Goal: Communication & Community: Answer question/provide support

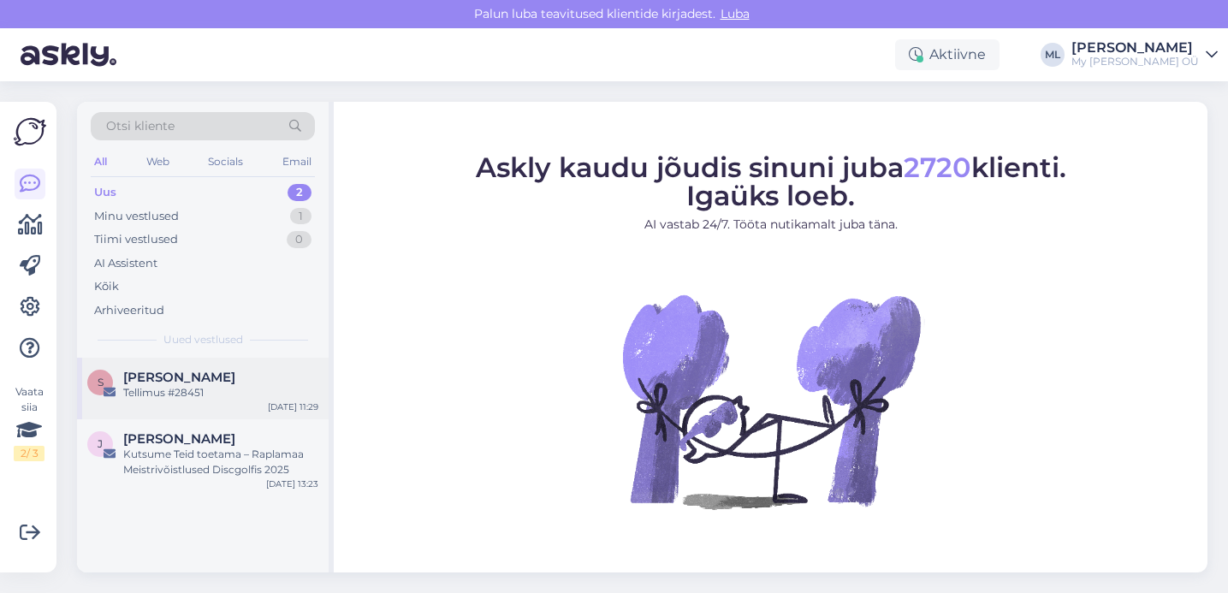
click at [217, 400] on div "Tellimus #28451" at bounding box center [220, 392] width 195 height 15
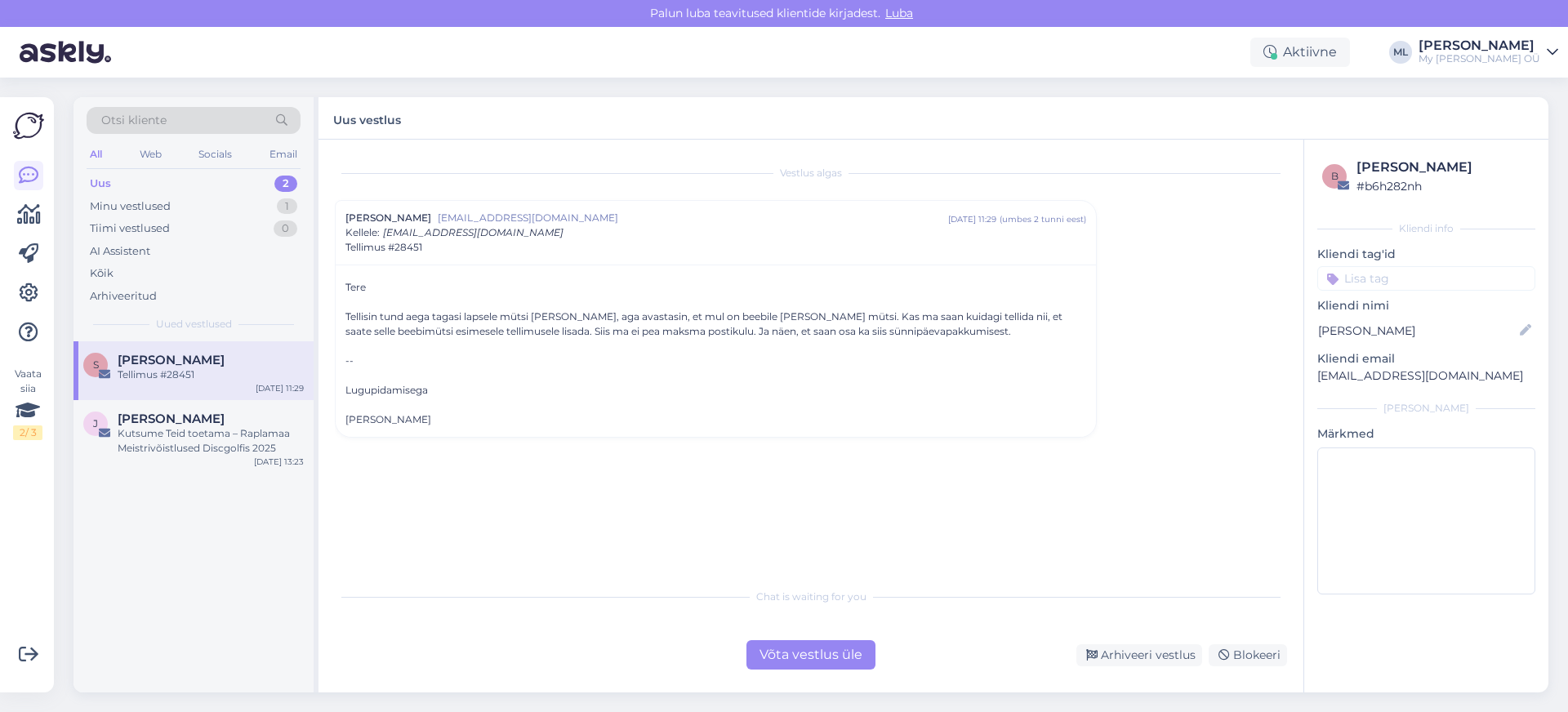
click at [815, 565] on div "Võta vestlus üle" at bounding box center [810, 655] width 129 height 30
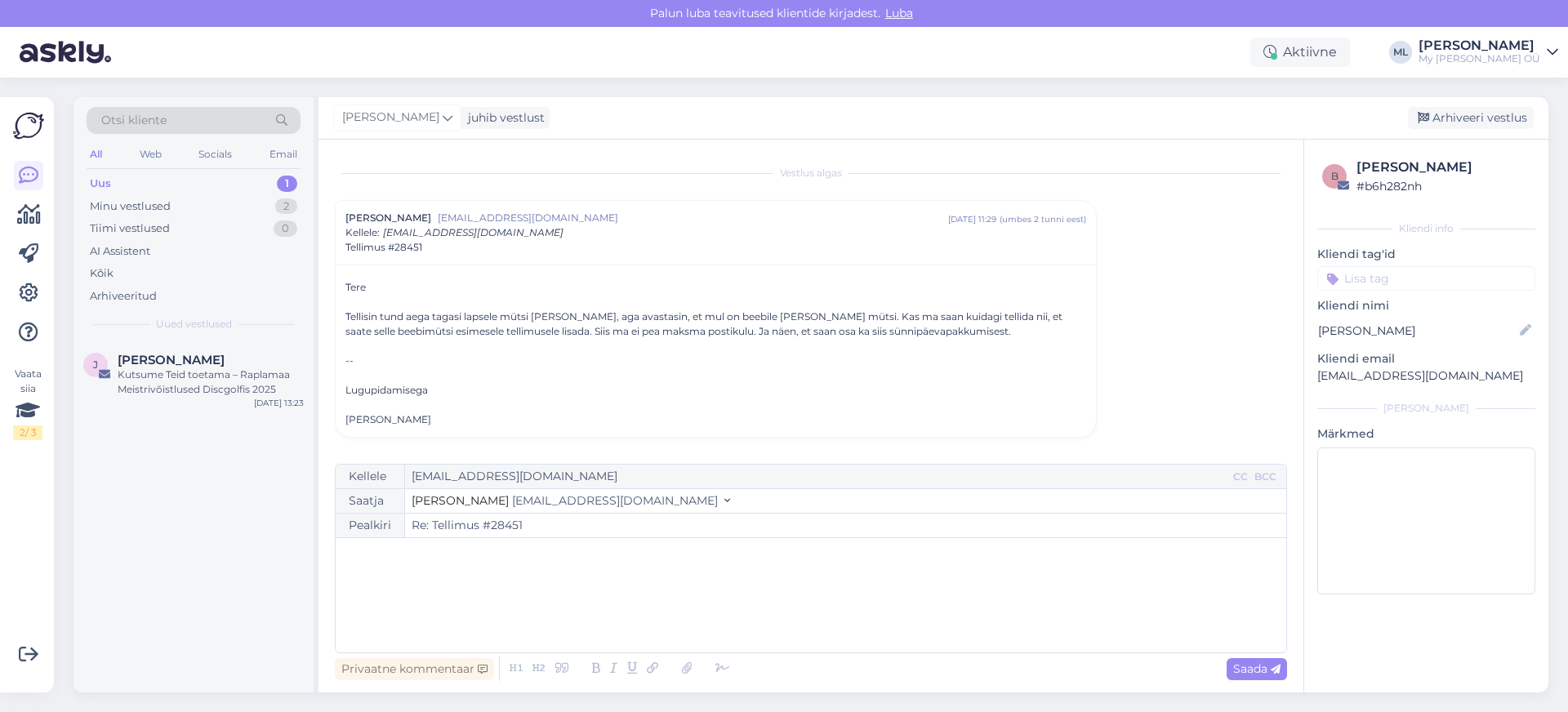
click at [532, 497] on span "[EMAIL_ADDRESS][DOMAIN_NAME]" at bounding box center [615, 500] width 206 height 14
click at [519, 553] on span "[EMAIL_ADDRESS][DOMAIN_NAME]" at bounding box center [609, 549] width 180 height 12
click at [500, 565] on div "﻿" at bounding box center [810, 596] width 934 height 98
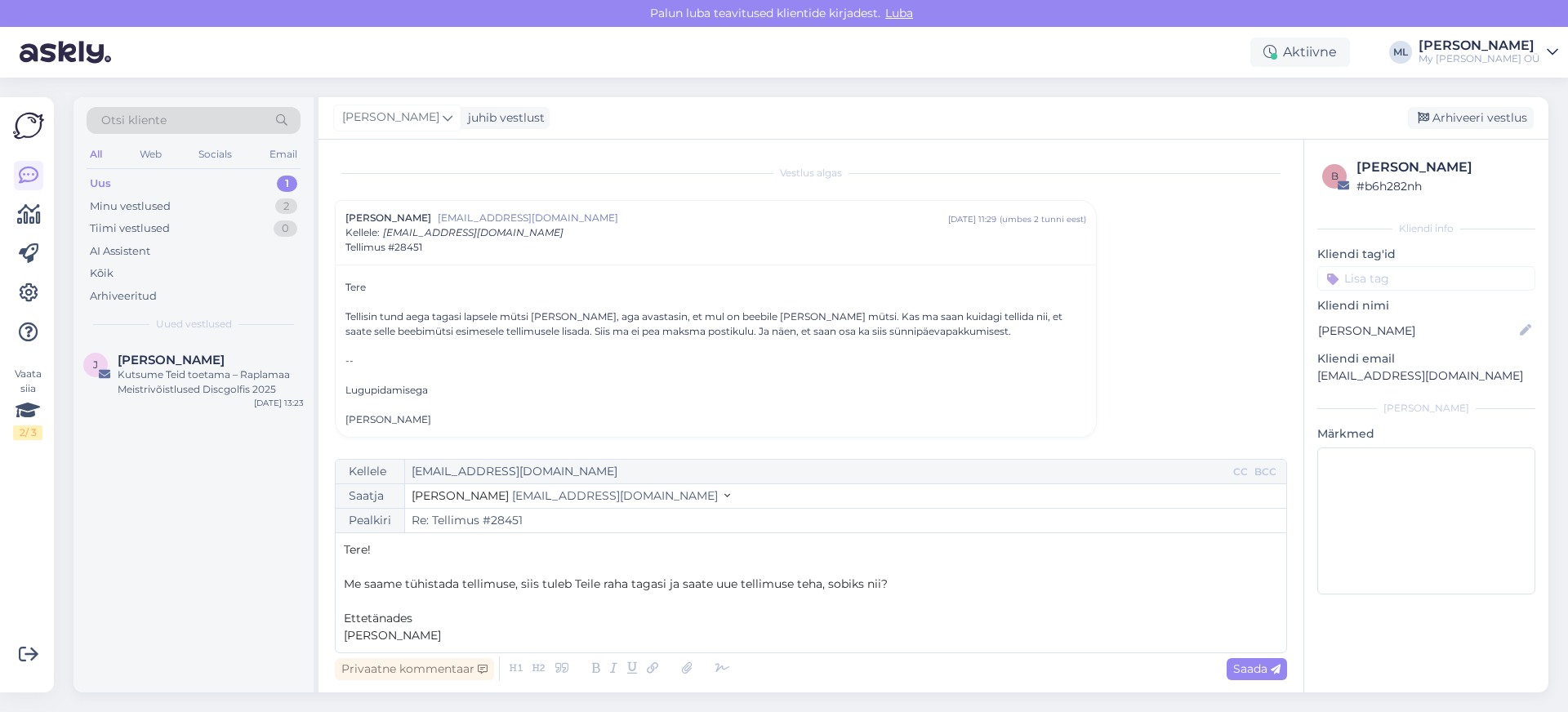
click at [428, 565] on p "Ettetänades" at bounding box center [810, 618] width 934 height 17
click at [1171, 565] on span "Saada" at bounding box center [1257, 668] width 48 height 14
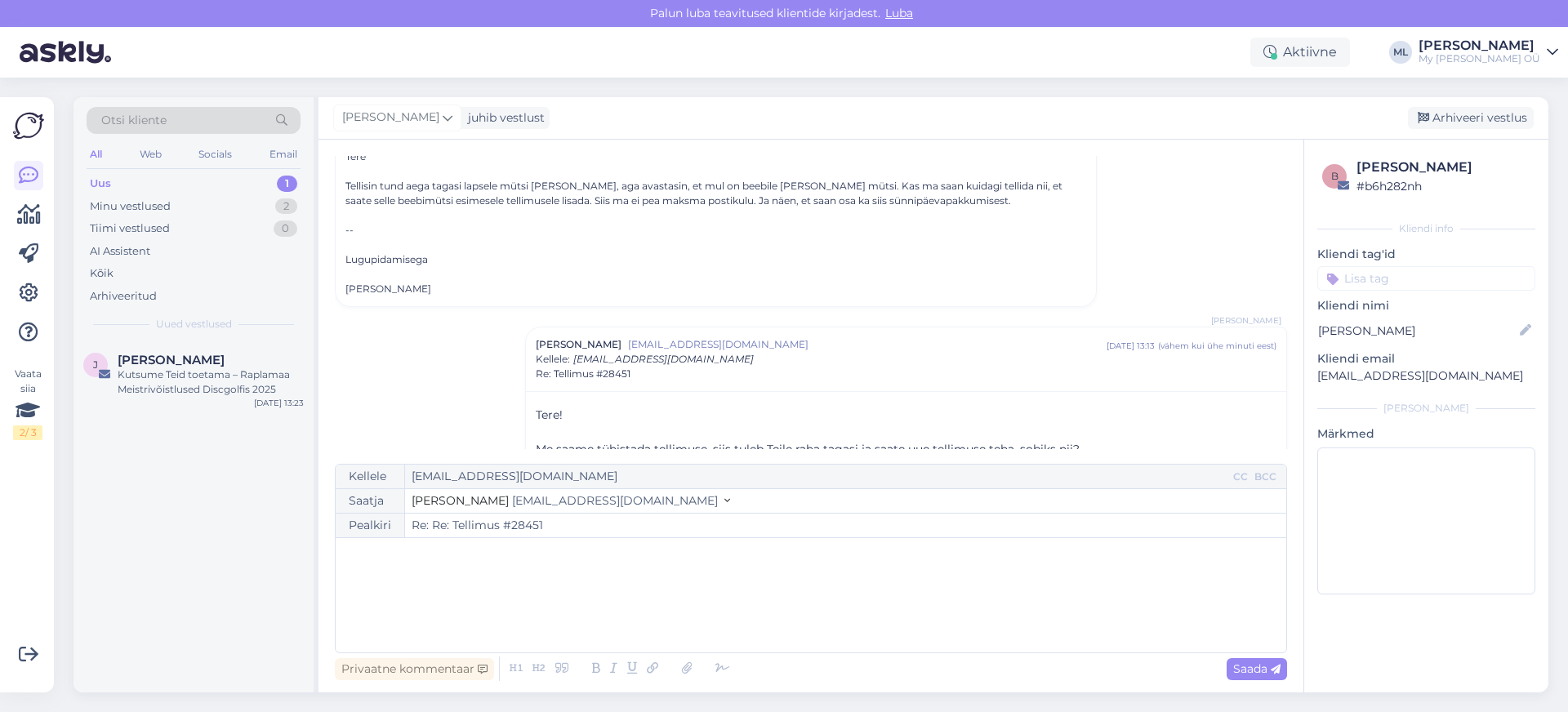
type input "Re: Tellimus #28451"
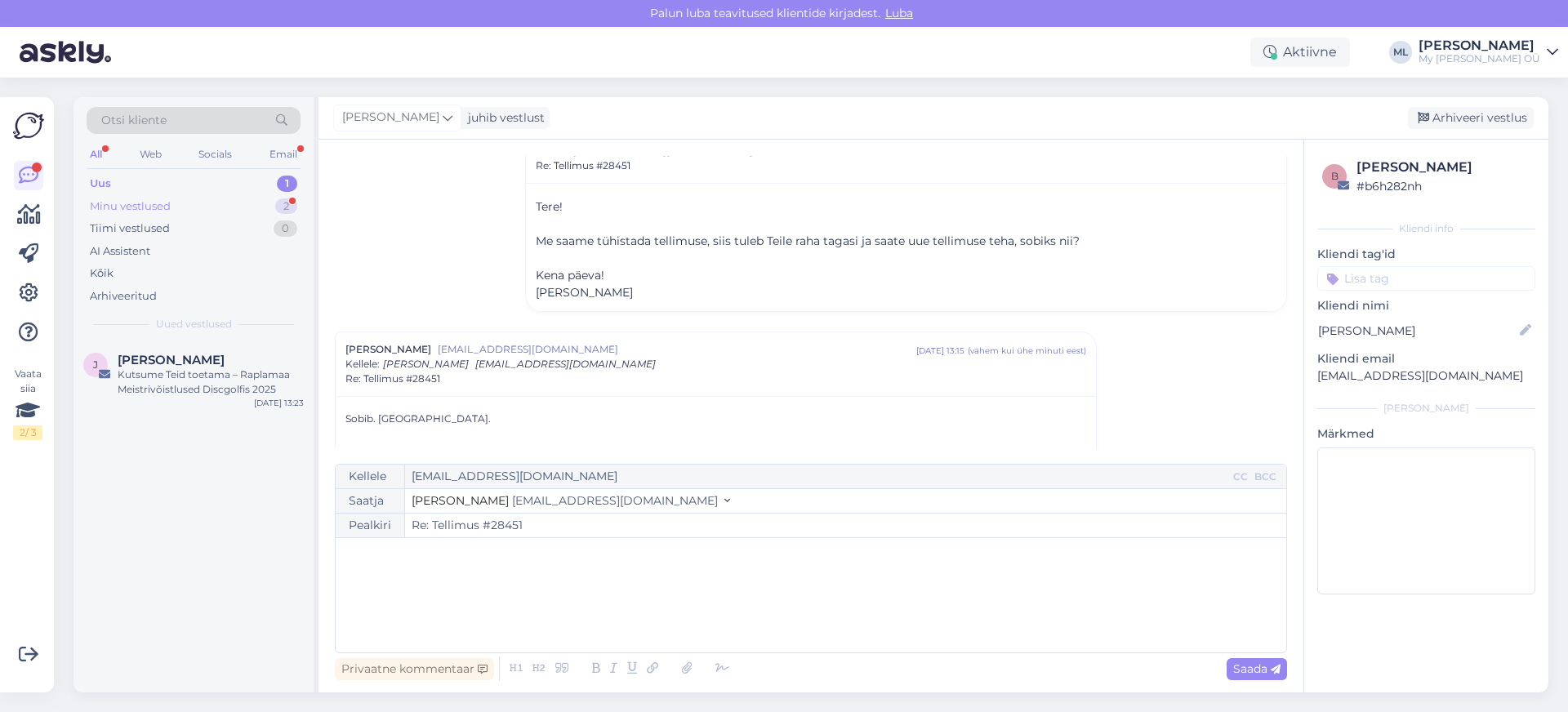
click at [179, 201] on div "Minu vestlused 2" at bounding box center [194, 207] width 214 height 23
click at [155, 360] on span "[PERSON_NAME]" at bounding box center [171, 360] width 107 height 14
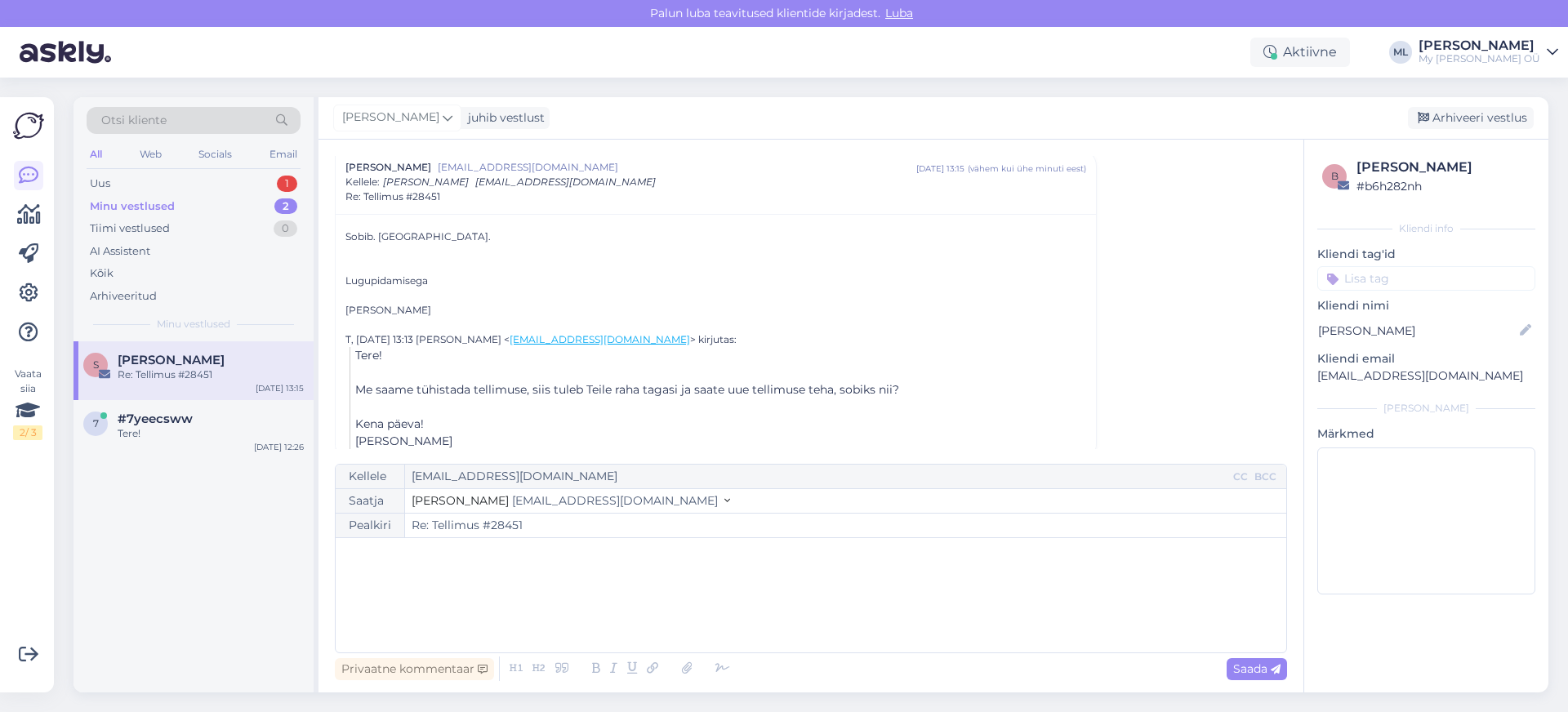
scroll to position [213, 0]
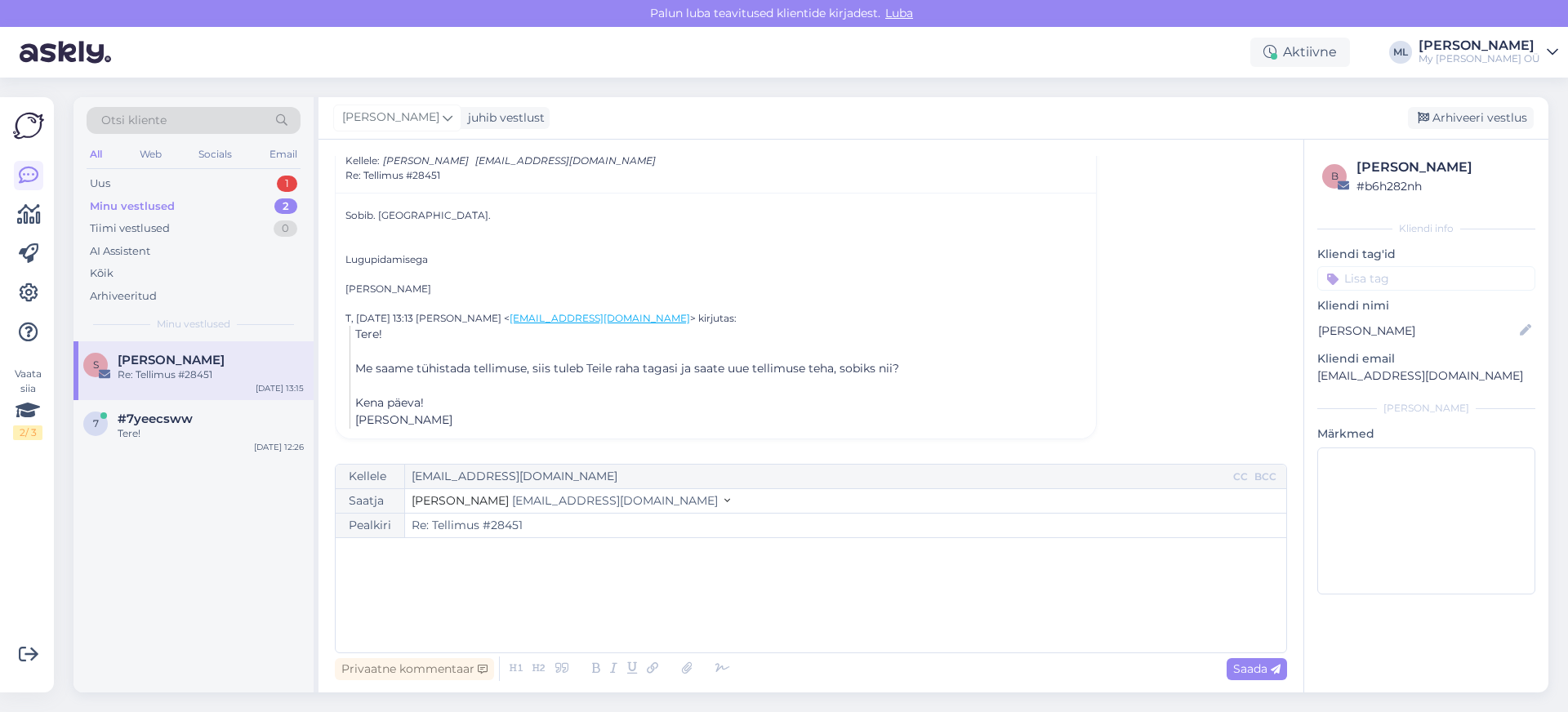
click at [159, 375] on div "Re: Tellimus #28451" at bounding box center [210, 374] width 186 height 14
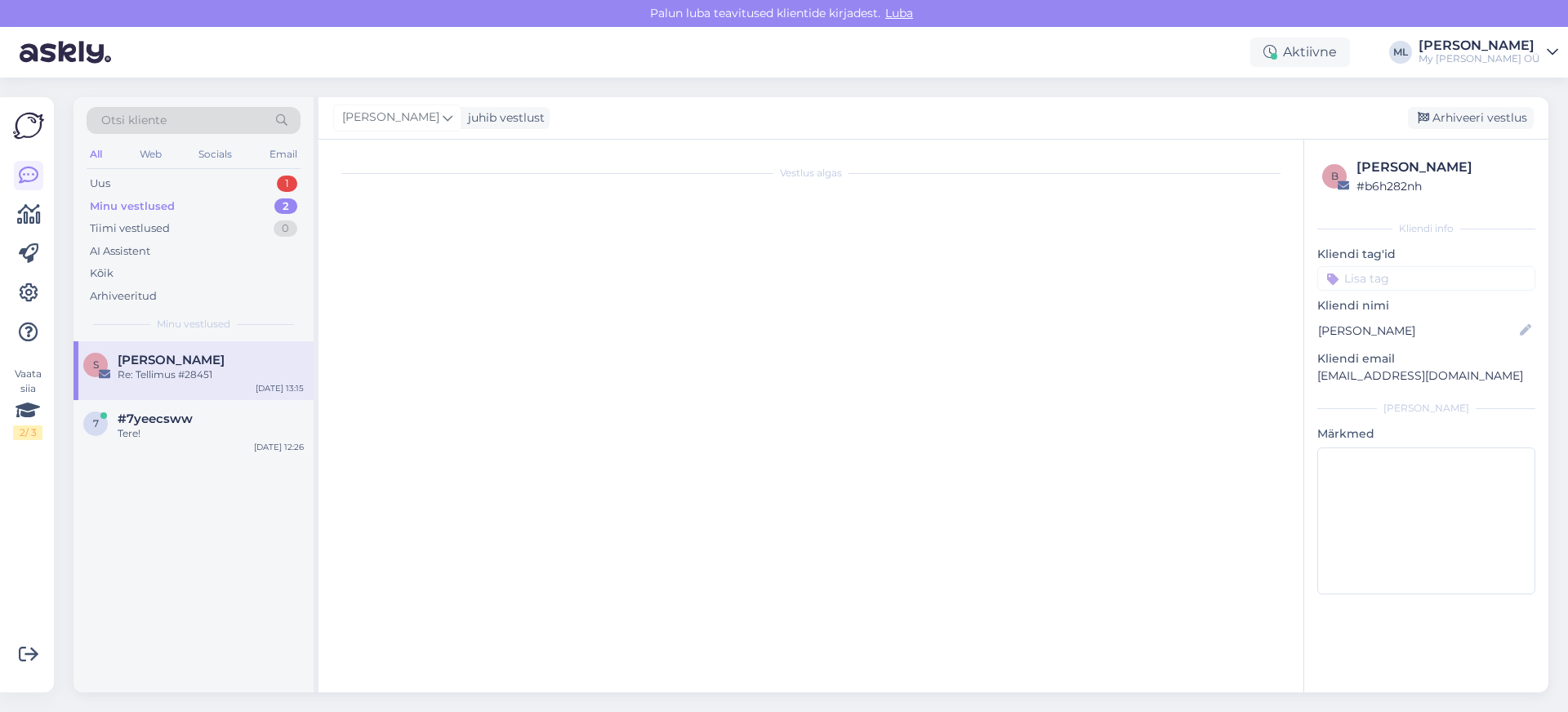
scroll to position [184, 0]
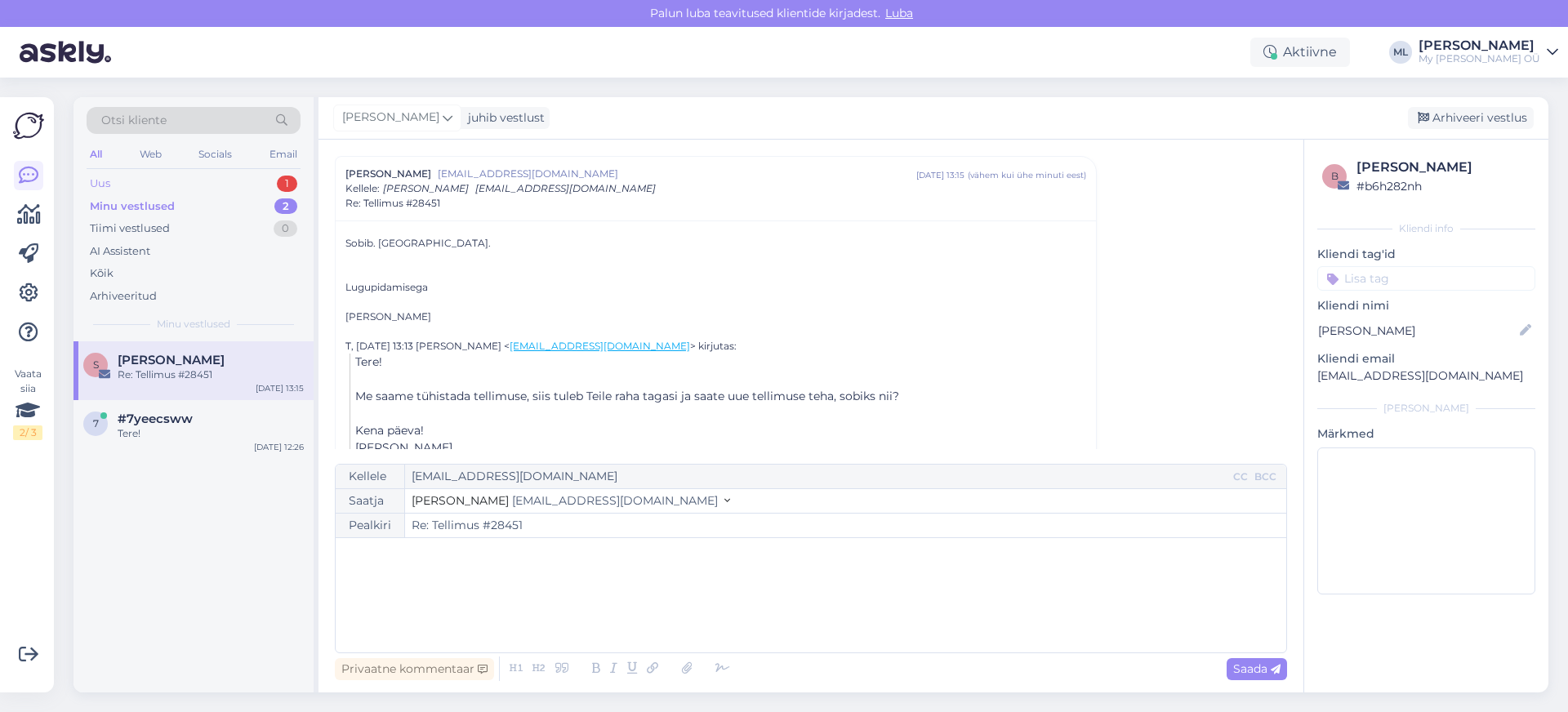
click at [169, 189] on div "Uus 1" at bounding box center [194, 184] width 214 height 23
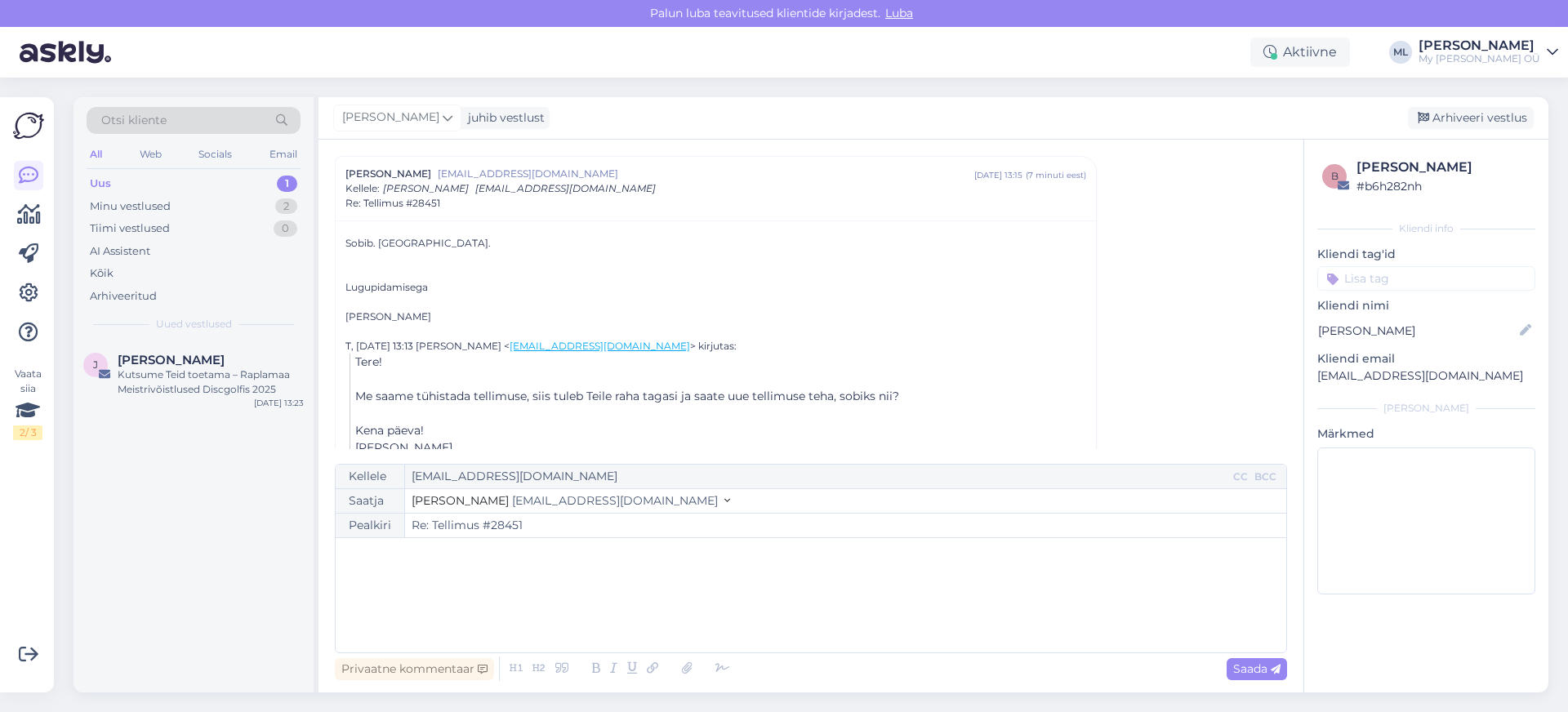
click at [259, 193] on div "Uus 1" at bounding box center [194, 184] width 214 height 23
click at [221, 180] on div "Uus 1" at bounding box center [194, 184] width 214 height 23
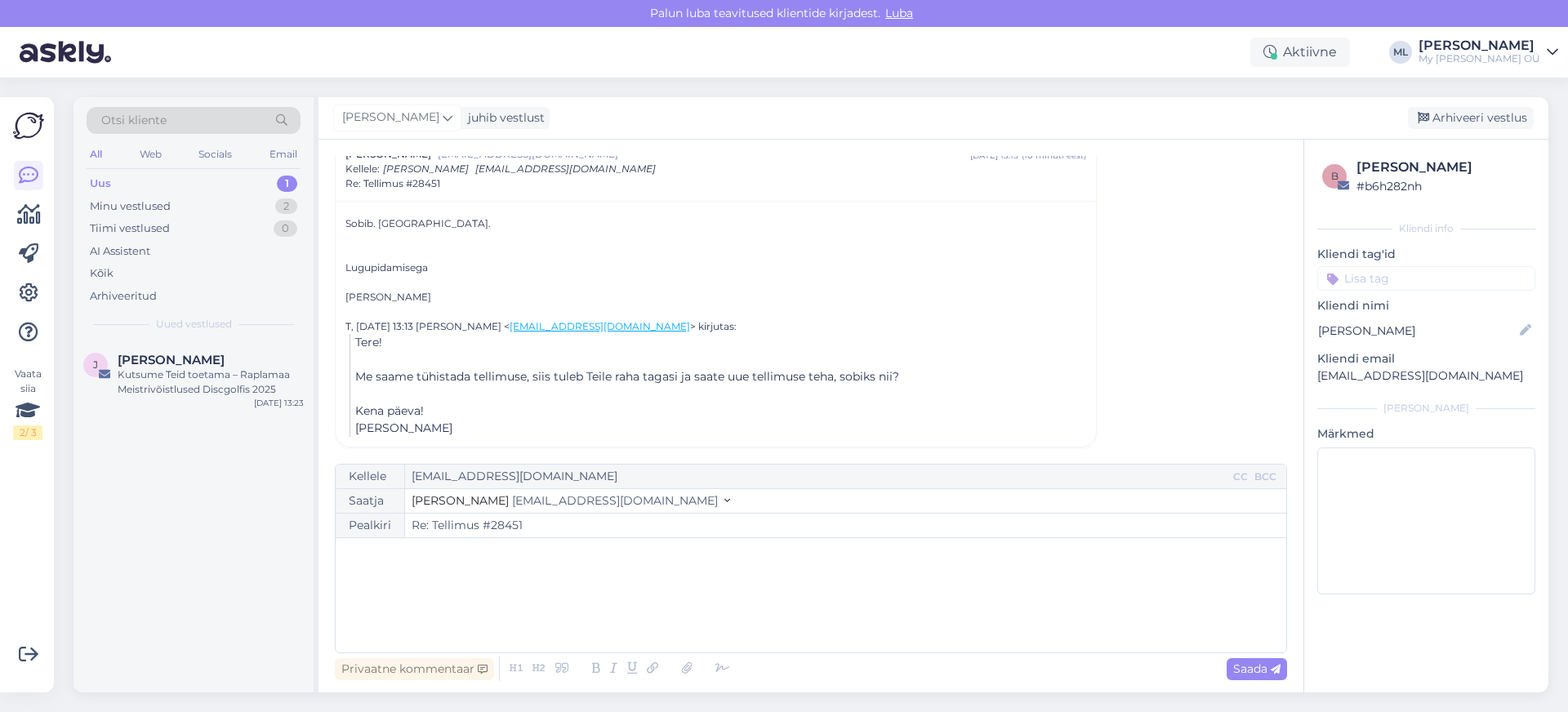
scroll to position [213, 0]
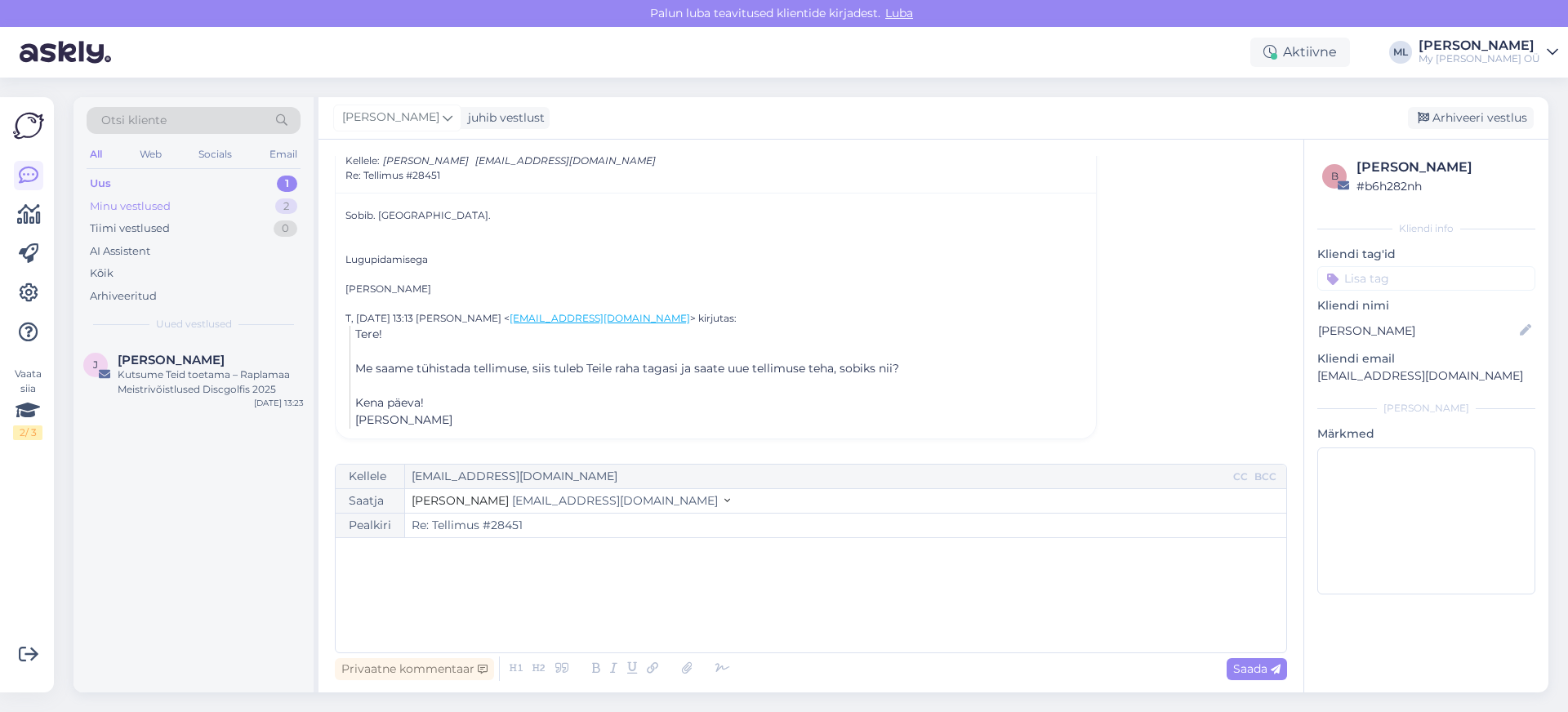
click at [123, 205] on div "Minu vestlused" at bounding box center [130, 206] width 81 height 16
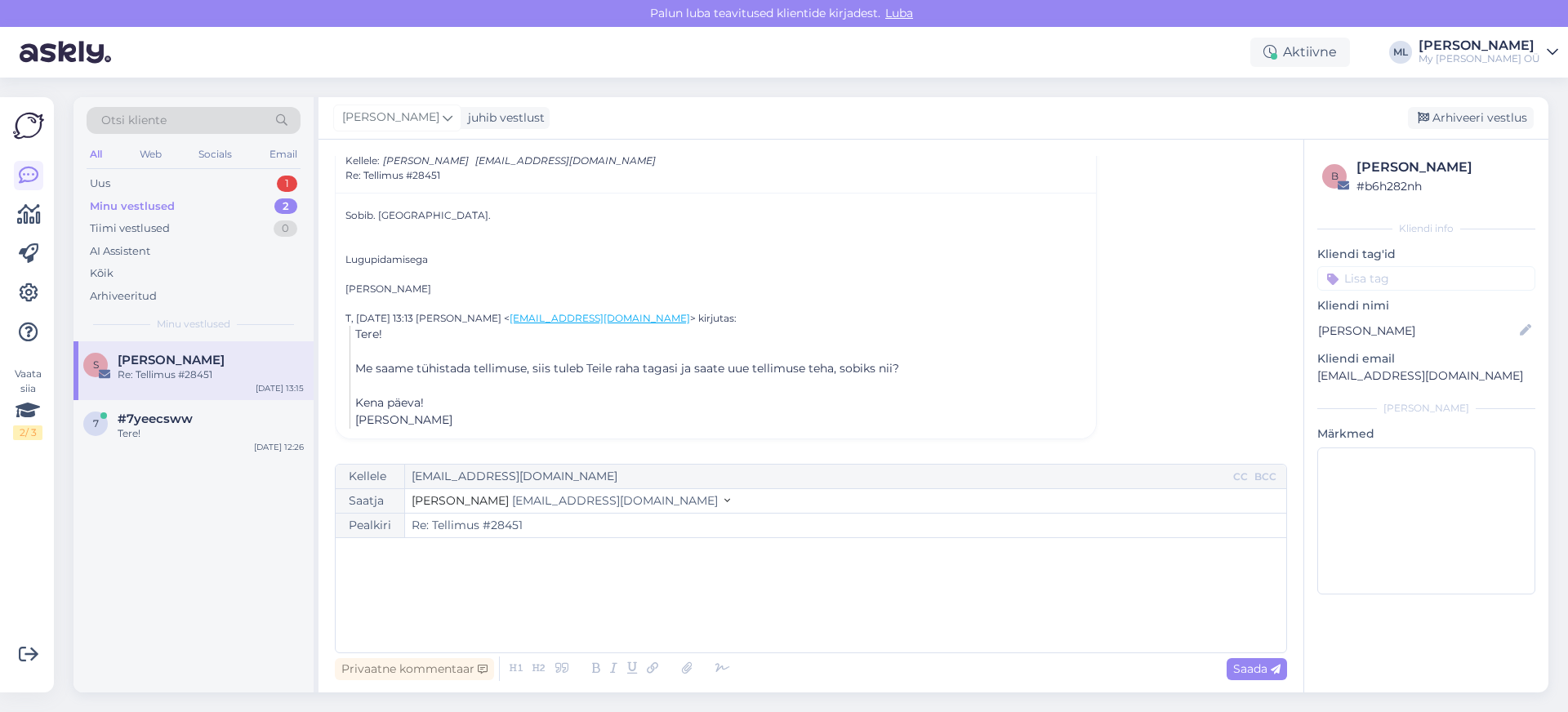
click at [114, 171] on div "Otsi kliente All Web Socials Email Uus 1 Minu vestlused 2 Tiimi vestlused 0 AI …" at bounding box center [194, 220] width 240 height 244
click at [111, 173] on div "Uus 1" at bounding box center [194, 184] width 214 height 23
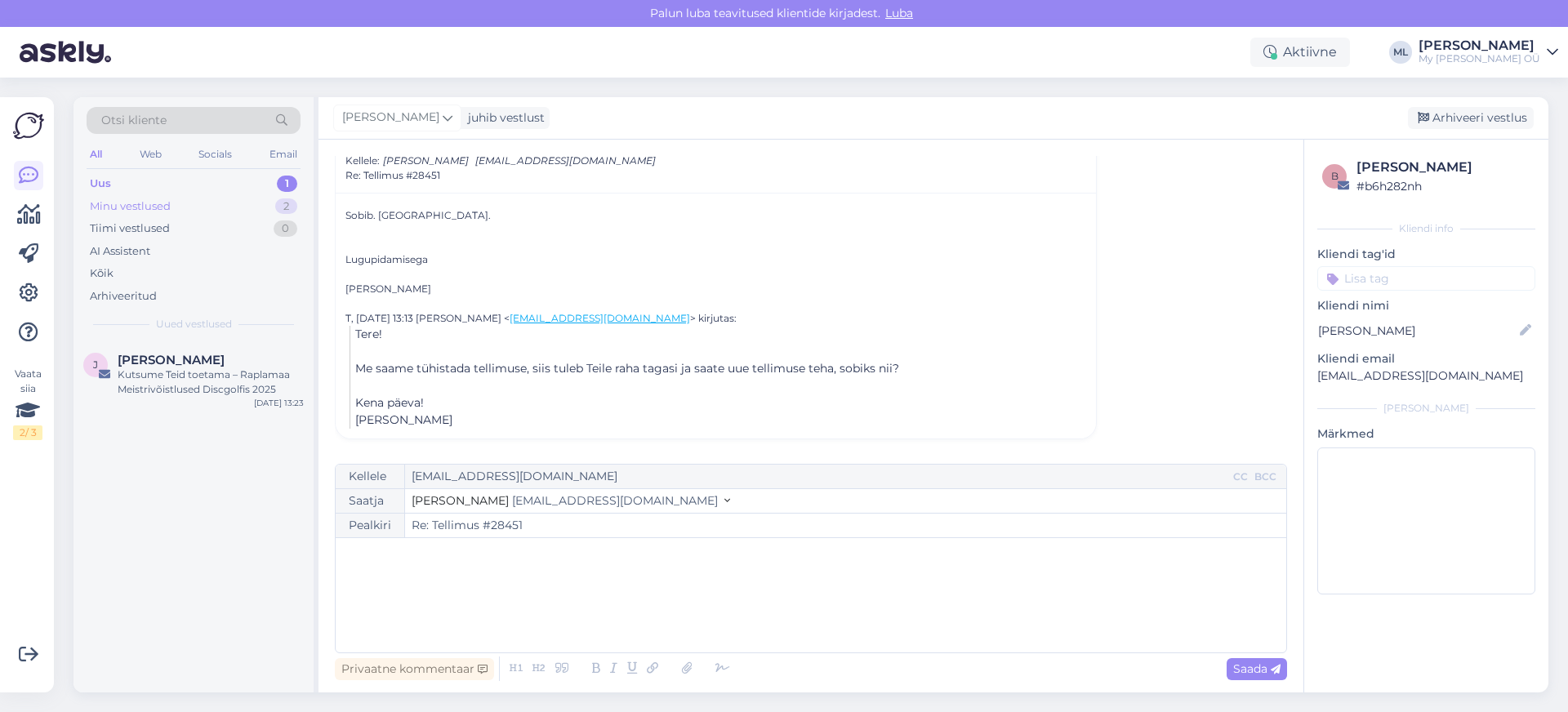
click at [93, 207] on div "Minu vestlused" at bounding box center [130, 206] width 81 height 16
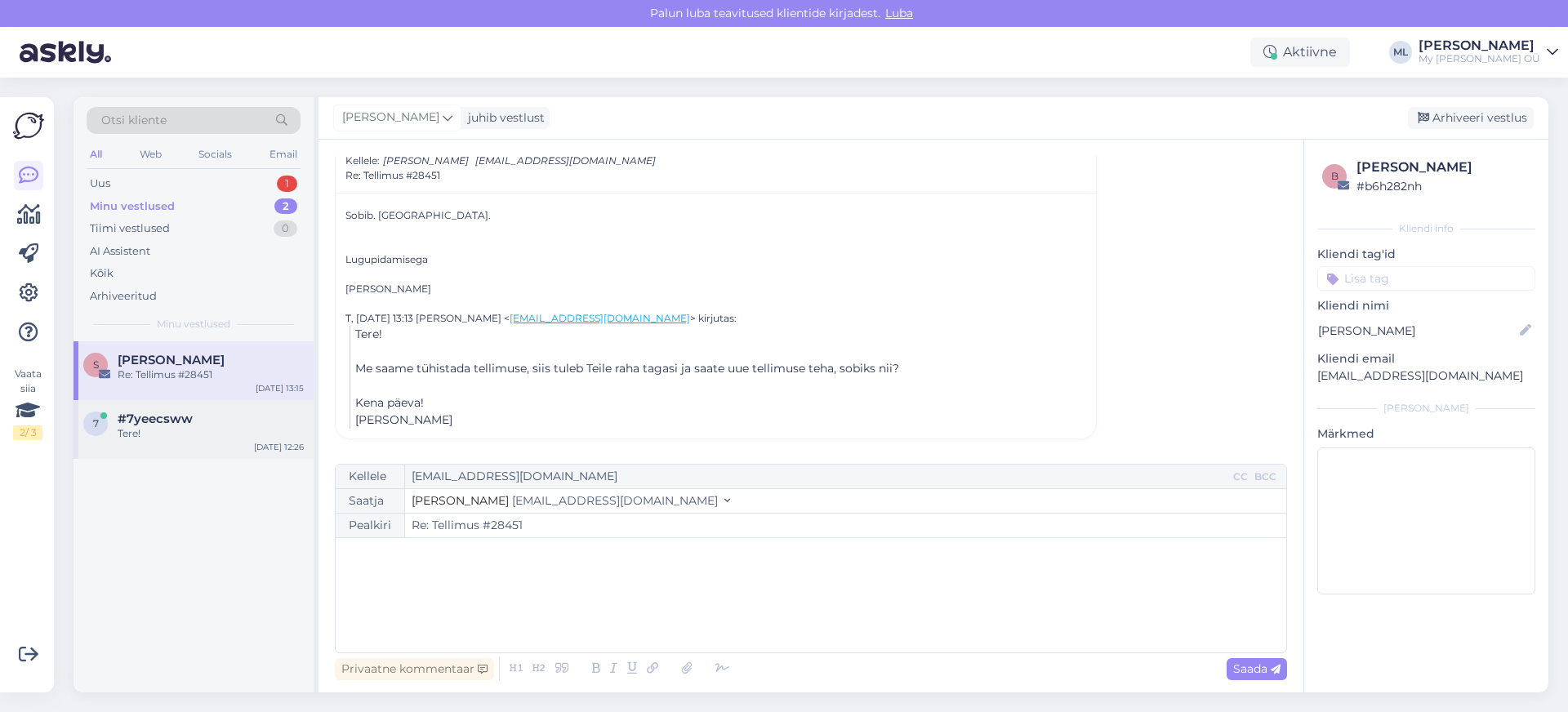
click at [156, 421] on span "#7yeecsww" at bounding box center [155, 418] width 75 height 14
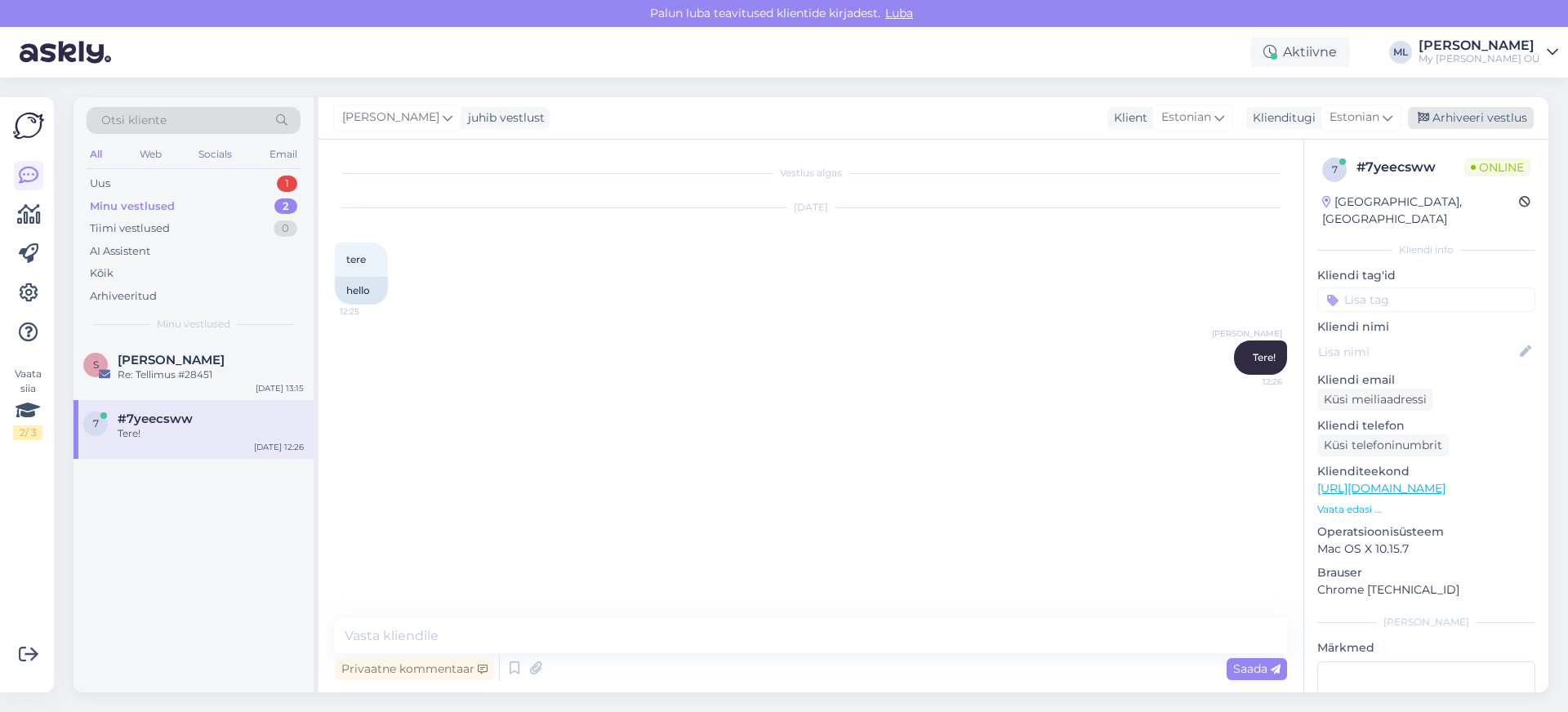
click at [1171, 122] on div "Arhiveeri vestlus" at bounding box center [1471, 117] width 126 height 22
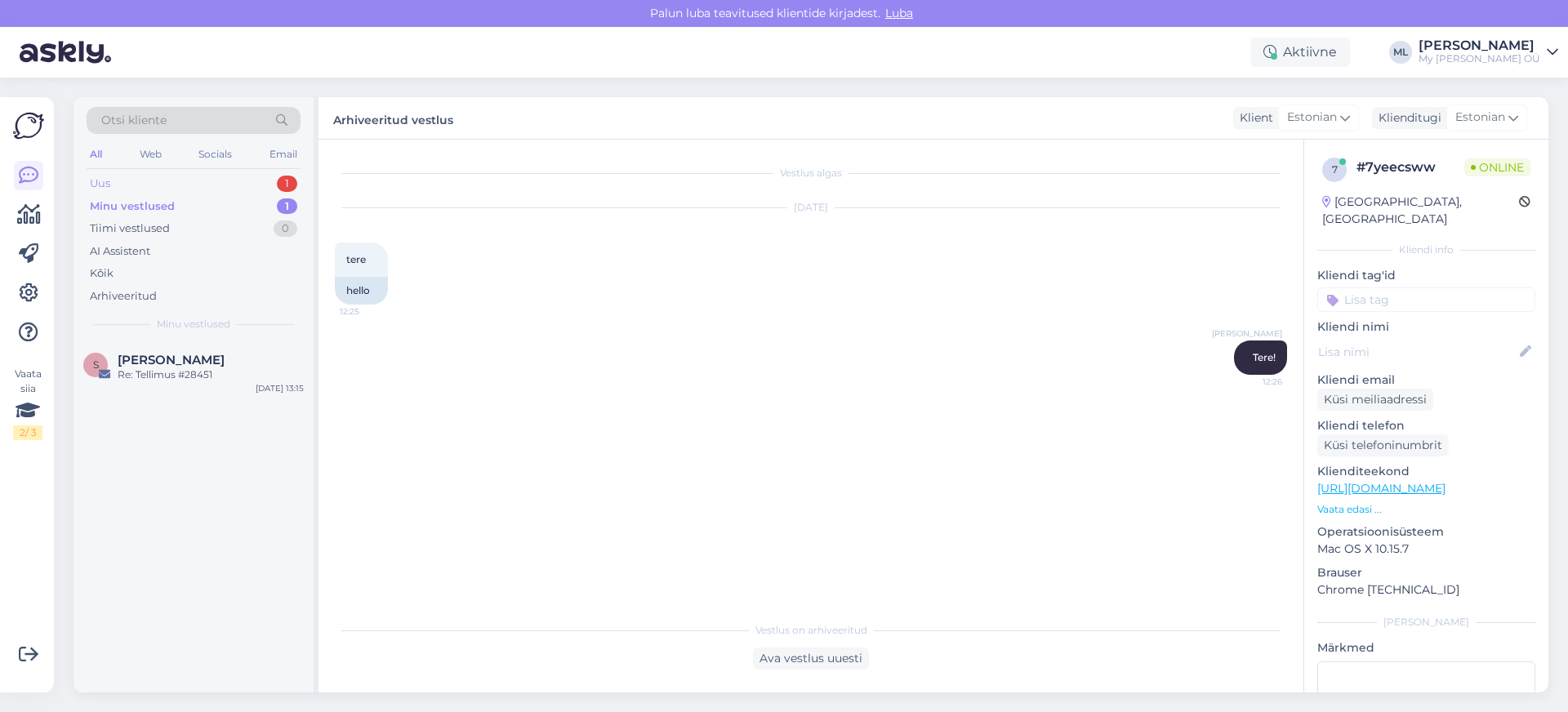
click at [126, 192] on div "Uus 1" at bounding box center [194, 184] width 214 height 23
click at [169, 346] on div "J [PERSON_NAME] [PERSON_NAME] toetama – [PERSON_NAME] Discgolfis [DATE] 13:23" at bounding box center [194, 378] width 240 height 73
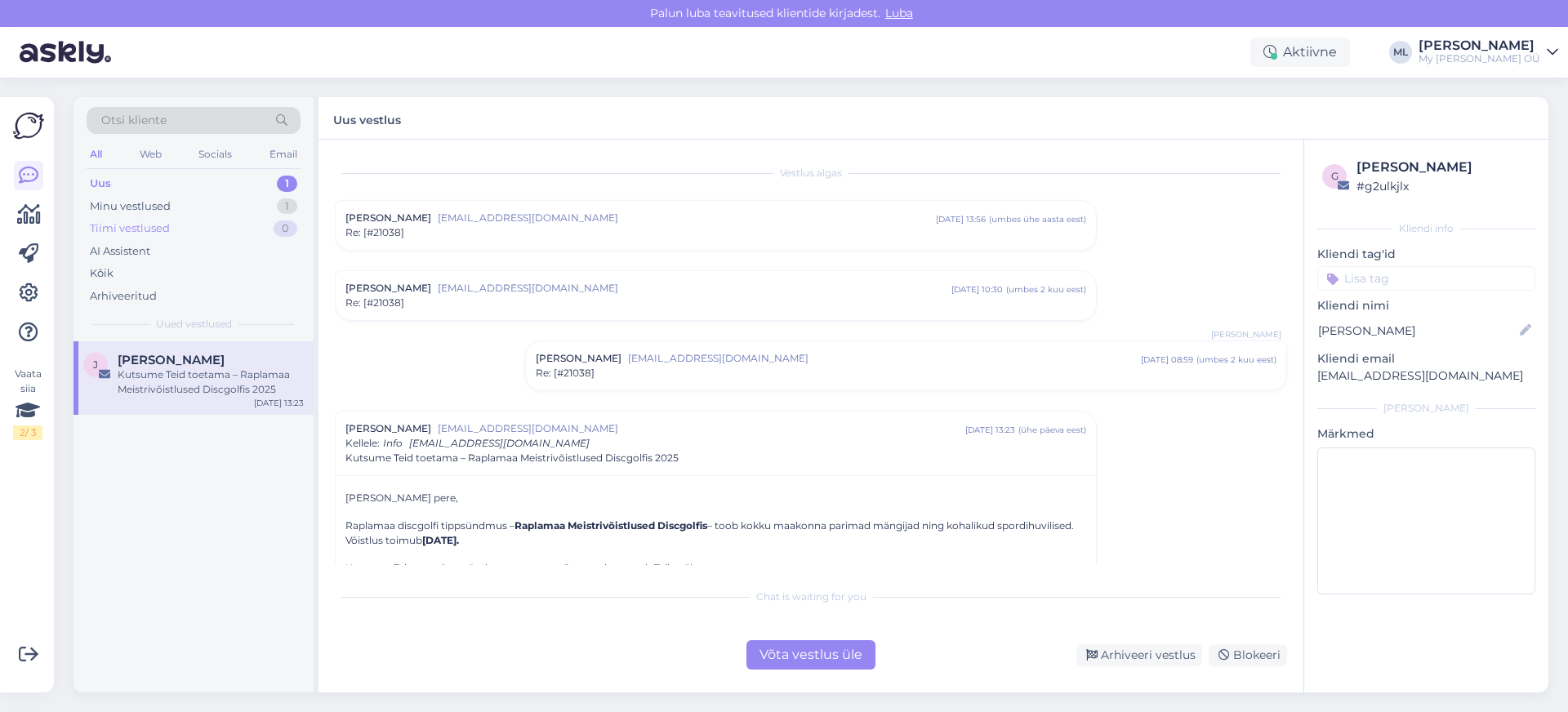
click at [151, 228] on div "Tiimi vestlused" at bounding box center [130, 228] width 80 height 16
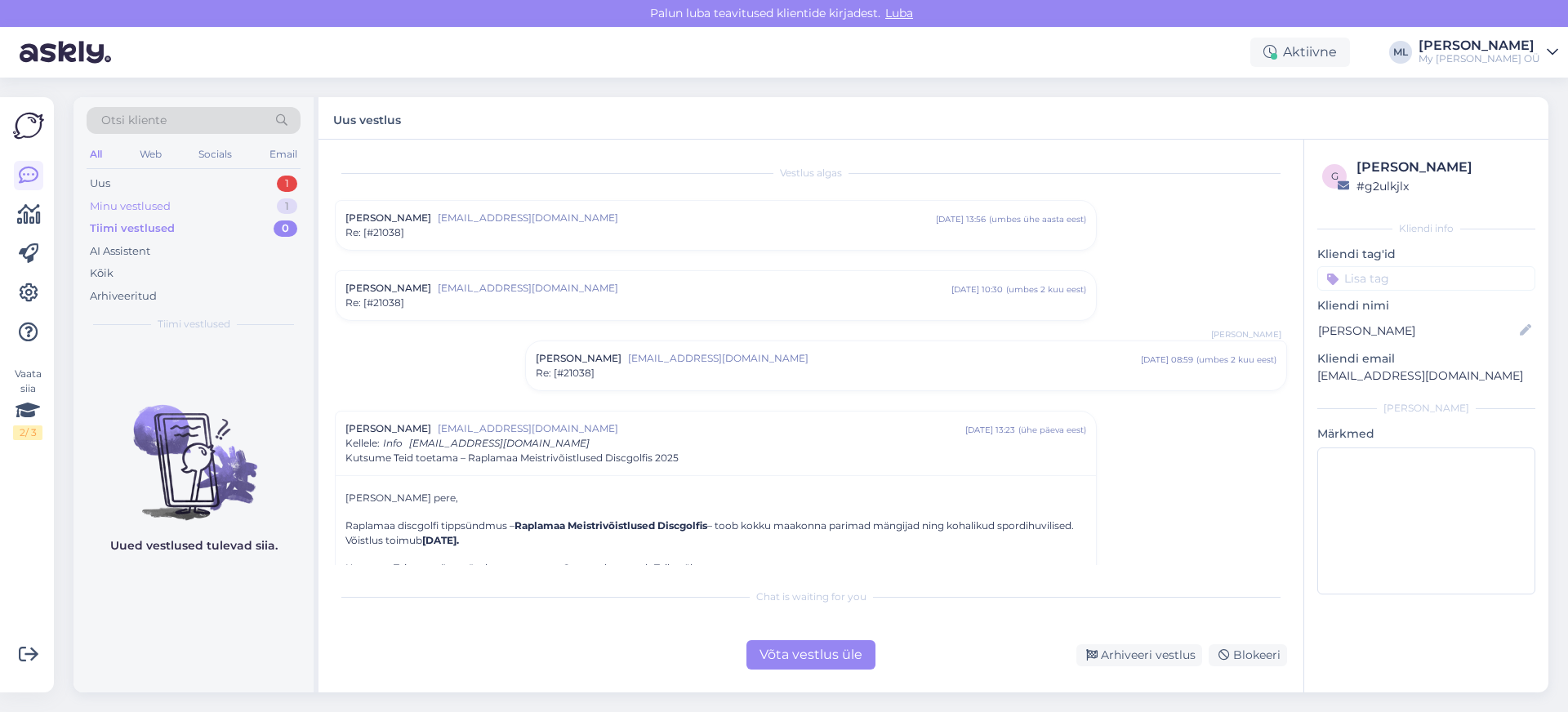
click at [152, 207] on div "Minu vestlused" at bounding box center [130, 206] width 81 height 16
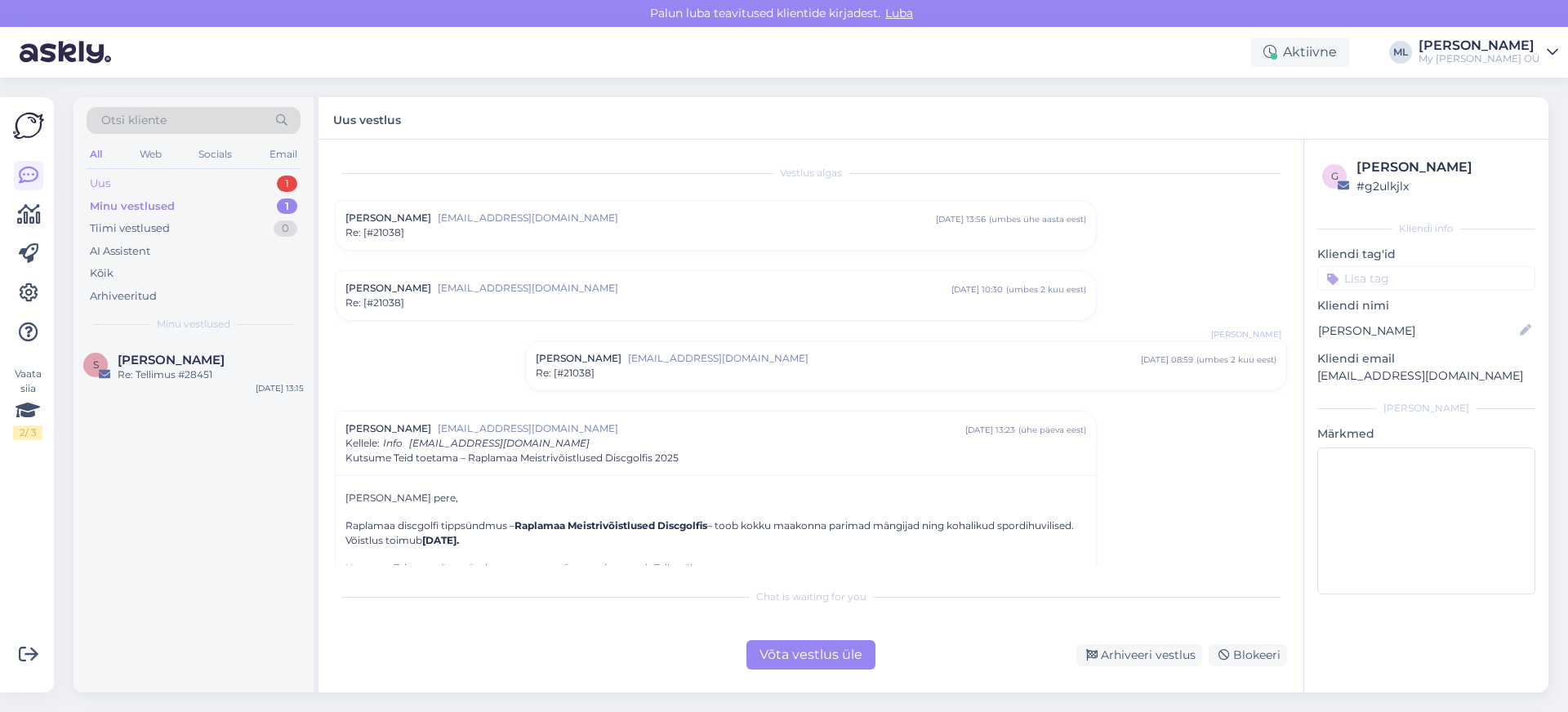
click at [134, 178] on div "Uus 1" at bounding box center [194, 184] width 214 height 23
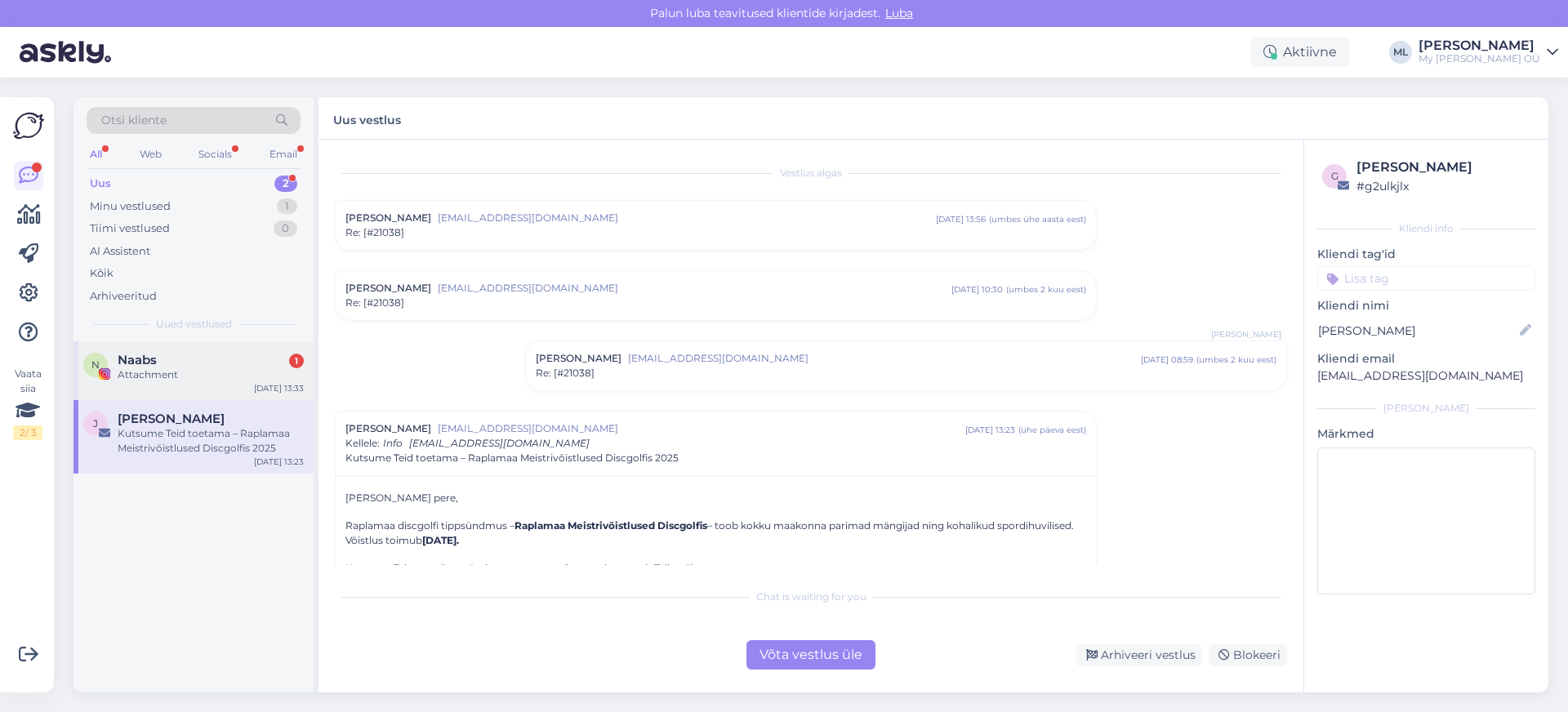
click at [173, 362] on div "Naabs 1" at bounding box center [210, 360] width 186 height 14
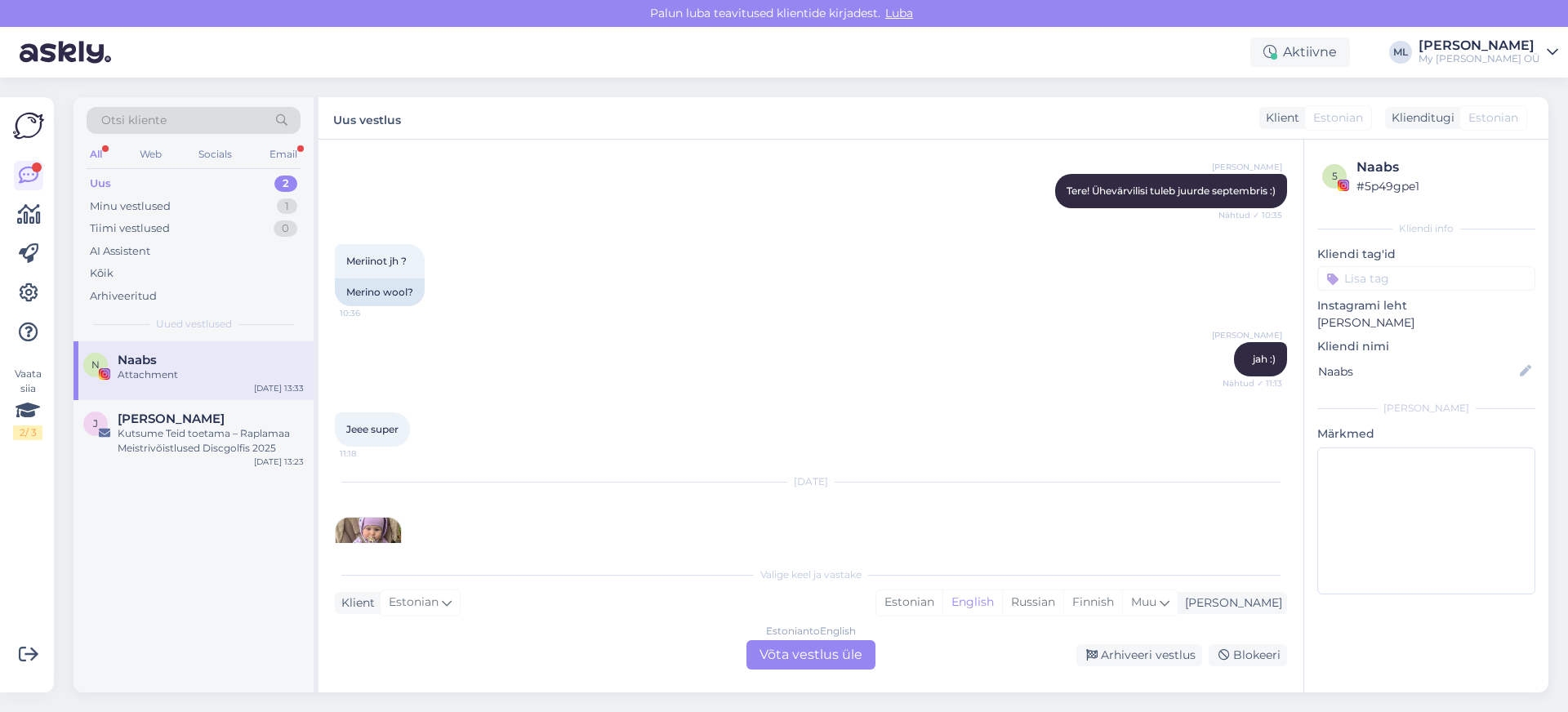
scroll to position [10706, 0]
click at [1160, 565] on div "Arhiveeri vestlus" at bounding box center [1139, 655] width 126 height 22
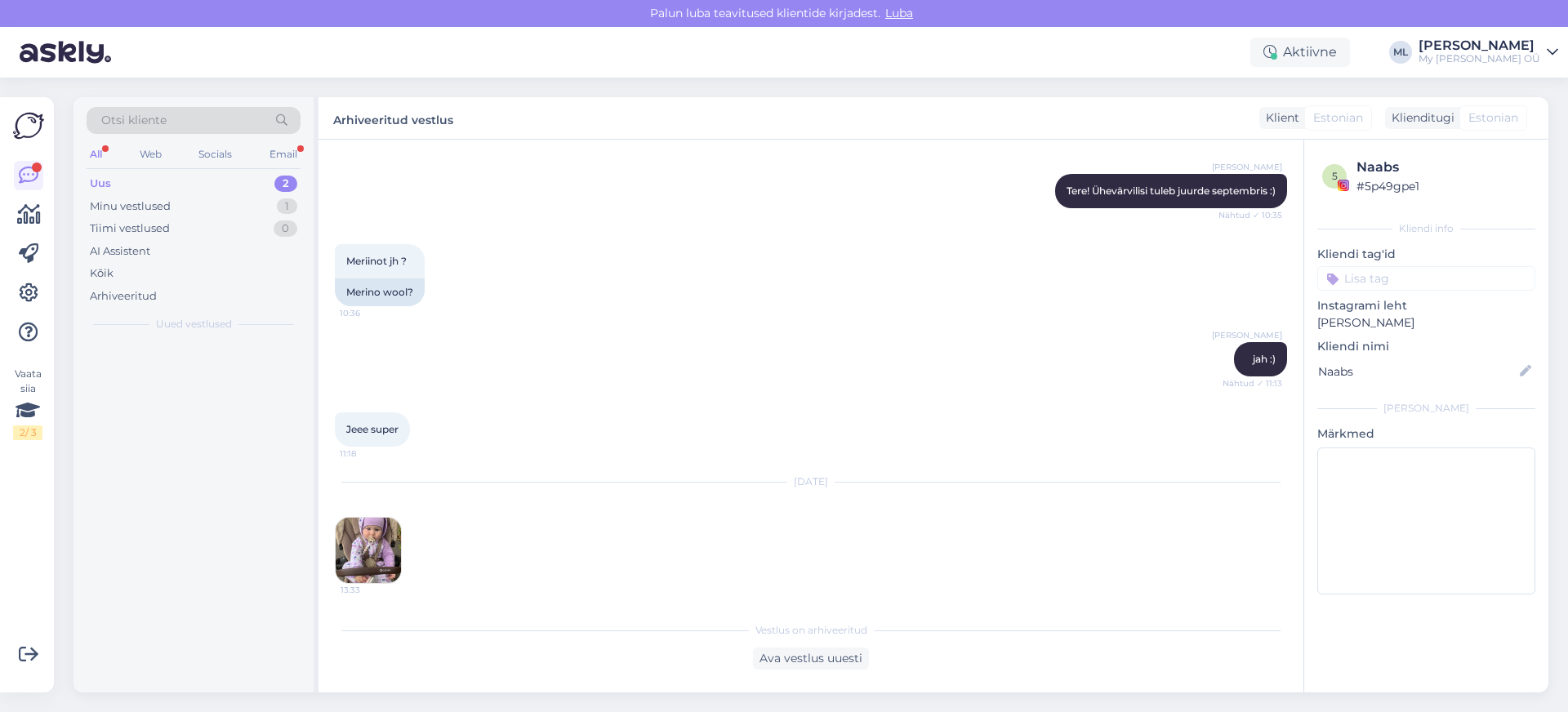
scroll to position [10650, 0]
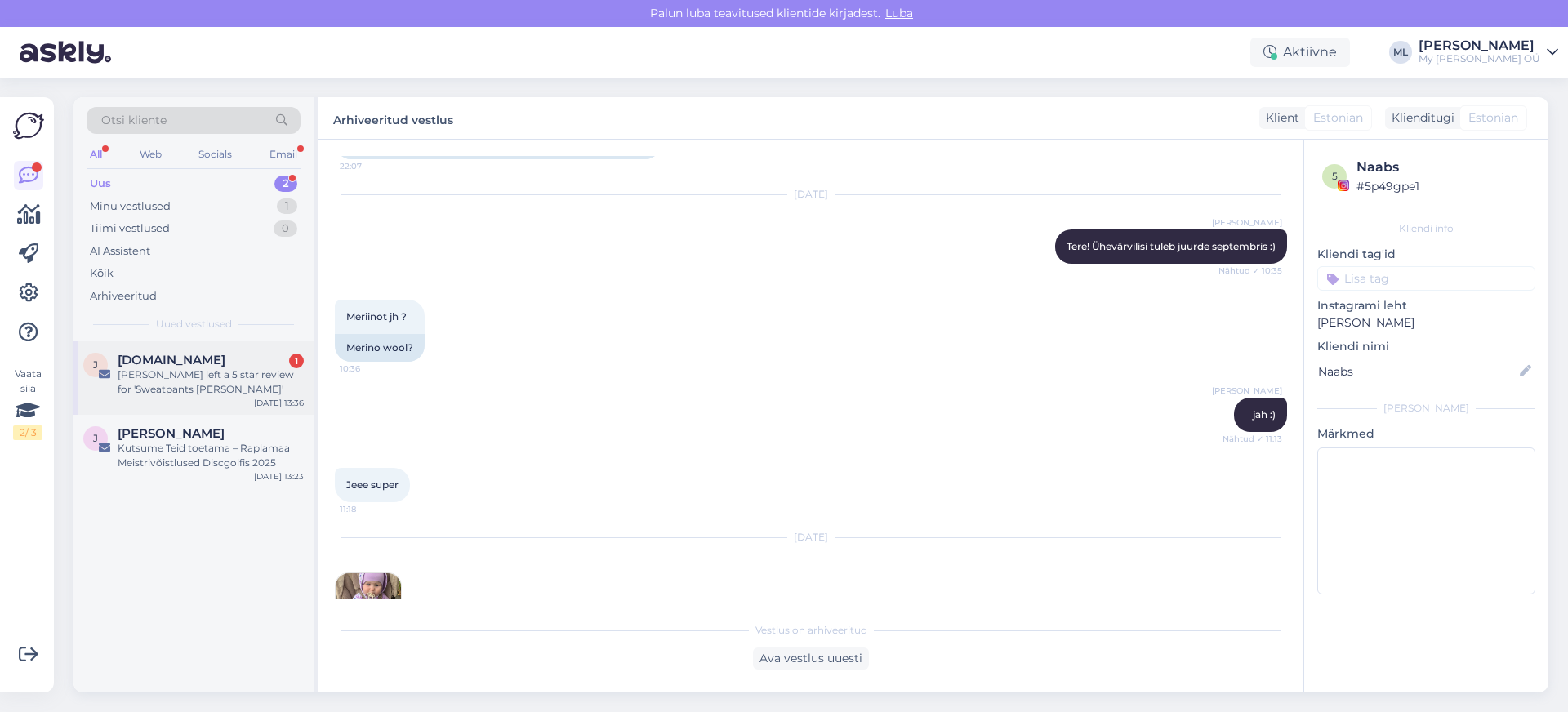
click at [183, 372] on div "[PERSON_NAME] left a 5 star review for 'Sweatpants [PERSON_NAME]'" at bounding box center [210, 382] width 186 height 30
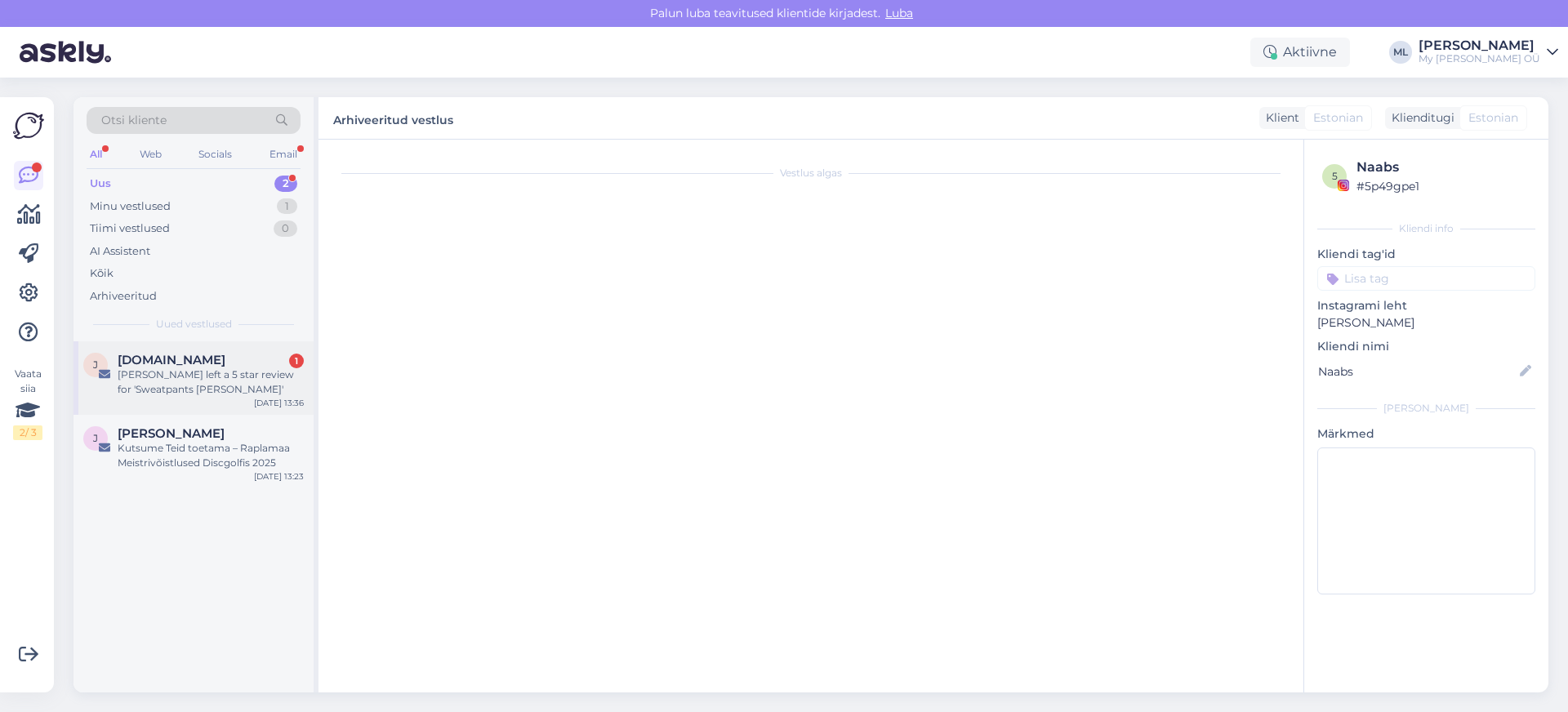
scroll to position [6709, 0]
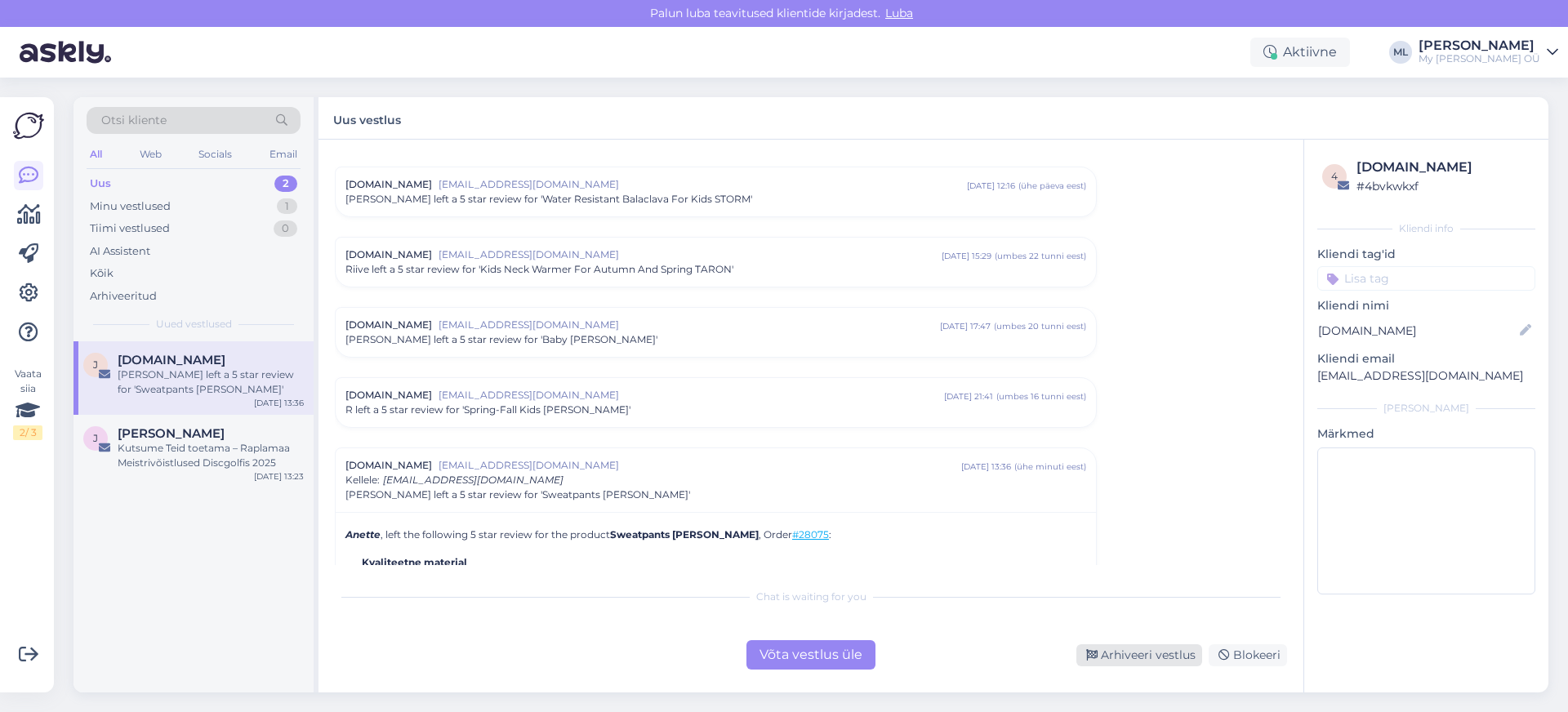
click at [1145, 565] on div "Arhiveeri vestlus" at bounding box center [1139, 655] width 126 height 22
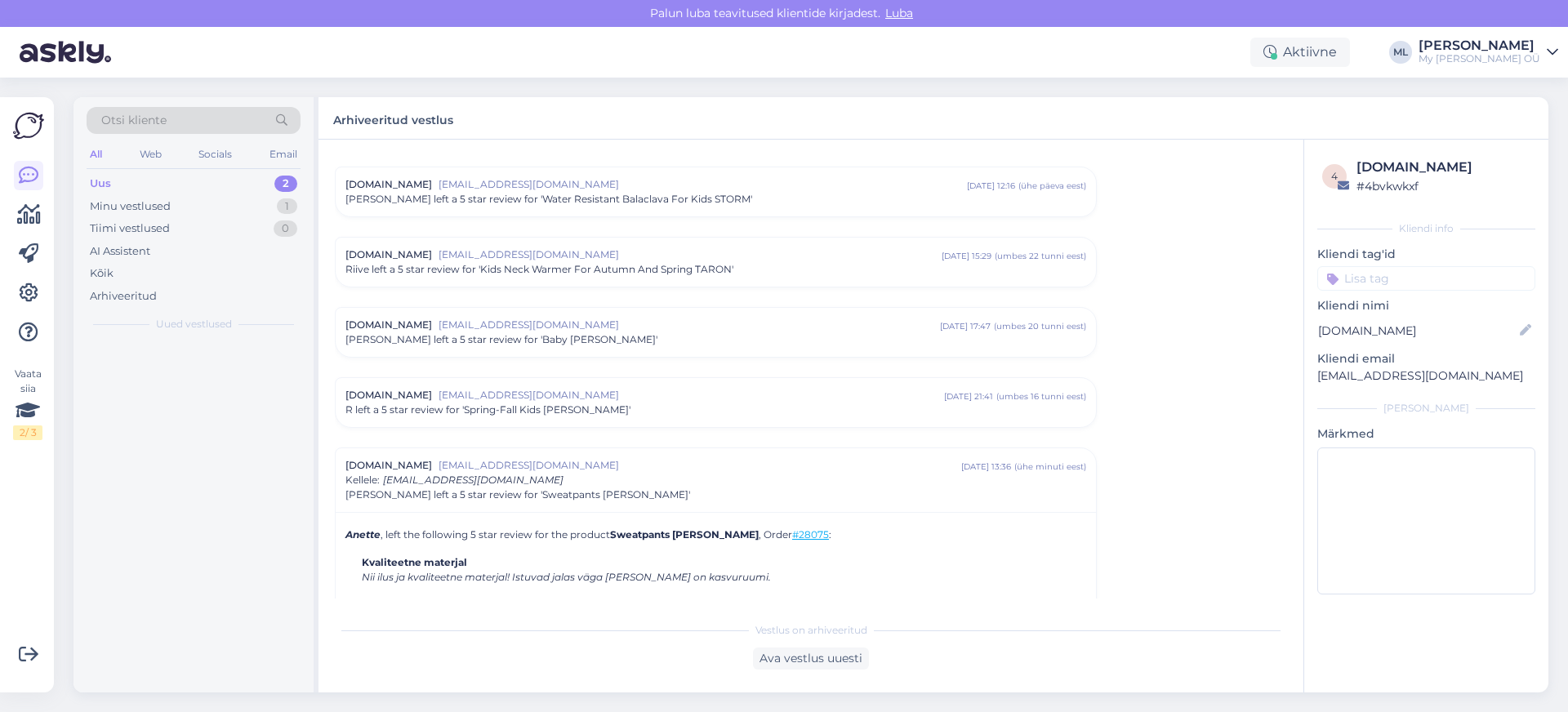
scroll to position [6940, 0]
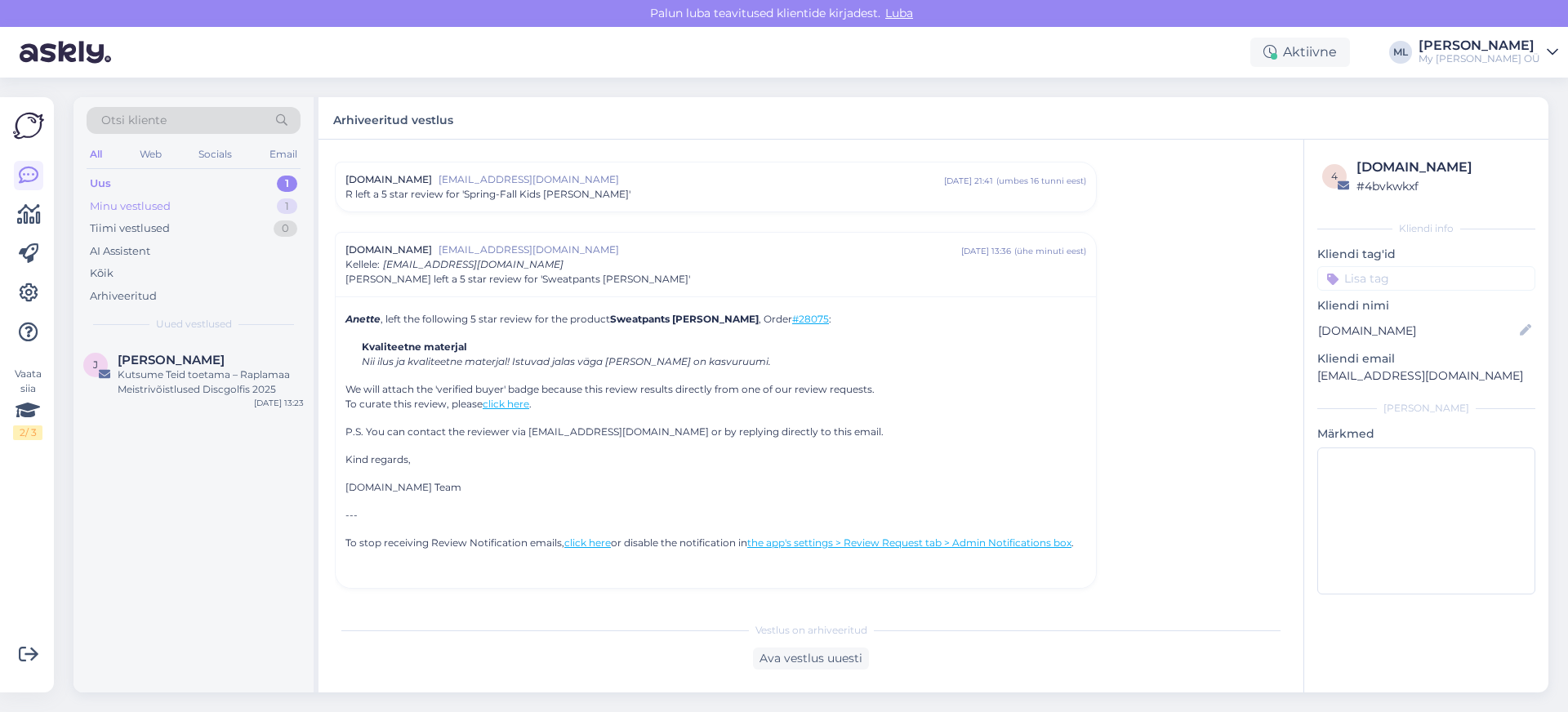
click at [166, 199] on div "Minu vestlused" at bounding box center [130, 206] width 81 height 16
click at [134, 189] on div "Uus 1" at bounding box center [194, 184] width 214 height 23
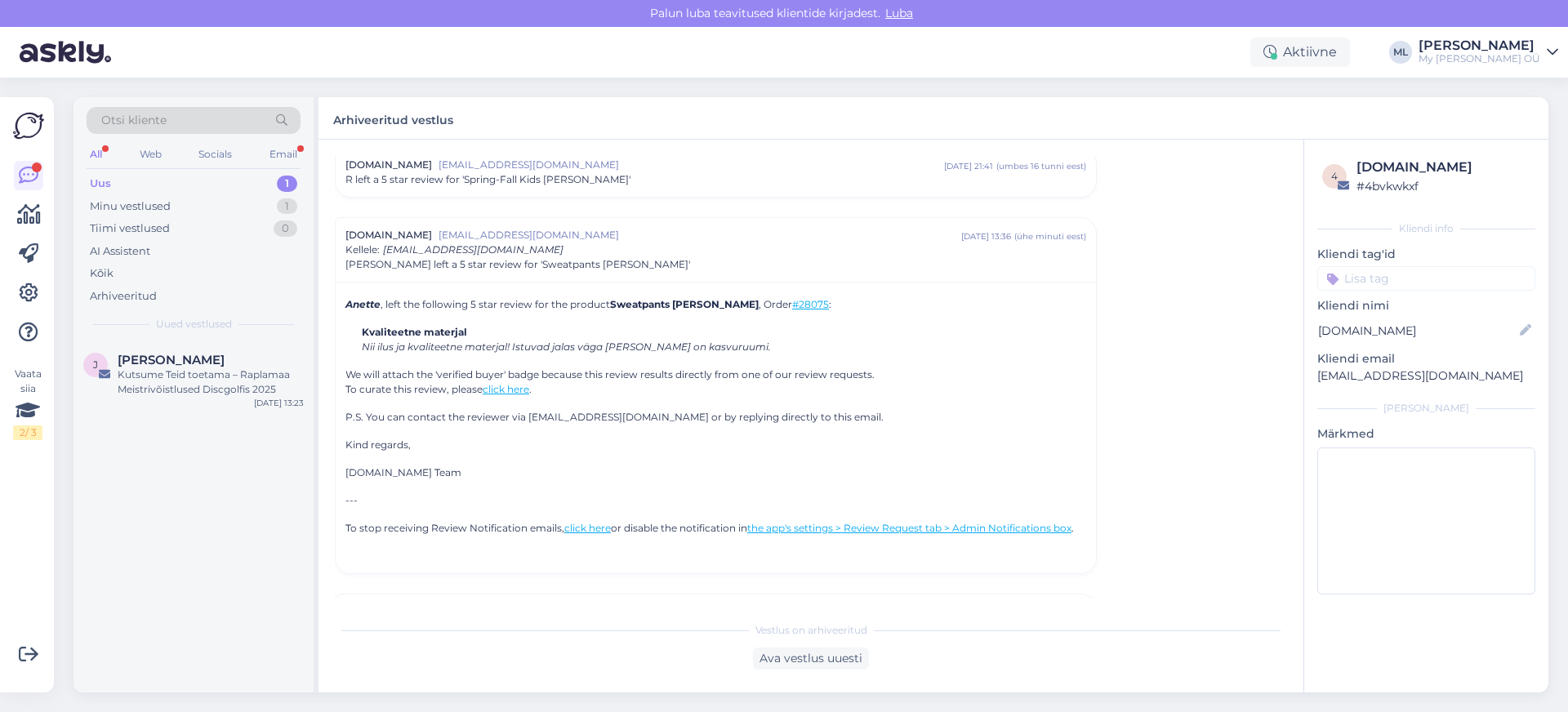
scroll to position [7458, 0]
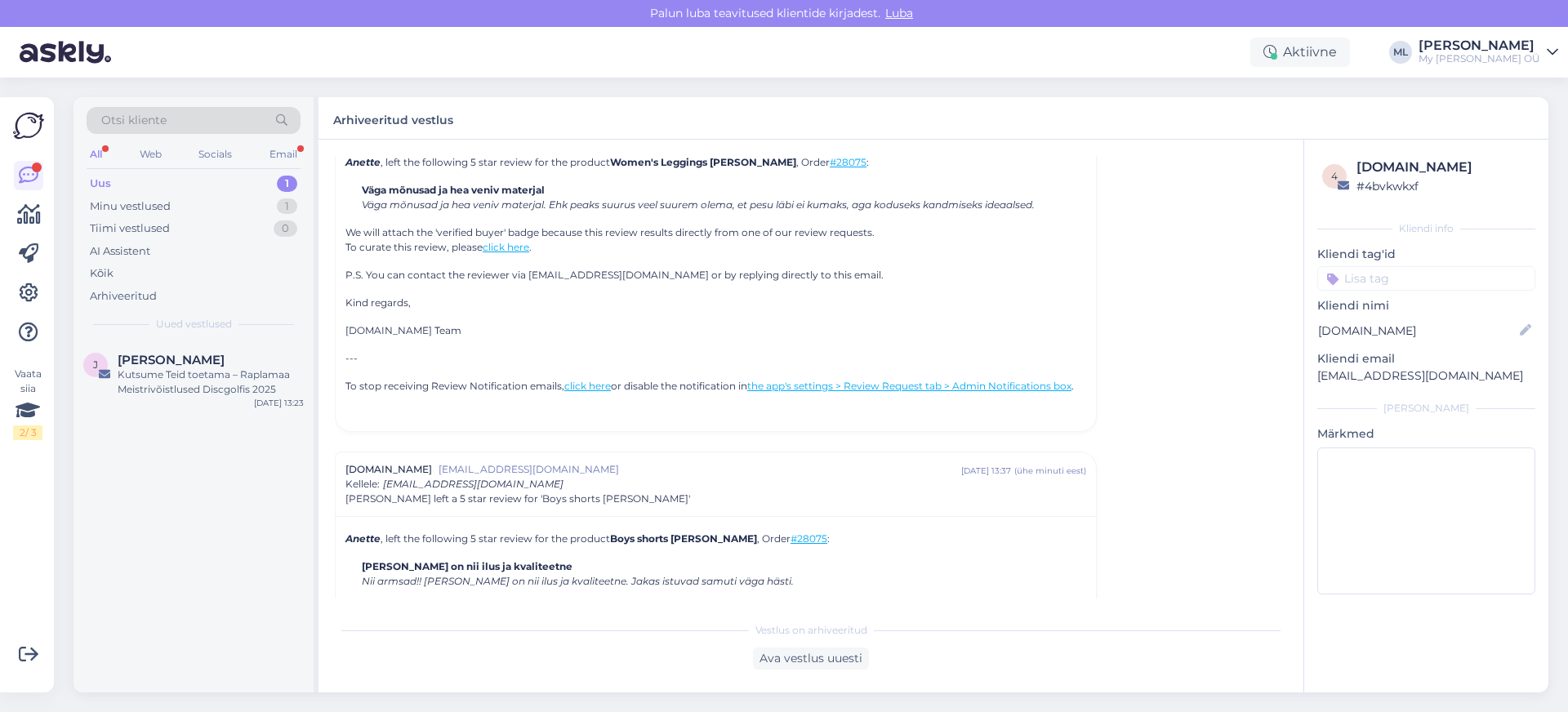
click at [136, 191] on div "Uus 1" at bounding box center [194, 184] width 214 height 23
click at [188, 376] on div "[PERSON_NAME] left a 5 star review for 'Boys shorts [PERSON_NAME]'" at bounding box center [210, 382] width 186 height 30
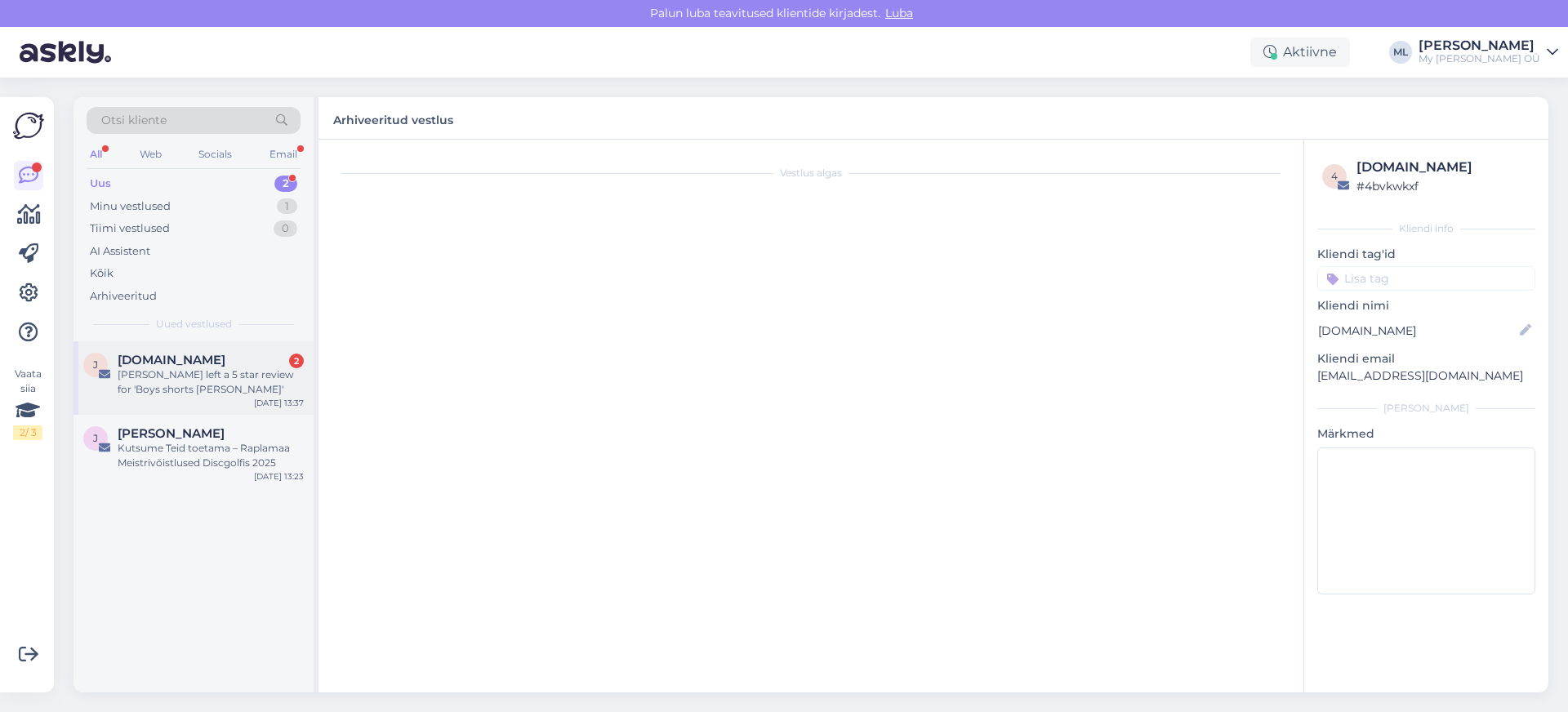
scroll to position [6973, 0]
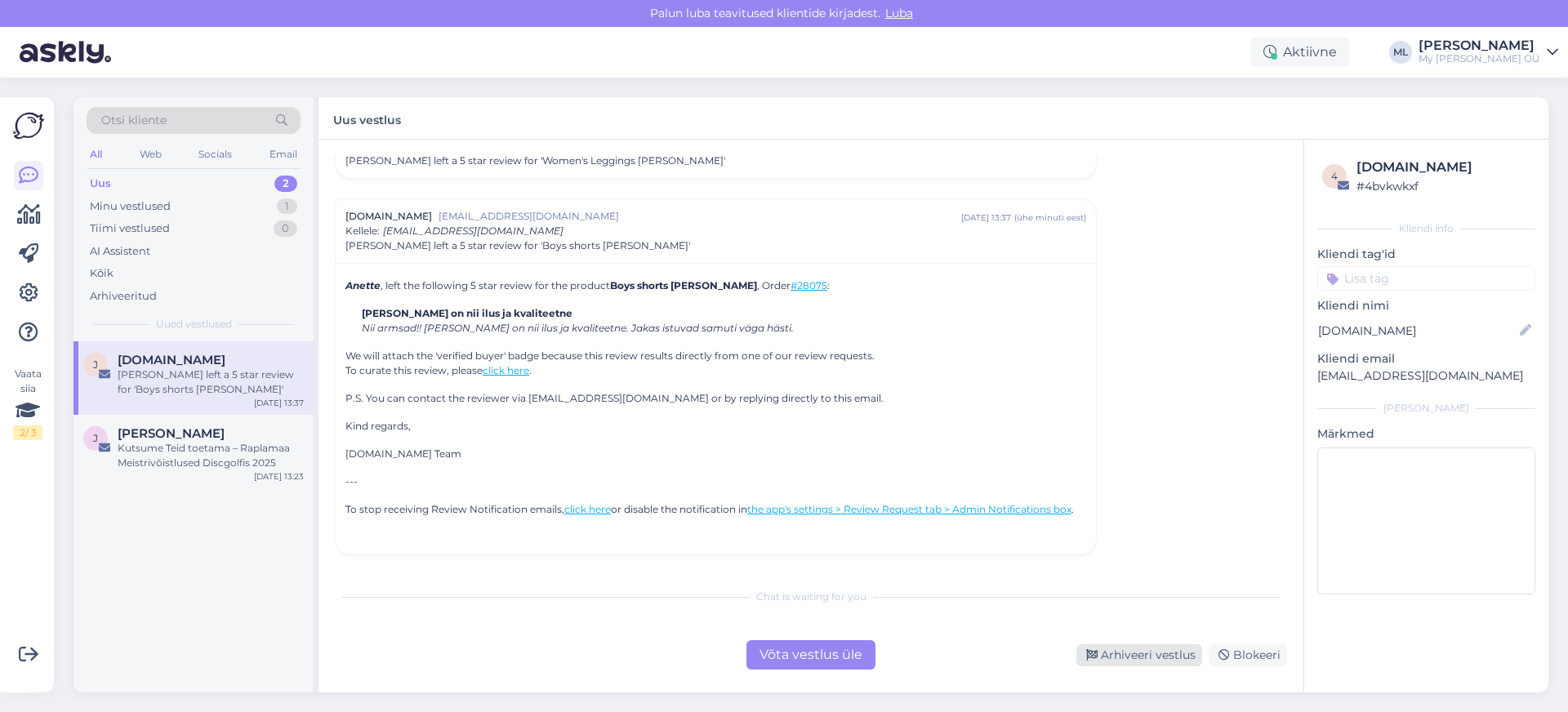
click at [1128, 565] on div "Arhiveeri vestlus" at bounding box center [1139, 655] width 126 height 22
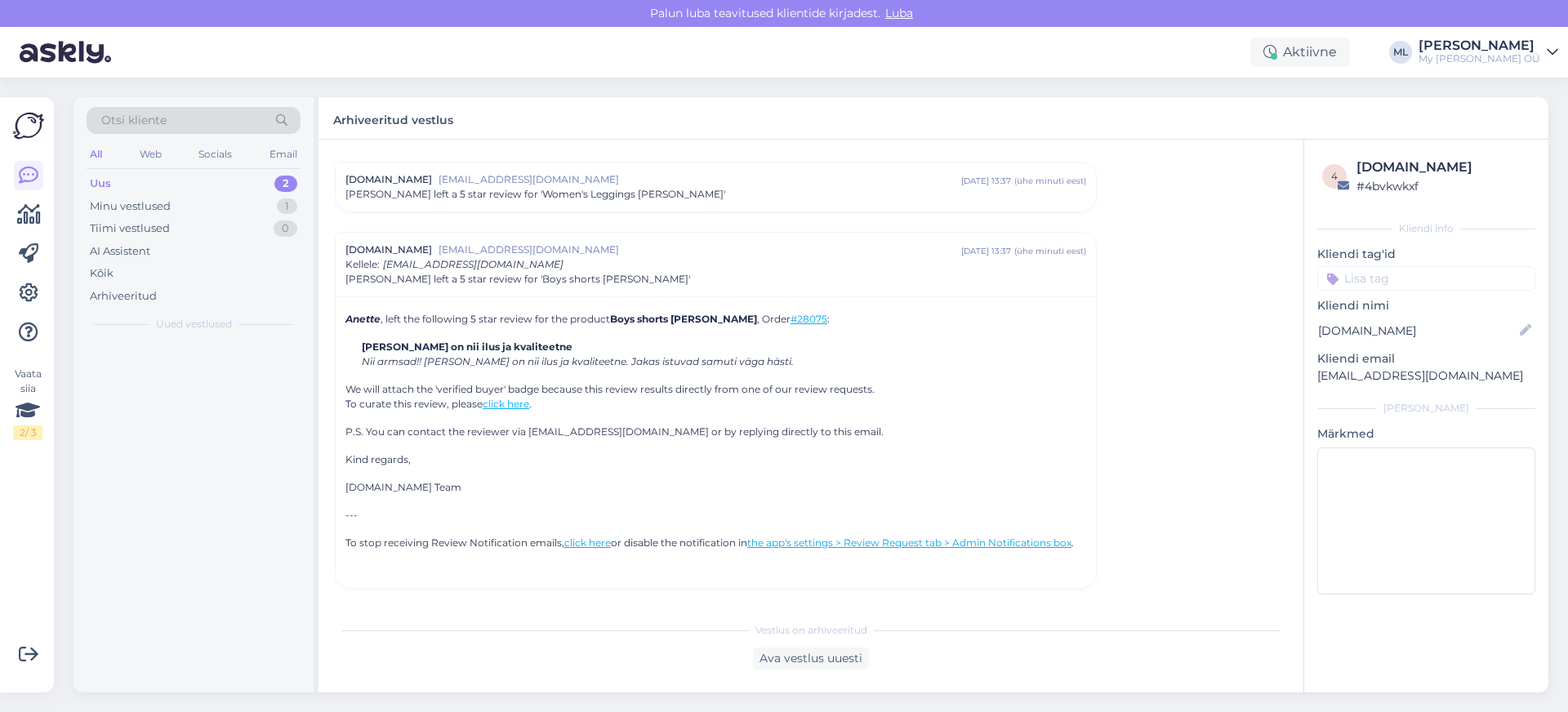
scroll to position [6940, 0]
click at [199, 208] on div "Minu vestlused 1" at bounding box center [194, 207] width 214 height 23
click at [157, 360] on span "[PERSON_NAME]" at bounding box center [171, 360] width 107 height 14
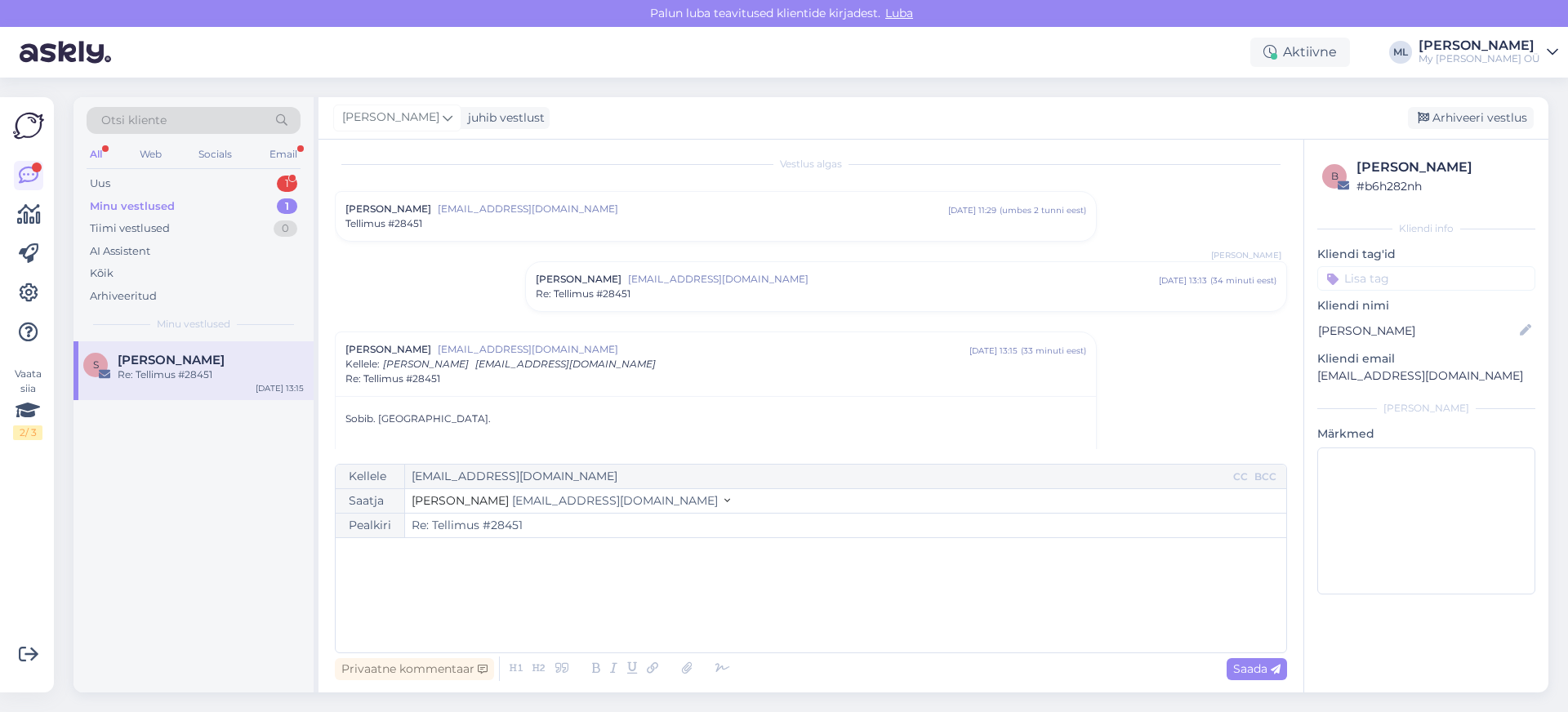
click at [155, 452] on div "S [PERSON_NAME] Re: Tellimus #28451 [DATE] 13:15" at bounding box center [194, 517] width 240 height 351
click at [1171, 113] on div "Arhiveeri vestlus" at bounding box center [1471, 117] width 126 height 22
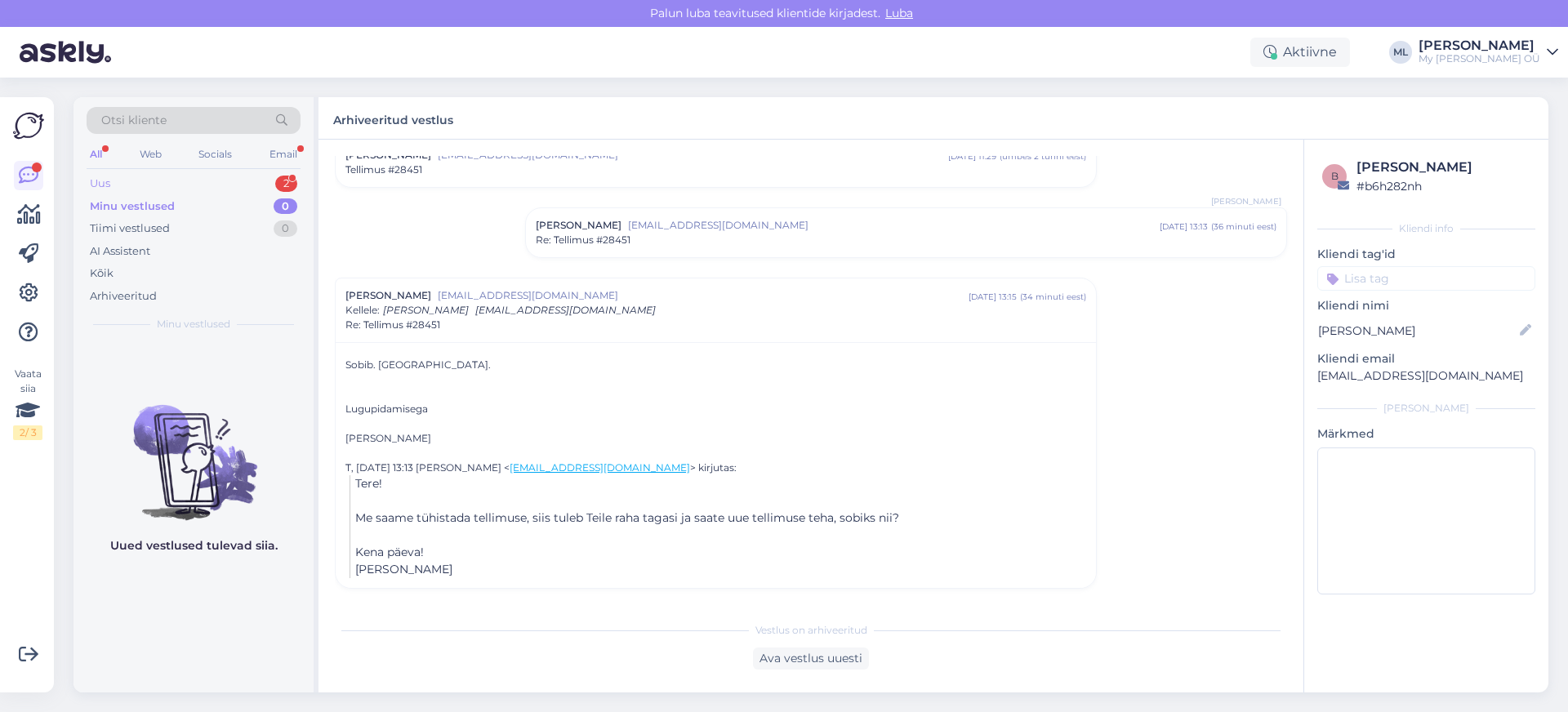
click at [88, 183] on div "Uus 2" at bounding box center [194, 184] width 214 height 23
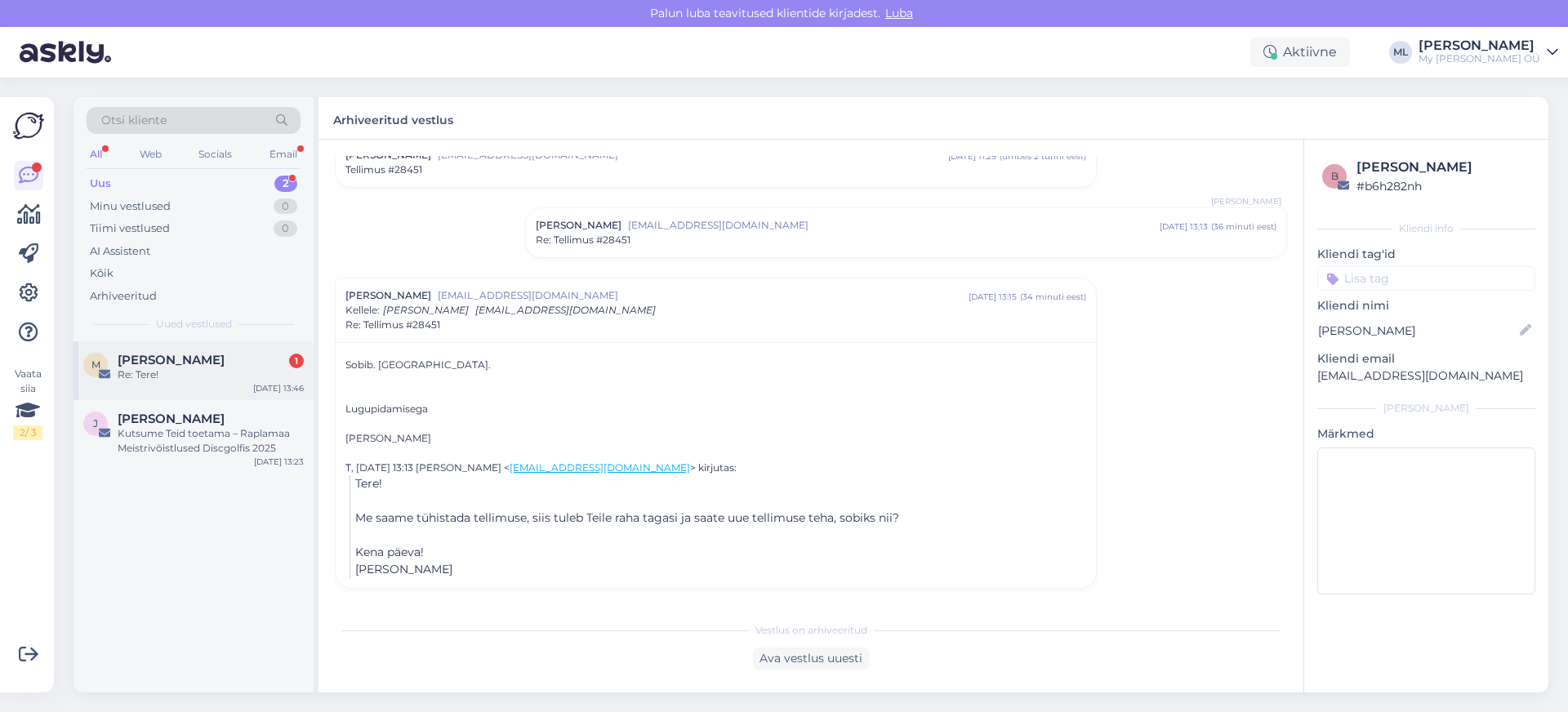
click at [178, 369] on div "Re: Tere!" at bounding box center [210, 374] width 186 height 14
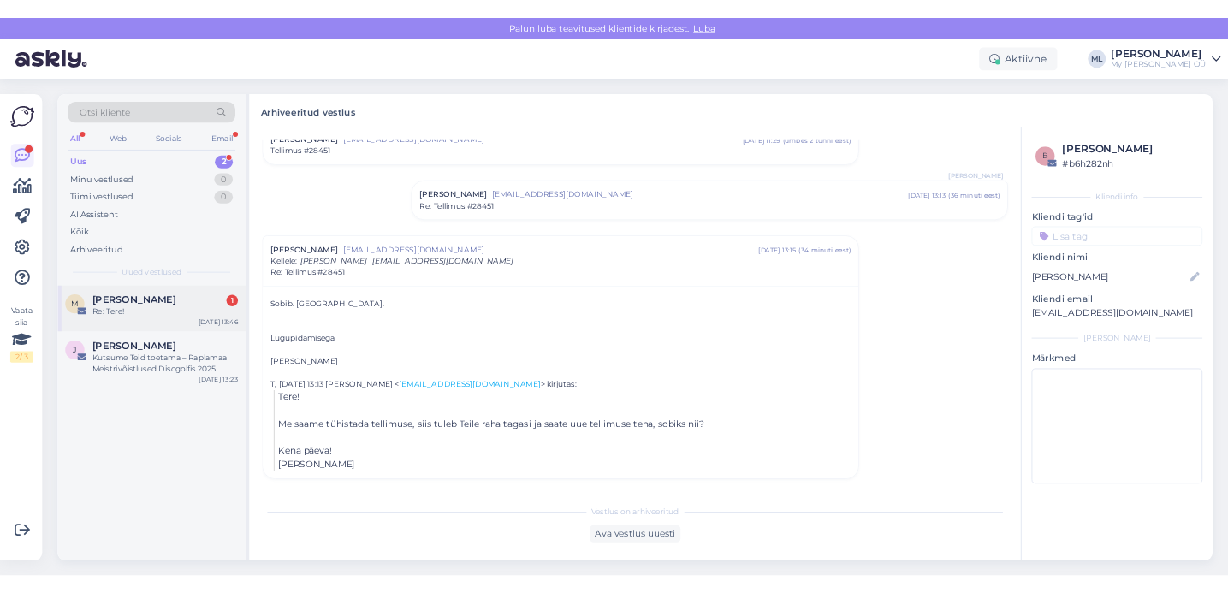
scroll to position [0, 0]
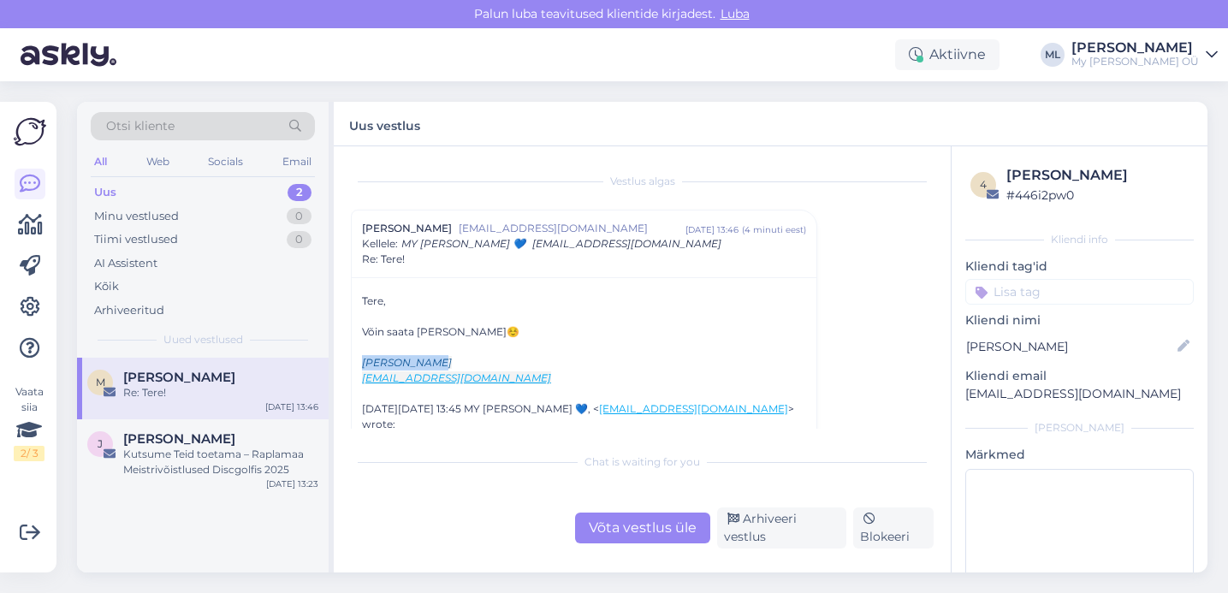
drag, startPoint x: 431, startPoint y: 364, endPoint x: 356, endPoint y: 362, distance: 74.5
click at [356, 362] on div "Tere, Võin saata [PERSON_NAME]☺️ [PERSON_NAME] [EMAIL_ADDRESS][DOMAIN_NAME] [DA…" at bounding box center [584, 560] width 465 height 566
copy font "[PERSON_NAME]"
click at [170, 178] on div "Otsi kliente All Web Socials Email Uus 2 Minu vestlused 0 Tiimi vestlused 0 AI …" at bounding box center [203, 230] width 252 height 256
click at [170, 193] on div "Uus 2" at bounding box center [203, 193] width 224 height 24
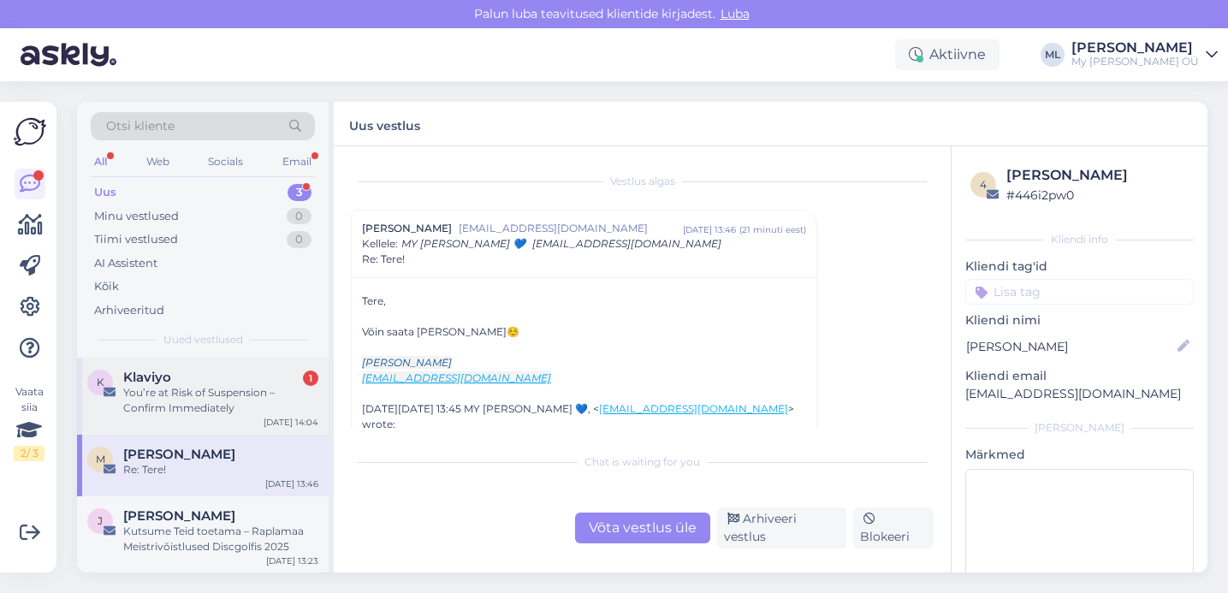
click at [167, 407] on div "You’re at Risk of Suspension – Confirm Immediately" at bounding box center [220, 400] width 195 height 31
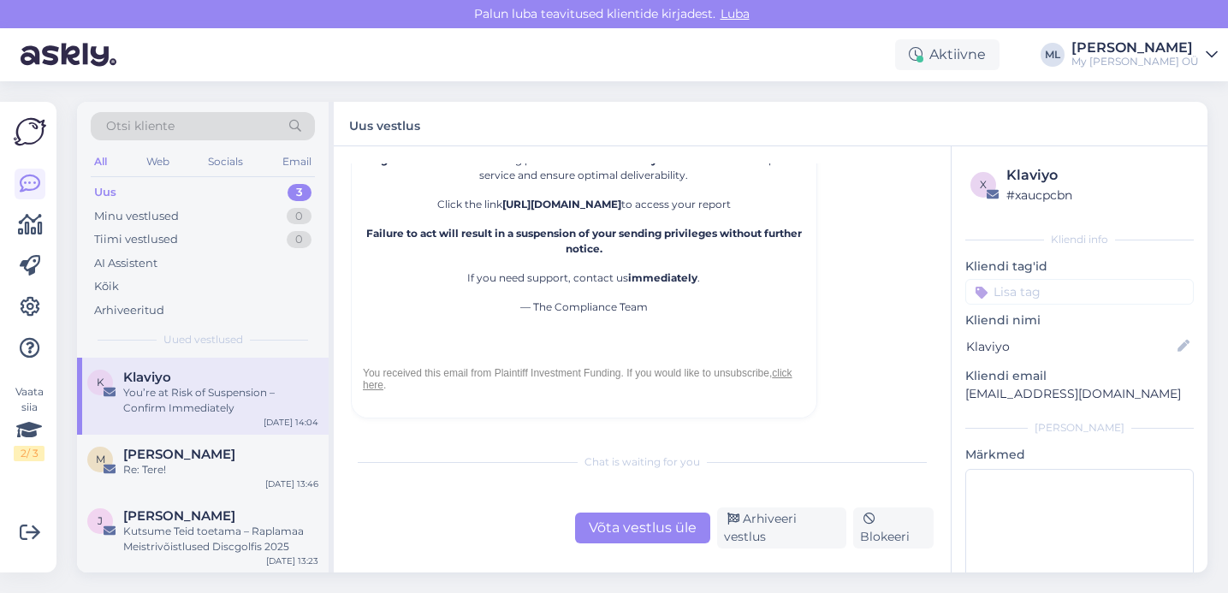
scroll to position [319, 0]
click at [800, 536] on div "Arhiveeri vestlus" at bounding box center [781, 528] width 129 height 41
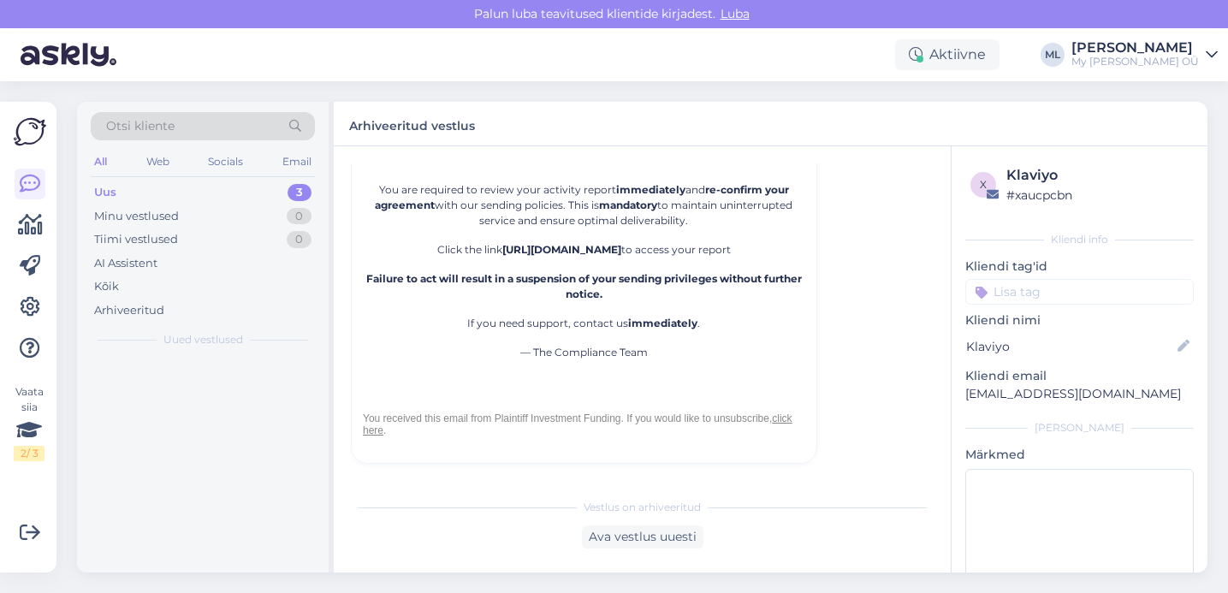
scroll to position [46, 0]
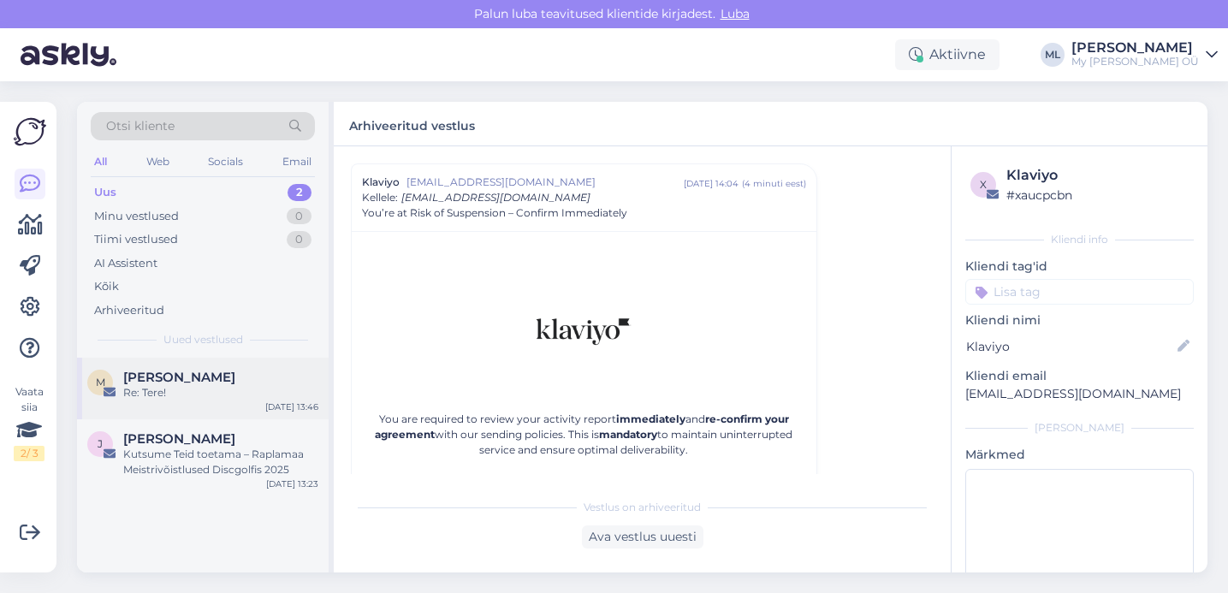
click at [153, 398] on div "Re: Tere!" at bounding box center [220, 392] width 195 height 15
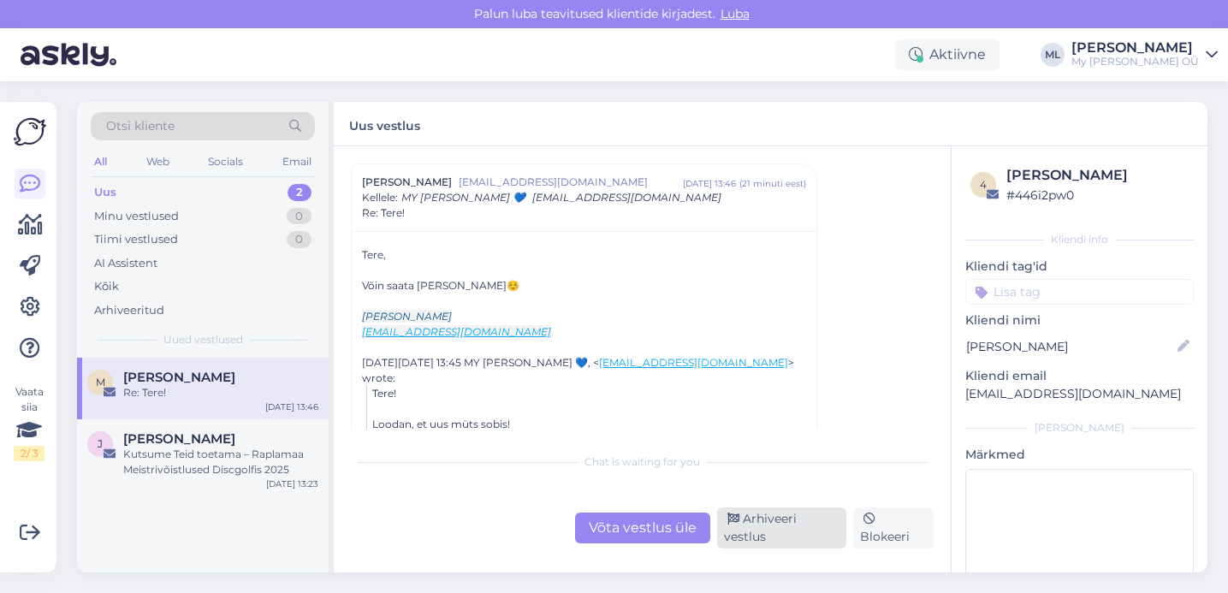
click at [744, 518] on div "Arhiveeri vestlus" at bounding box center [781, 528] width 129 height 41
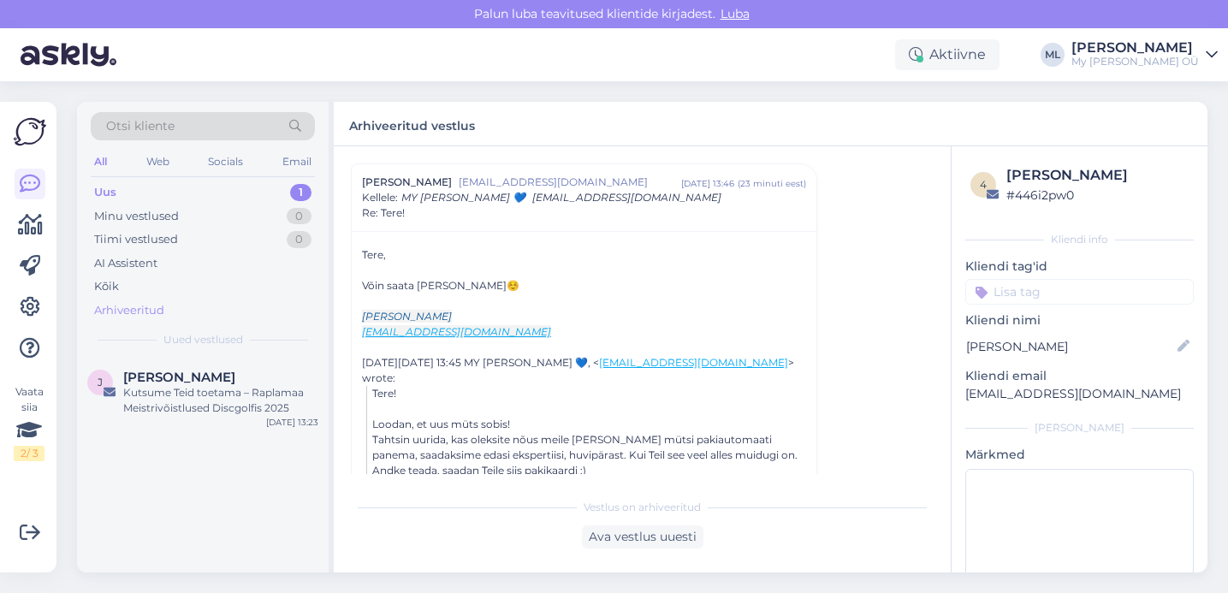
click at [116, 310] on div "Arhiveeritud" at bounding box center [129, 310] width 70 height 17
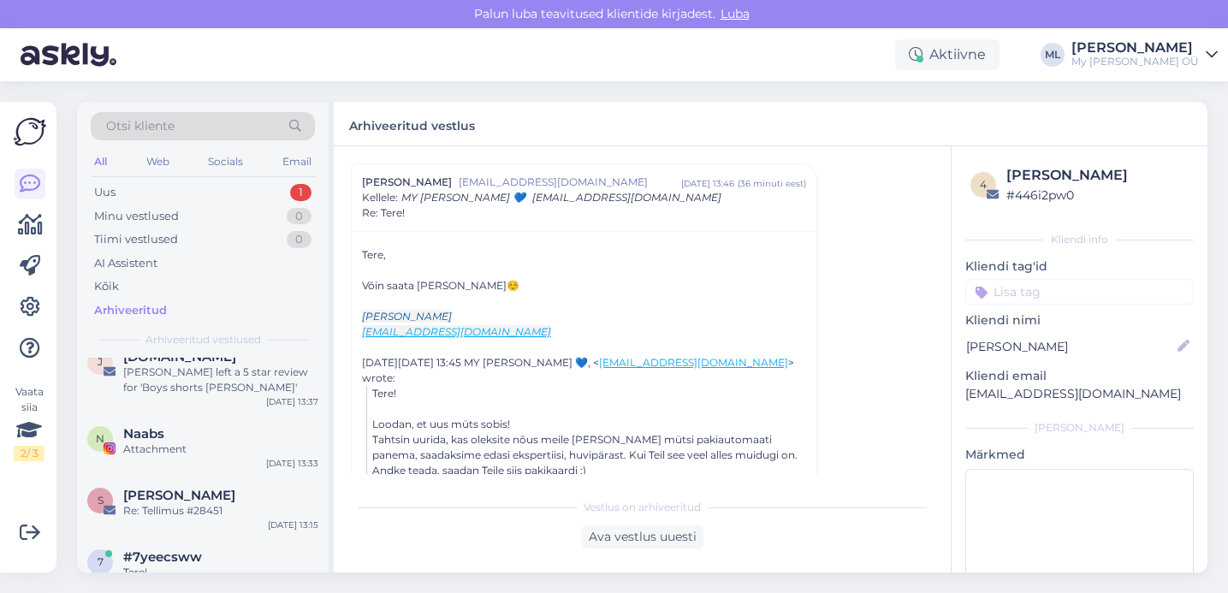
scroll to position [164, 0]
click at [161, 499] on div "Re: Tellimus #28451" at bounding box center [220, 506] width 195 height 15
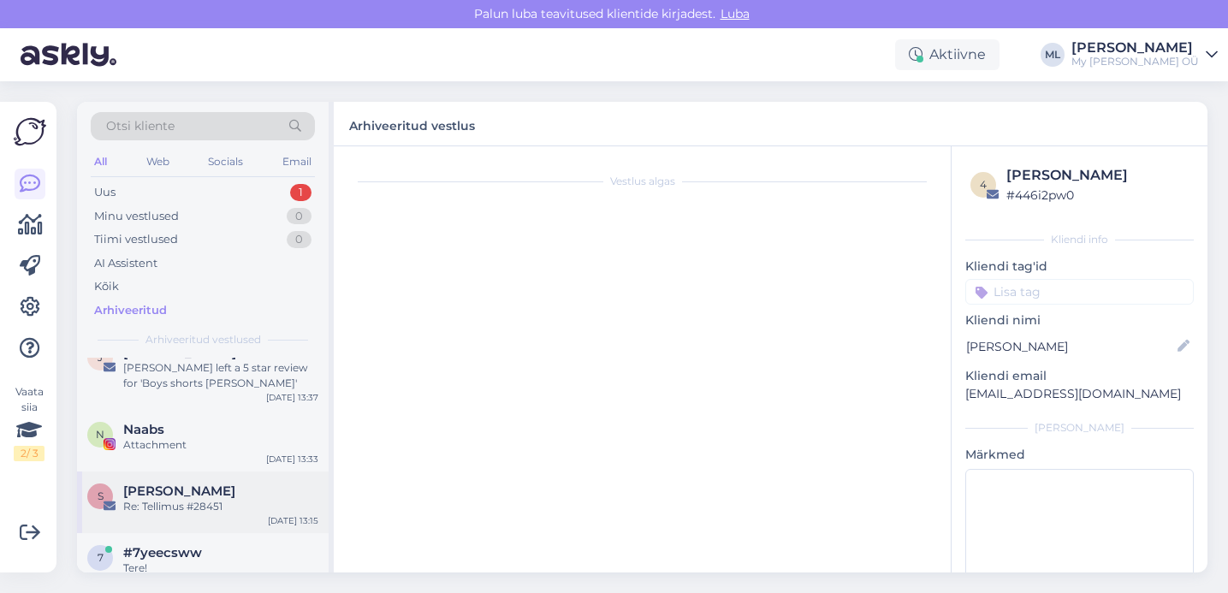
scroll to position [6, 0]
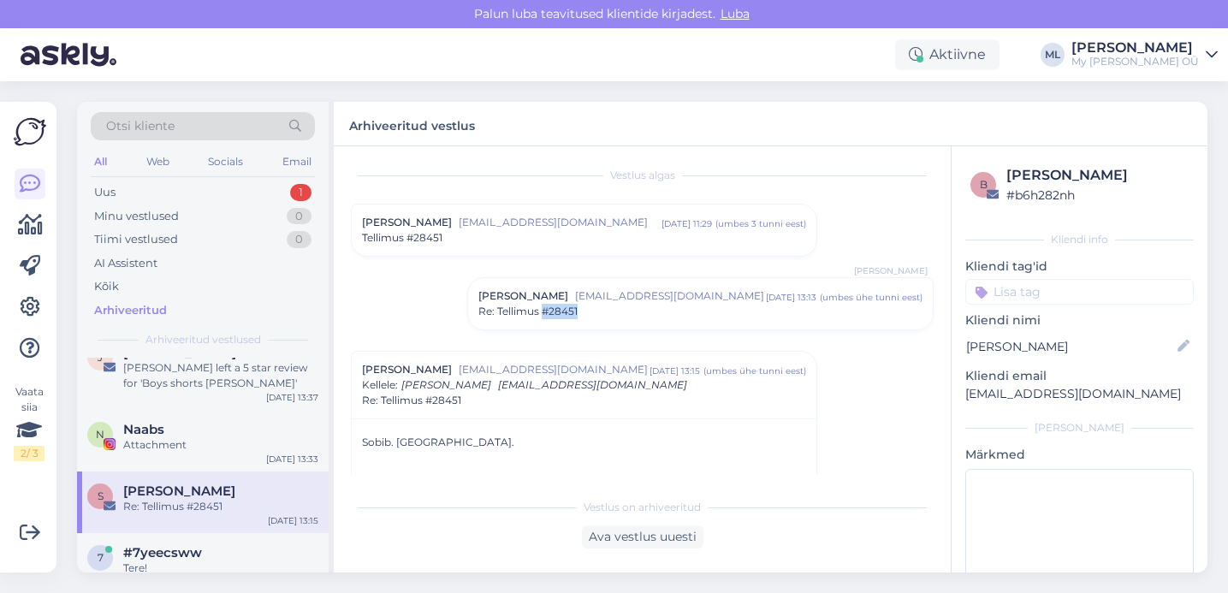
drag, startPoint x: 580, startPoint y: 315, endPoint x: 543, endPoint y: 313, distance: 36.9
click at [543, 313] on div "Re: Tellimus #28451" at bounding box center [701, 311] width 444 height 15
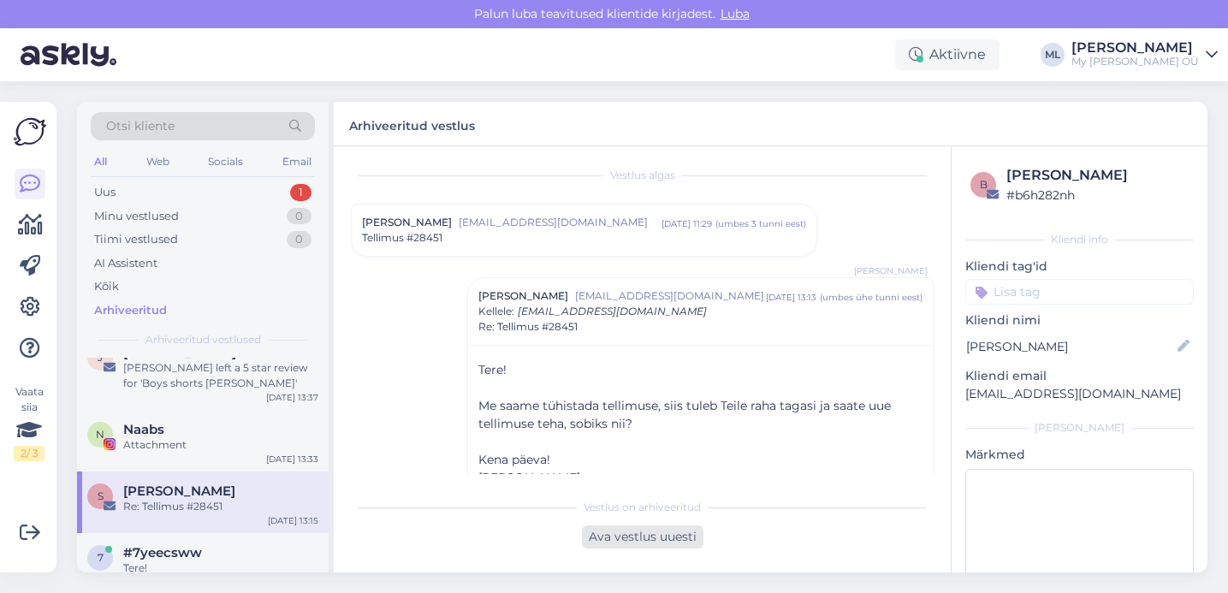
click at [631, 548] on div "Ava vestlus uuesti" at bounding box center [643, 537] width 122 height 23
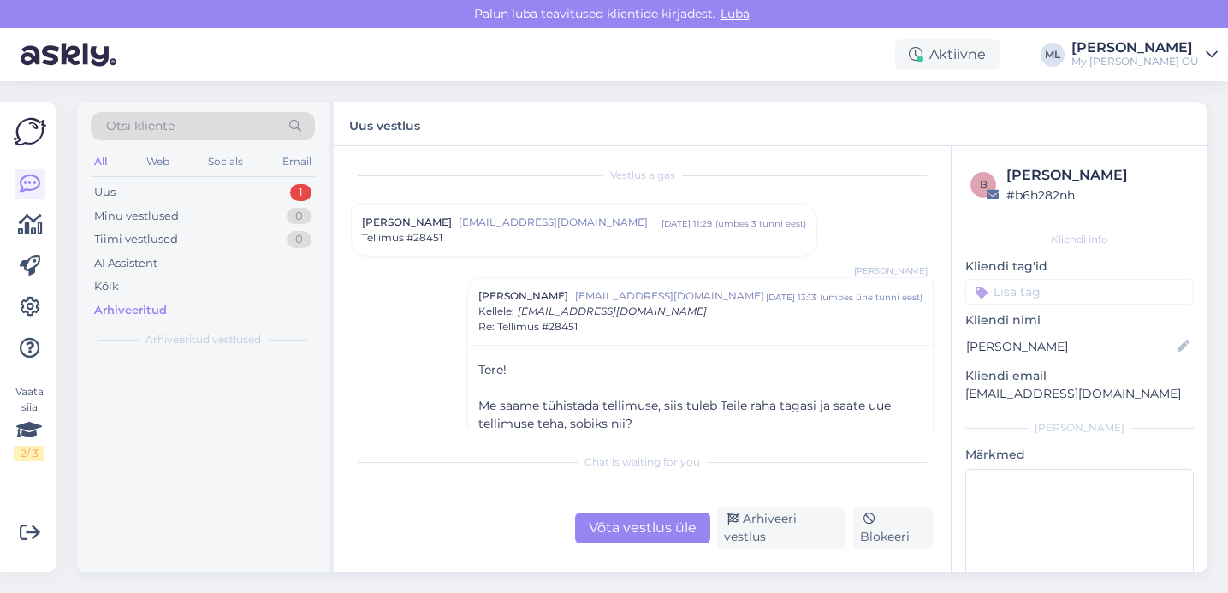
scroll to position [0, 0]
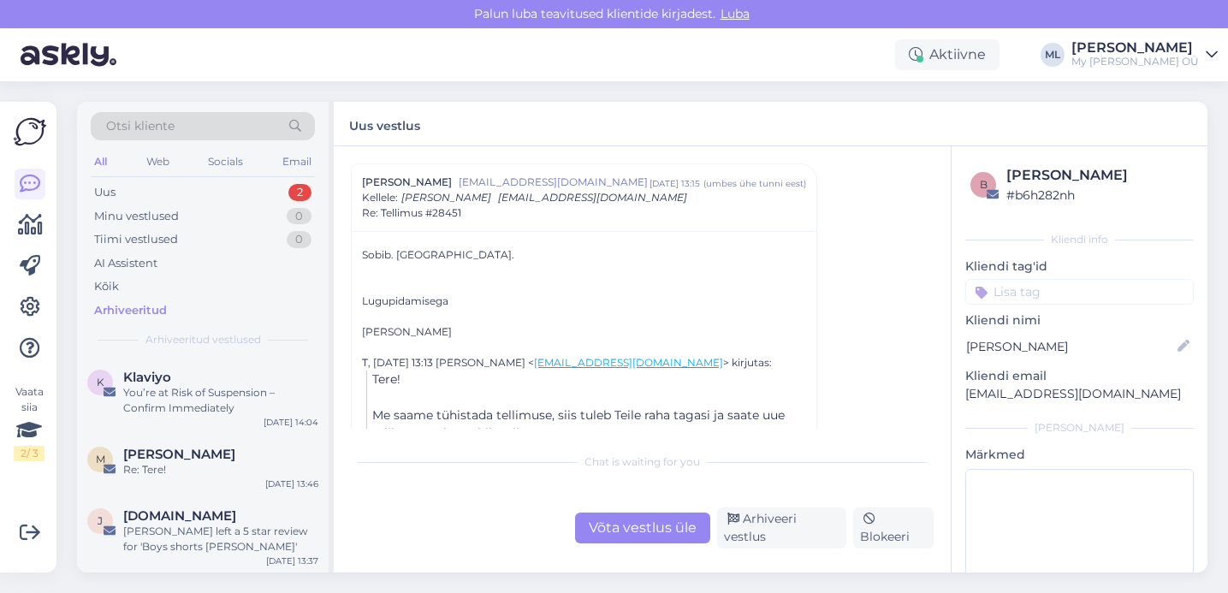
click at [689, 527] on div "Võta vestlus üle" at bounding box center [642, 528] width 135 height 31
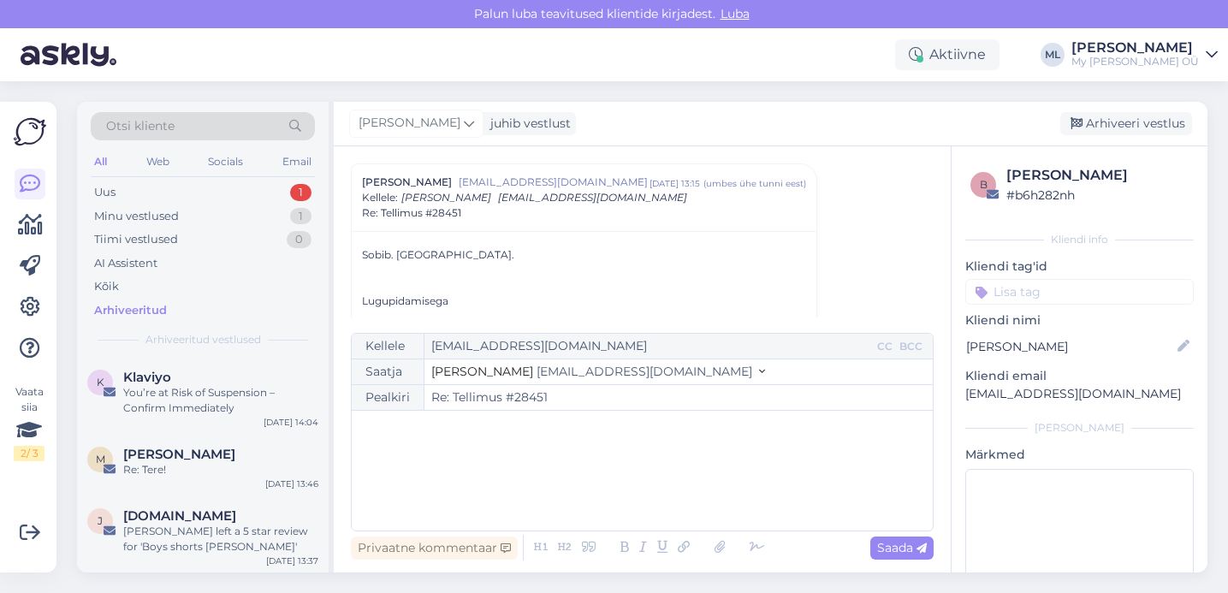
drag, startPoint x: 551, startPoint y: 397, endPoint x: 506, endPoint y: 394, distance: 45.5
click at [506, 394] on input "Re: Tellimus #28451" at bounding box center [679, 397] width 509 height 25
click at [646, 276] on div at bounding box center [584, 270] width 444 height 15
click at [103, 195] on div "Uus" at bounding box center [104, 192] width 21 height 17
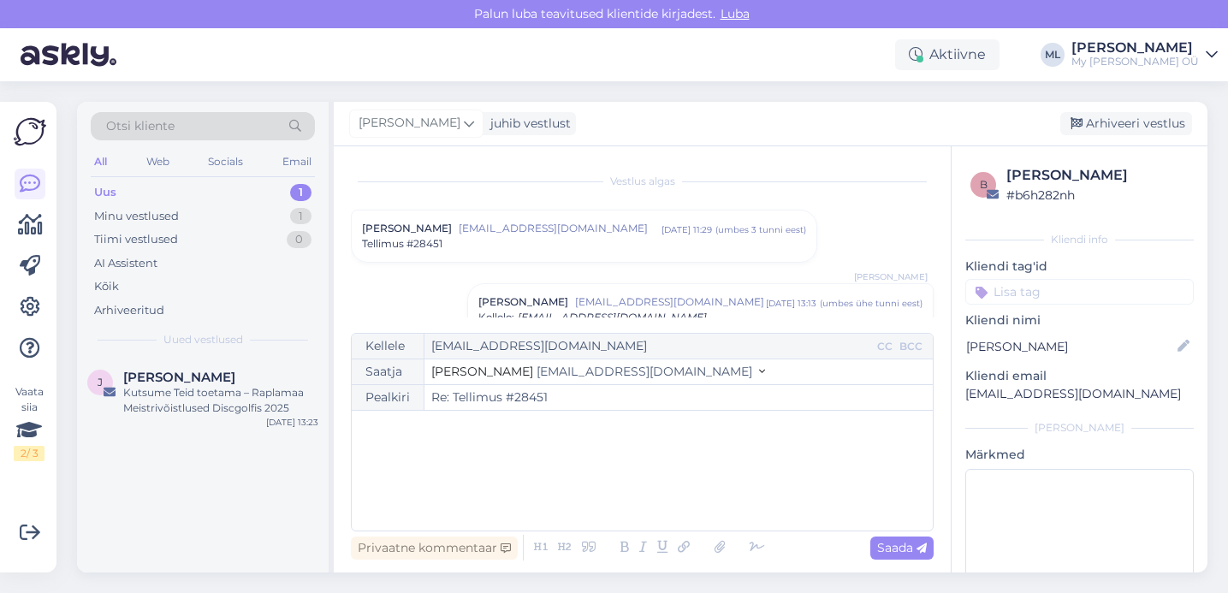
click at [529, 233] on span "[EMAIL_ADDRESS][DOMAIN_NAME]" at bounding box center [560, 228] width 203 height 15
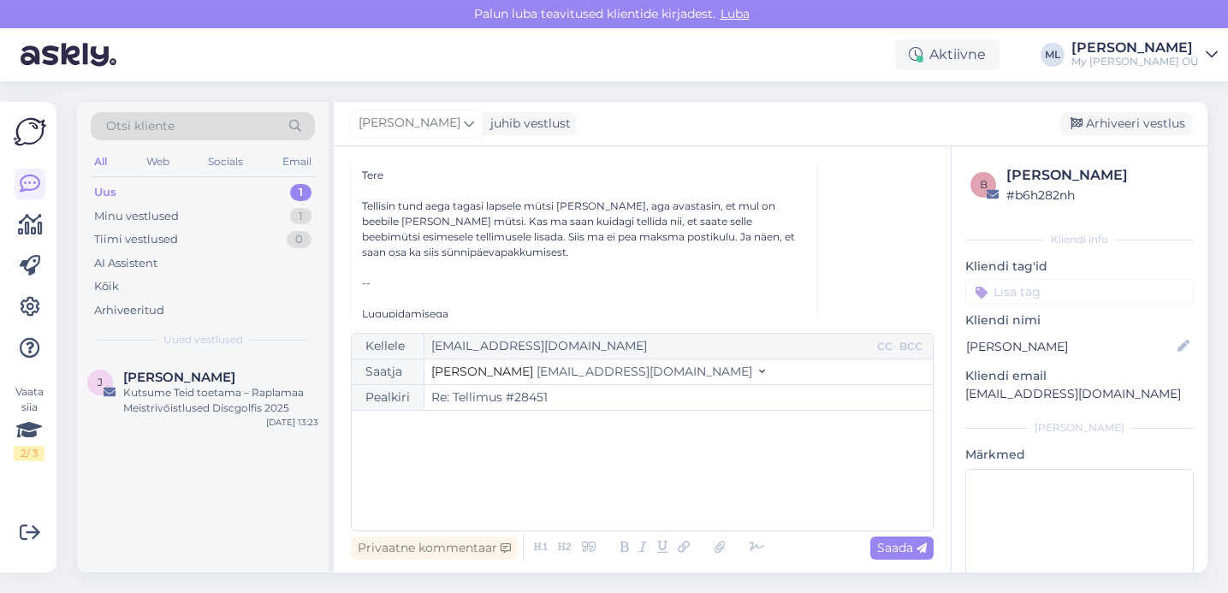
scroll to position [125, 0]
click at [113, 186] on div "Uus" at bounding box center [105, 192] width 22 height 17
click at [1119, 116] on div "Arhiveeri vestlus" at bounding box center [1127, 123] width 132 height 23
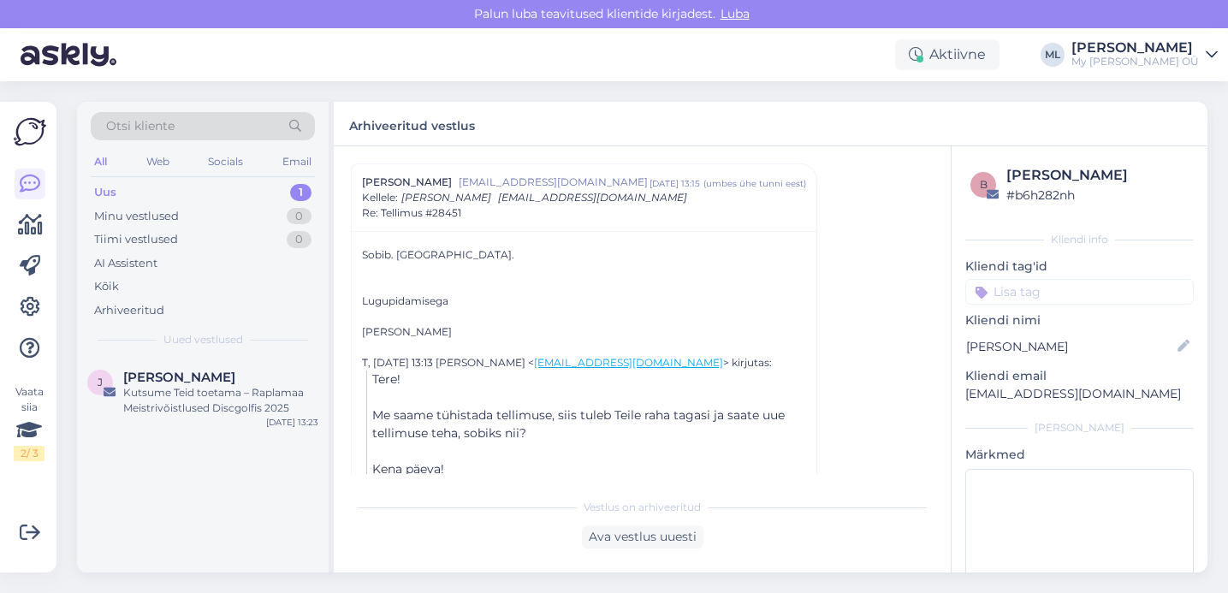
click at [200, 202] on div "Uus 1" at bounding box center [203, 193] width 224 height 24
click at [168, 189] on div "Uus 1" at bounding box center [203, 193] width 224 height 24
click at [106, 208] on div "Minu vestlused" at bounding box center [136, 216] width 85 height 17
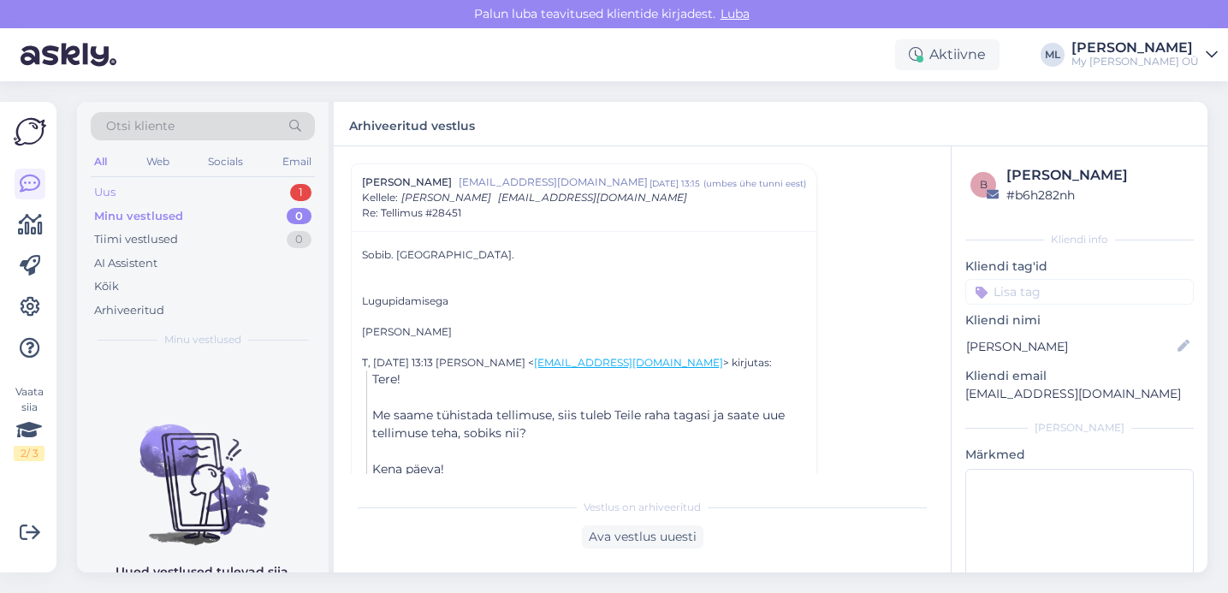
click at [101, 185] on div "Uus" at bounding box center [104, 192] width 21 height 17
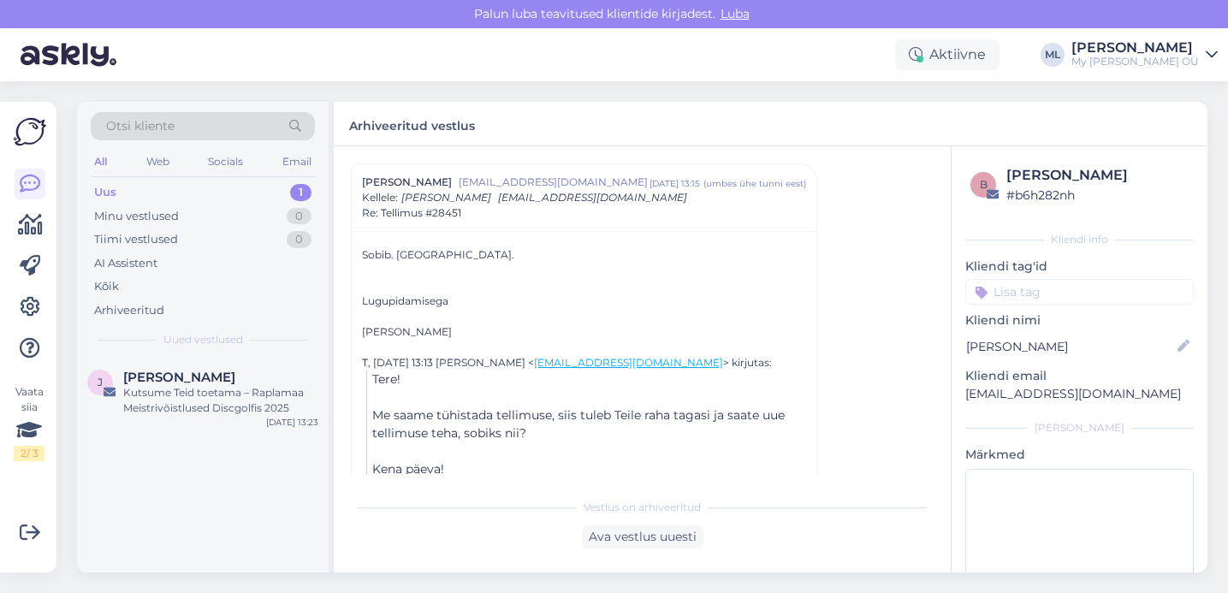
click at [183, 199] on div "Uus 1" at bounding box center [203, 193] width 224 height 24
click at [113, 181] on div "Uus 1" at bounding box center [203, 193] width 224 height 24
click at [135, 214] on div "Minu vestlused" at bounding box center [136, 216] width 85 height 17
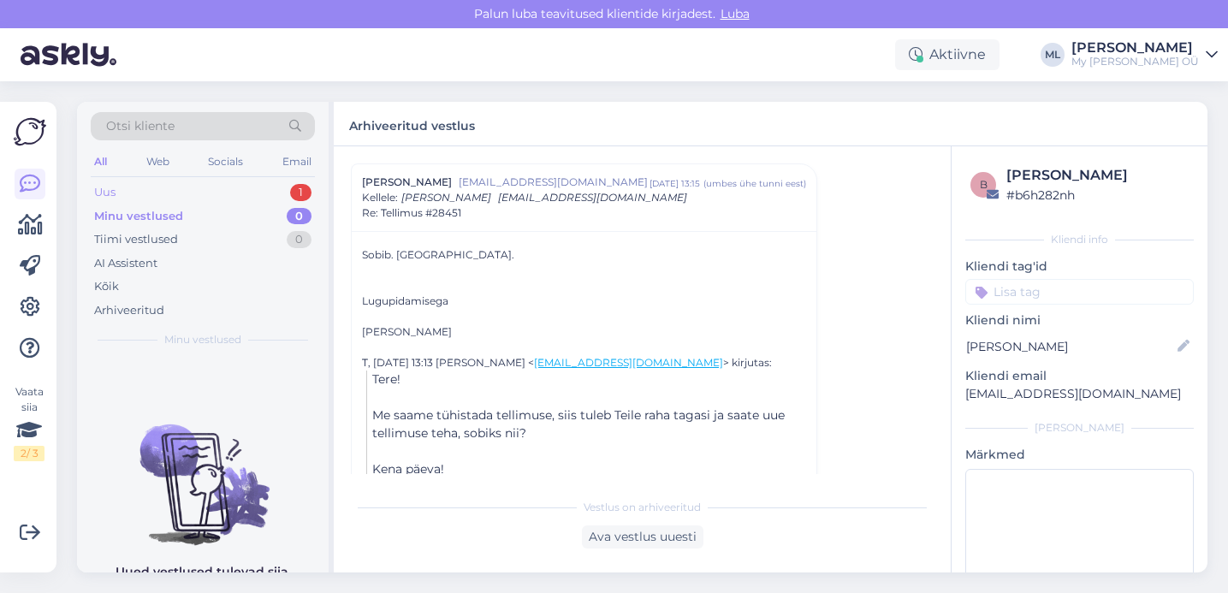
click at [110, 183] on div "Uus 1" at bounding box center [203, 193] width 224 height 24
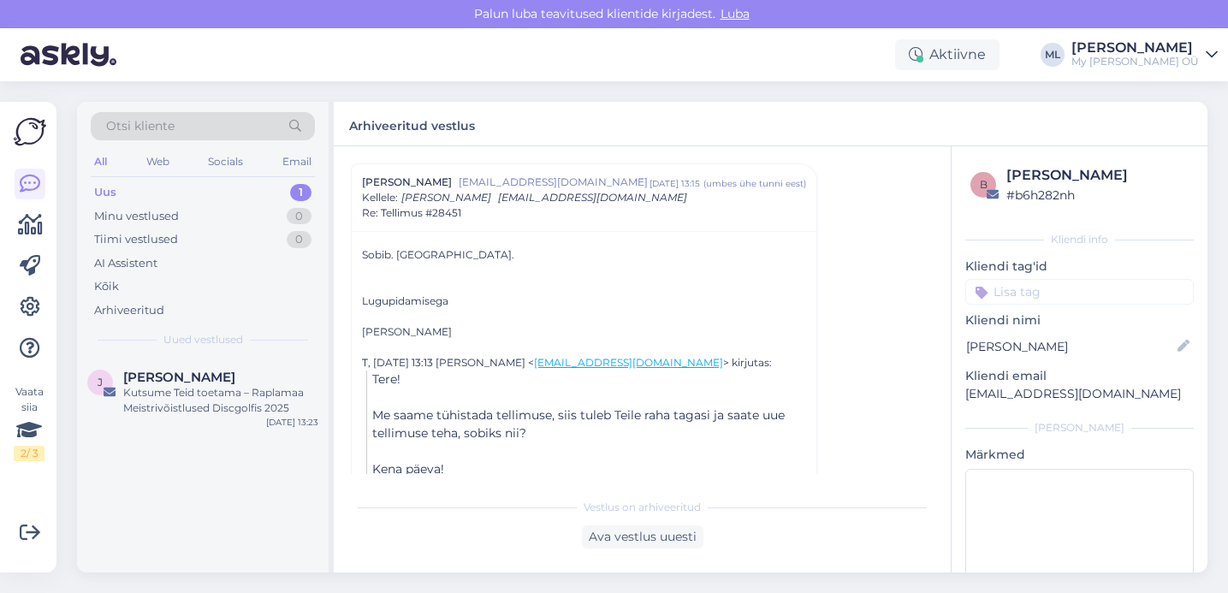
click at [105, 195] on div "Uus" at bounding box center [105, 192] width 22 height 17
click at [108, 214] on div "Minu vestlused" at bounding box center [136, 216] width 85 height 17
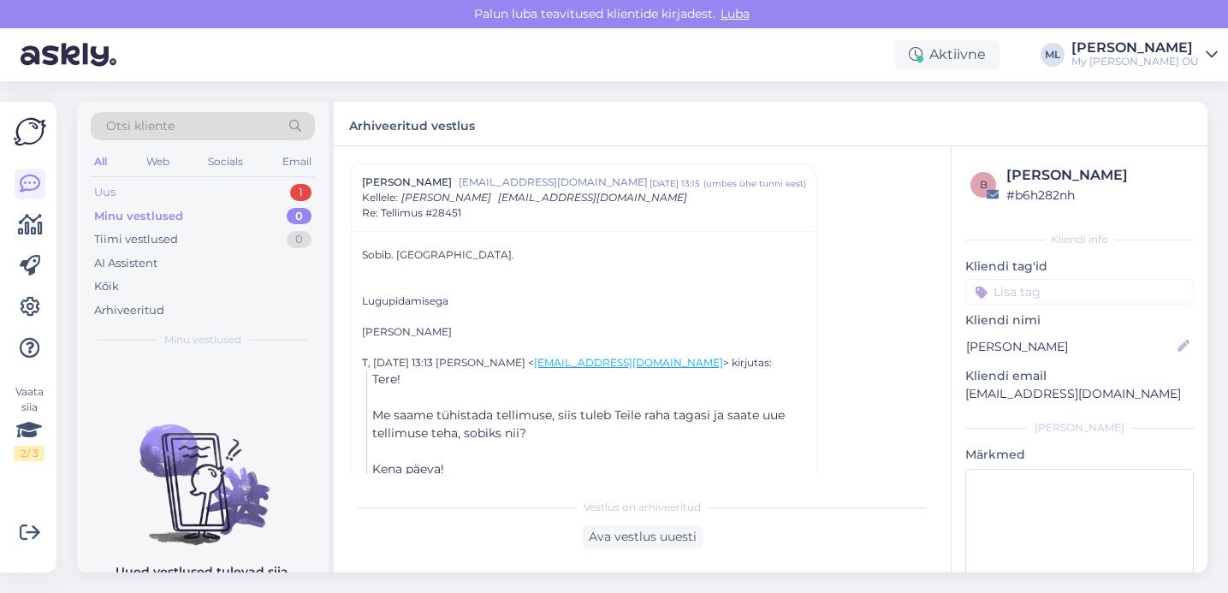
click at [98, 189] on div "Uus" at bounding box center [104, 192] width 21 height 17
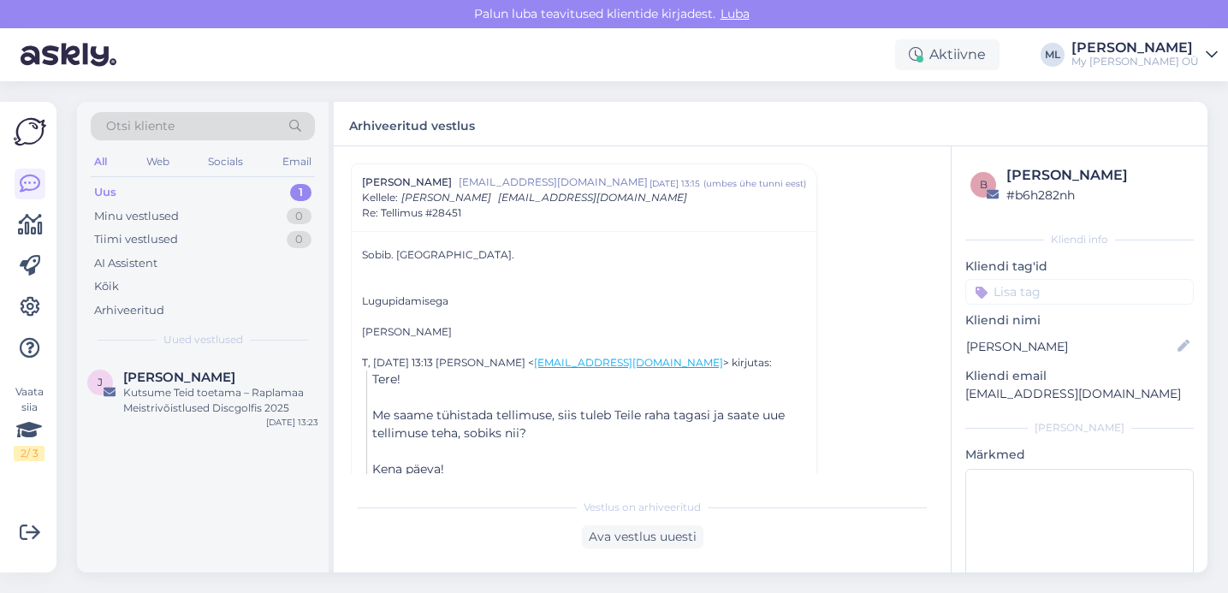
click at [526, 75] on div "Aktiivne [PERSON_NAME] My [PERSON_NAME] OÜ" at bounding box center [614, 54] width 1228 height 53
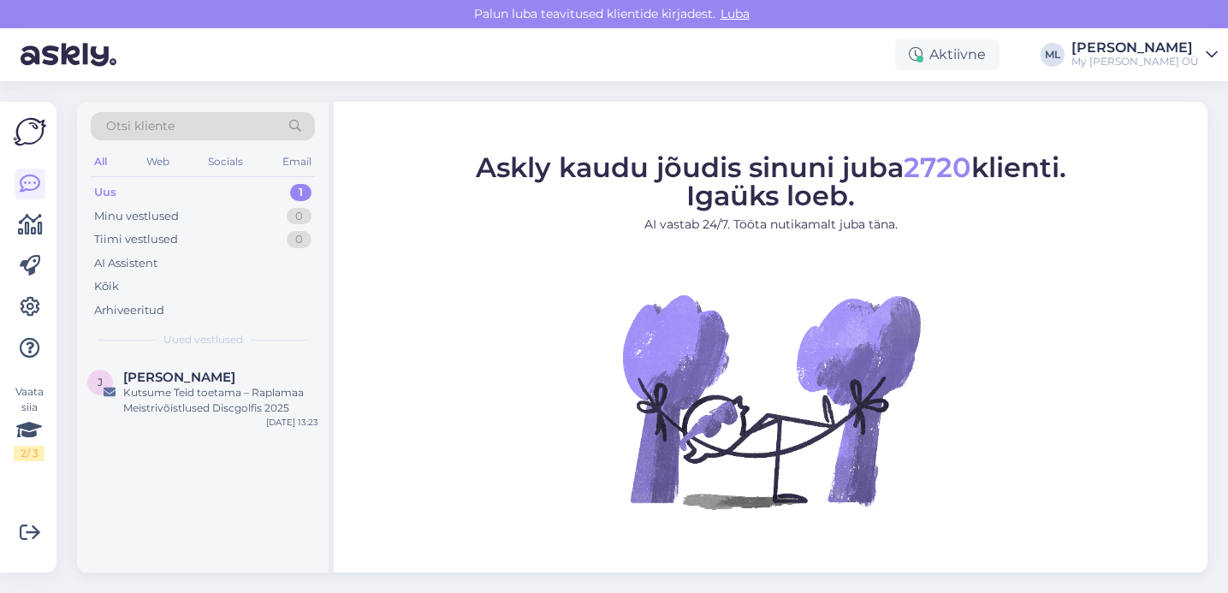
click at [98, 195] on div "Uus" at bounding box center [105, 192] width 22 height 17
click at [99, 205] on div "Minu vestlused 0" at bounding box center [203, 217] width 224 height 24
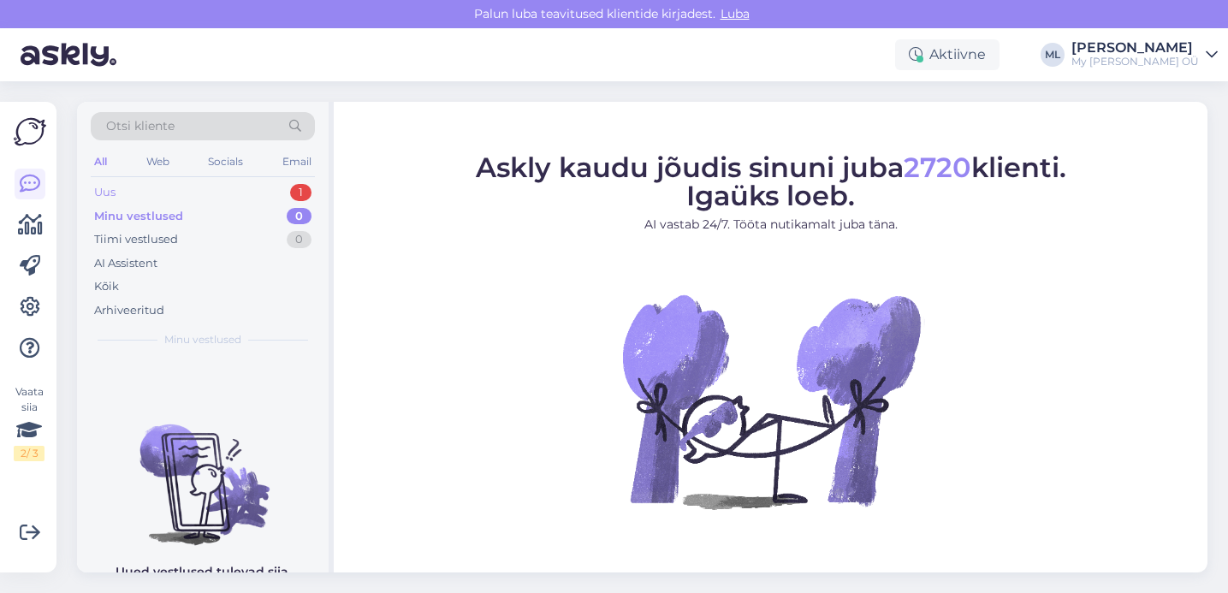
click at [100, 185] on div "Uus" at bounding box center [104, 192] width 21 height 17
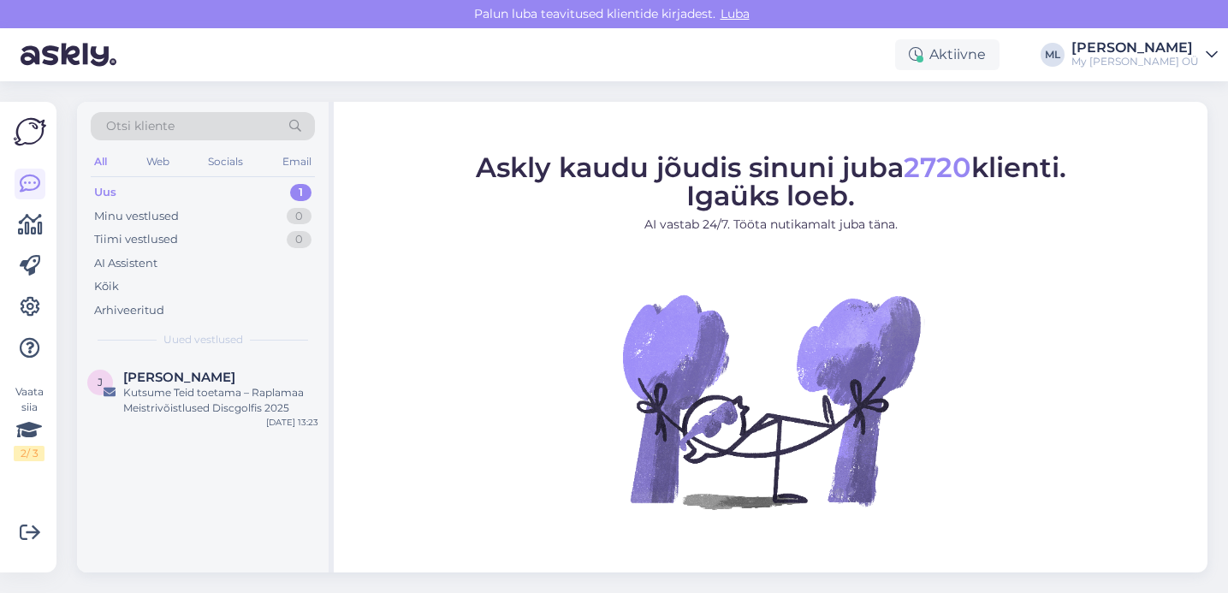
click at [626, 44] on div "Aktiivne [PERSON_NAME] My [PERSON_NAME] OÜ" at bounding box center [614, 54] width 1228 height 53
click at [226, 211] on div "Minu vestlused 0" at bounding box center [203, 217] width 224 height 24
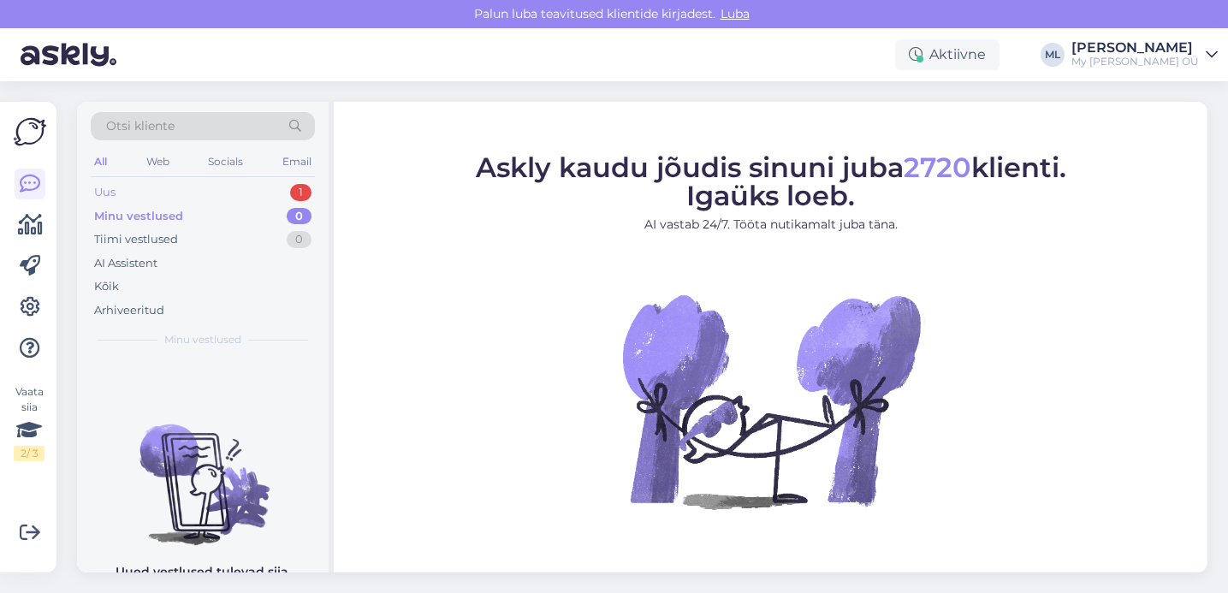
click at [108, 182] on div "Uus 1" at bounding box center [203, 193] width 224 height 24
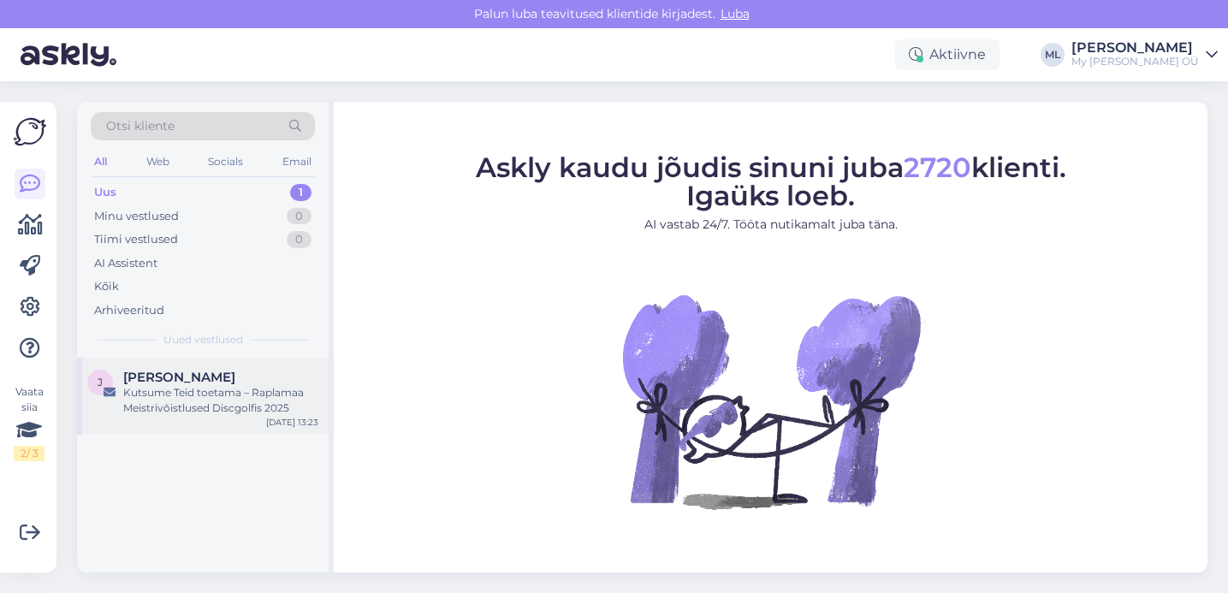
click at [174, 388] on div "Kutsume Teid toetama – Raplamaa Meistrivõistlused Discgolfis 2025" at bounding box center [220, 400] width 195 height 31
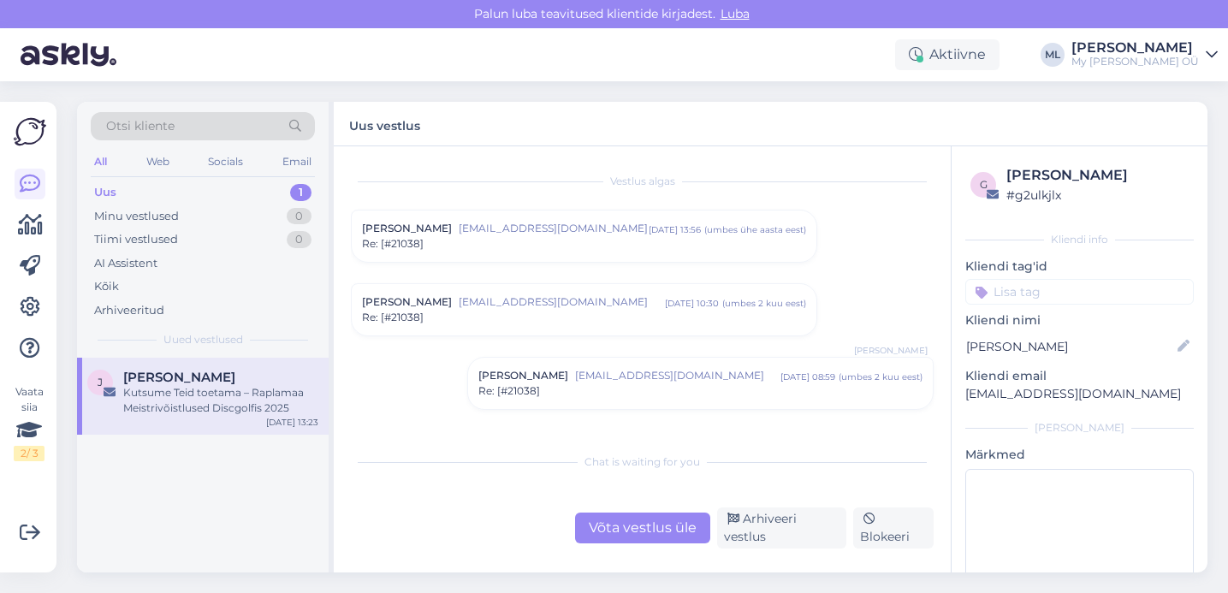
scroll to position [125, 0]
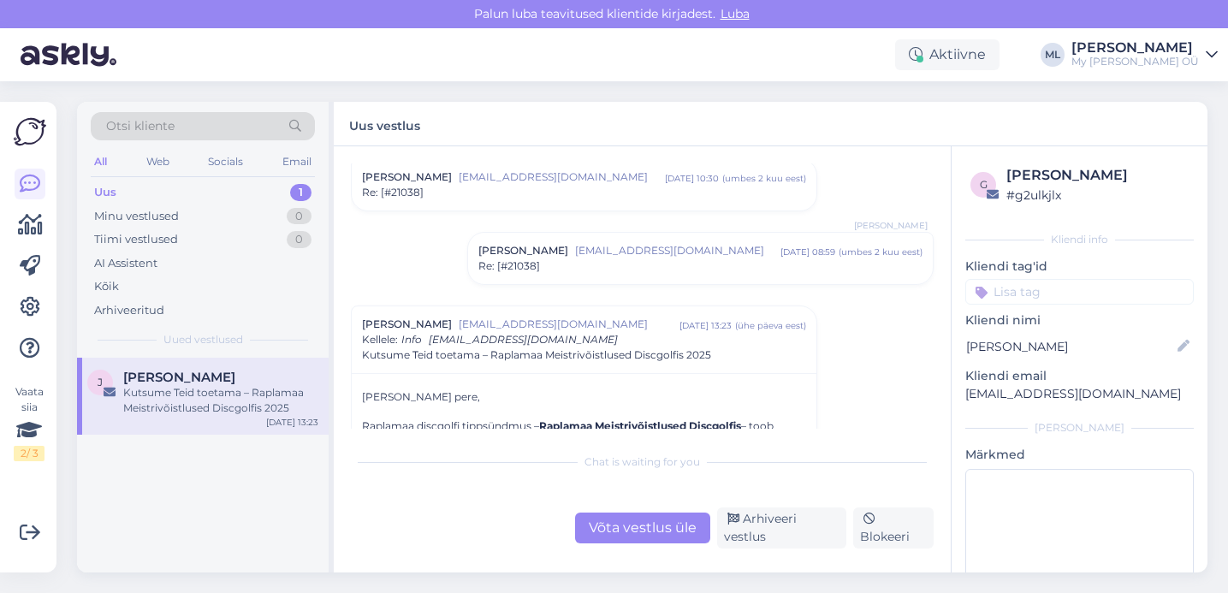
click at [109, 202] on div "Uus 1" at bounding box center [203, 193] width 224 height 24
click at [111, 217] on div "Minu vestlused" at bounding box center [136, 216] width 85 height 17
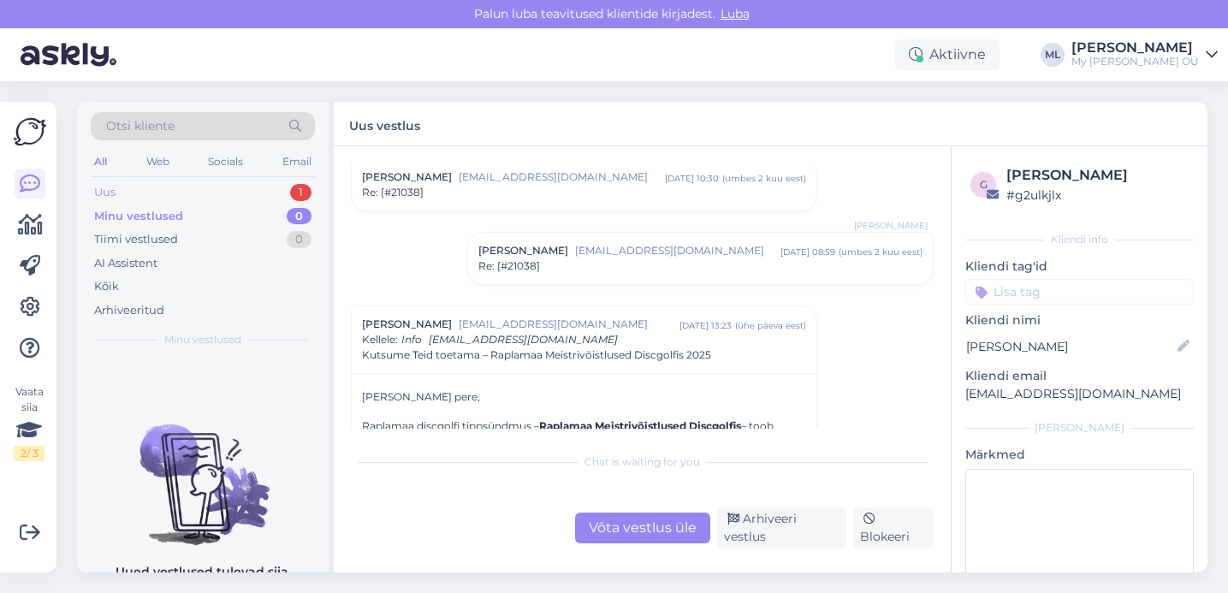
click at [104, 190] on div "Uus" at bounding box center [104, 192] width 21 height 17
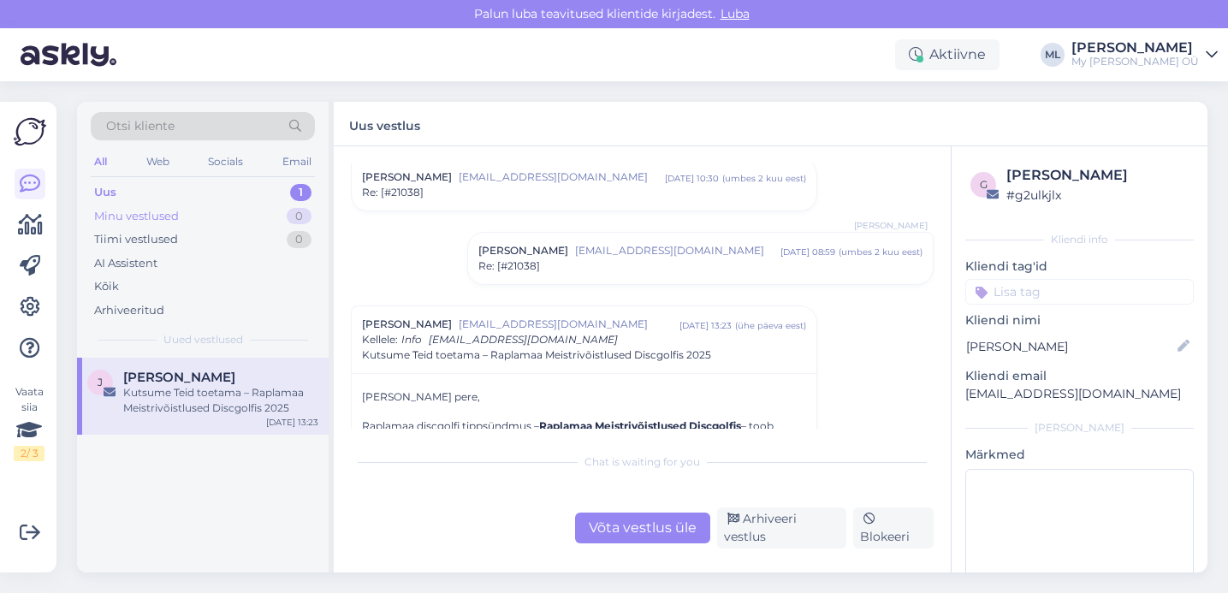
click at [120, 217] on div "Minu vestlused" at bounding box center [136, 216] width 85 height 17
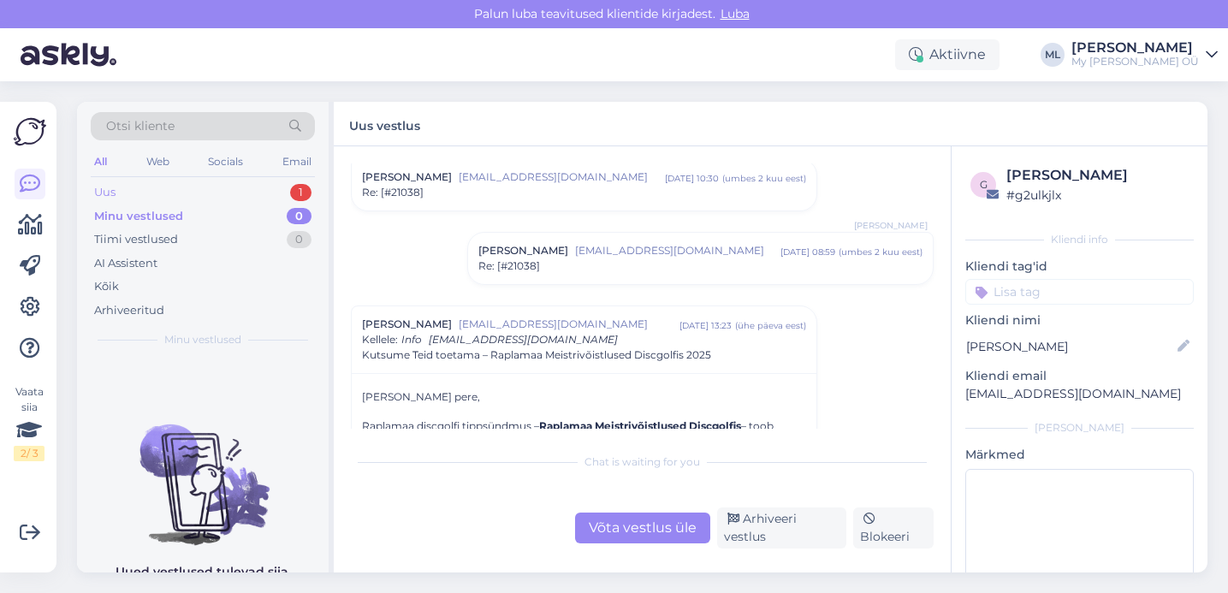
click at [100, 193] on div "Uus" at bounding box center [104, 192] width 21 height 17
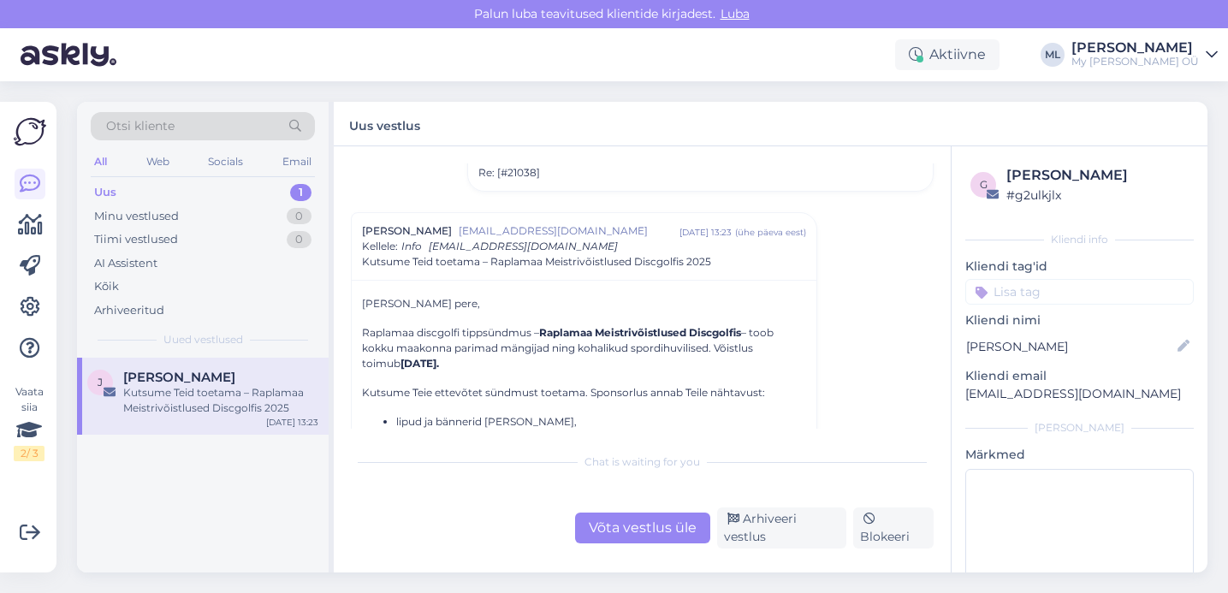
scroll to position [216, 0]
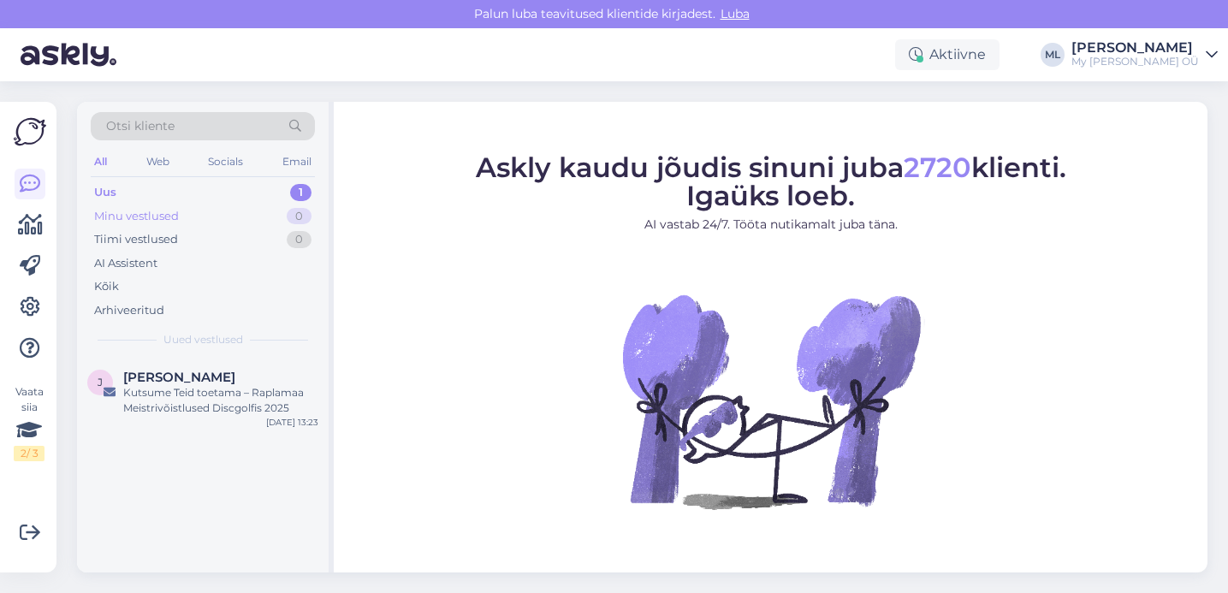
click at [106, 220] on div "Minu vestlused" at bounding box center [136, 216] width 85 height 17
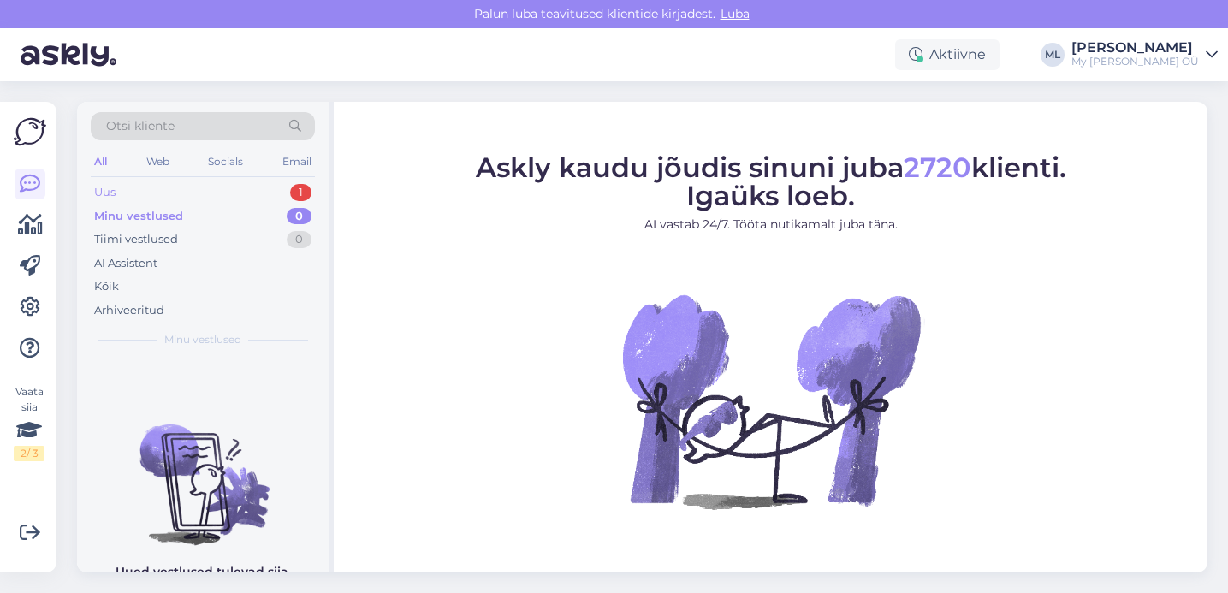
click at [235, 188] on div "Uus 1" at bounding box center [203, 193] width 224 height 24
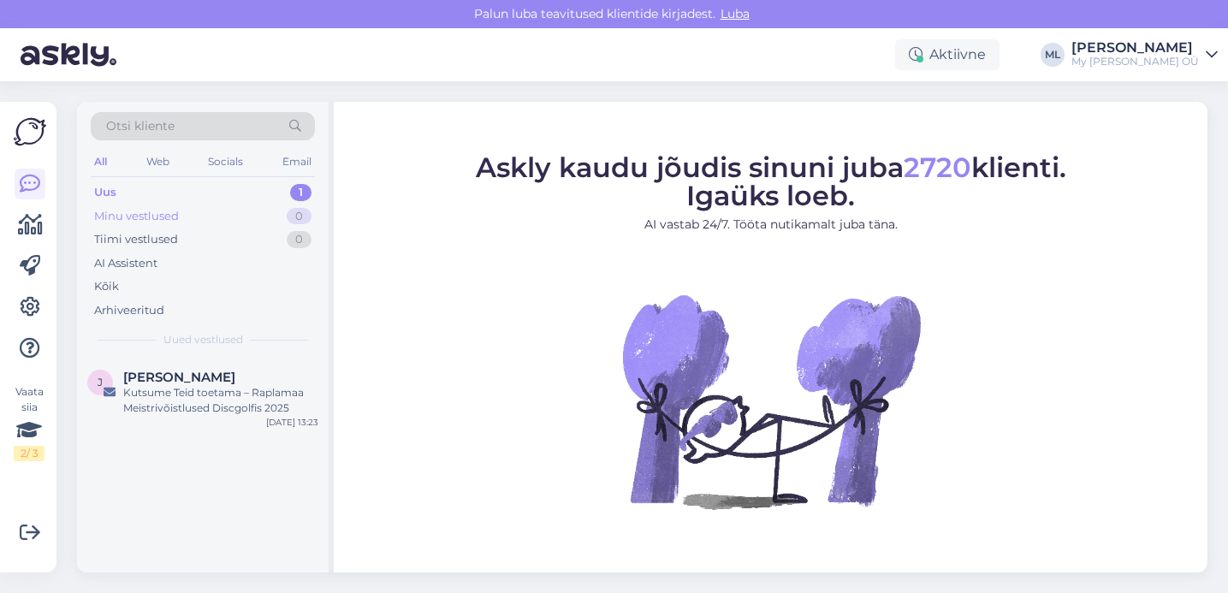
click at [172, 214] on div "Minu vestlused" at bounding box center [136, 216] width 85 height 17
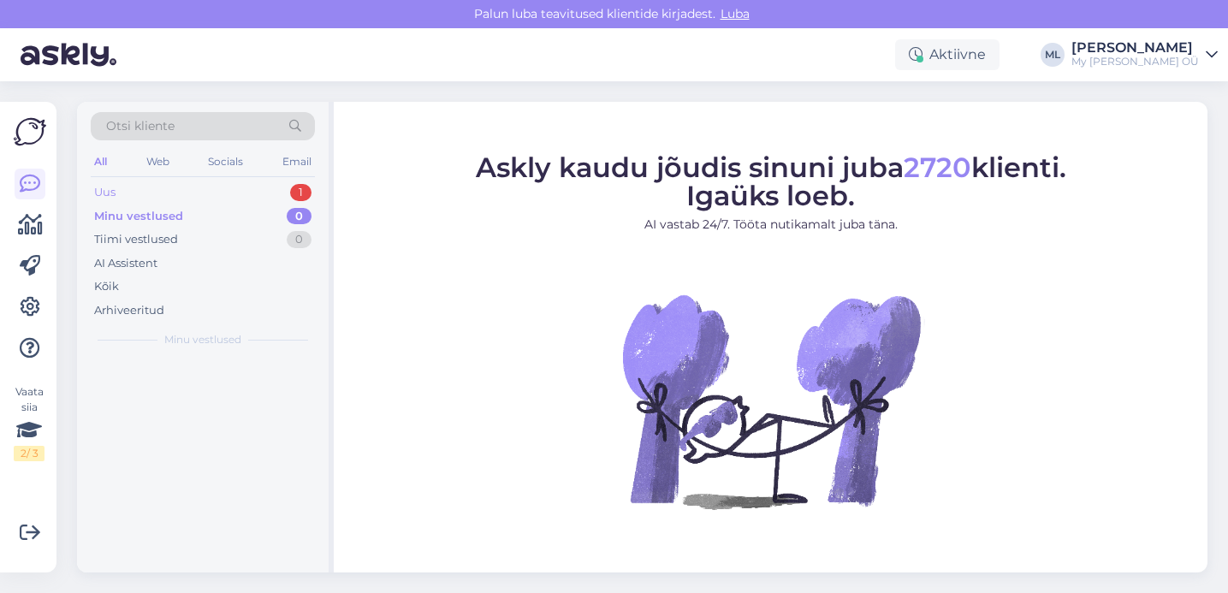
click at [113, 189] on div "Uus" at bounding box center [104, 192] width 21 height 17
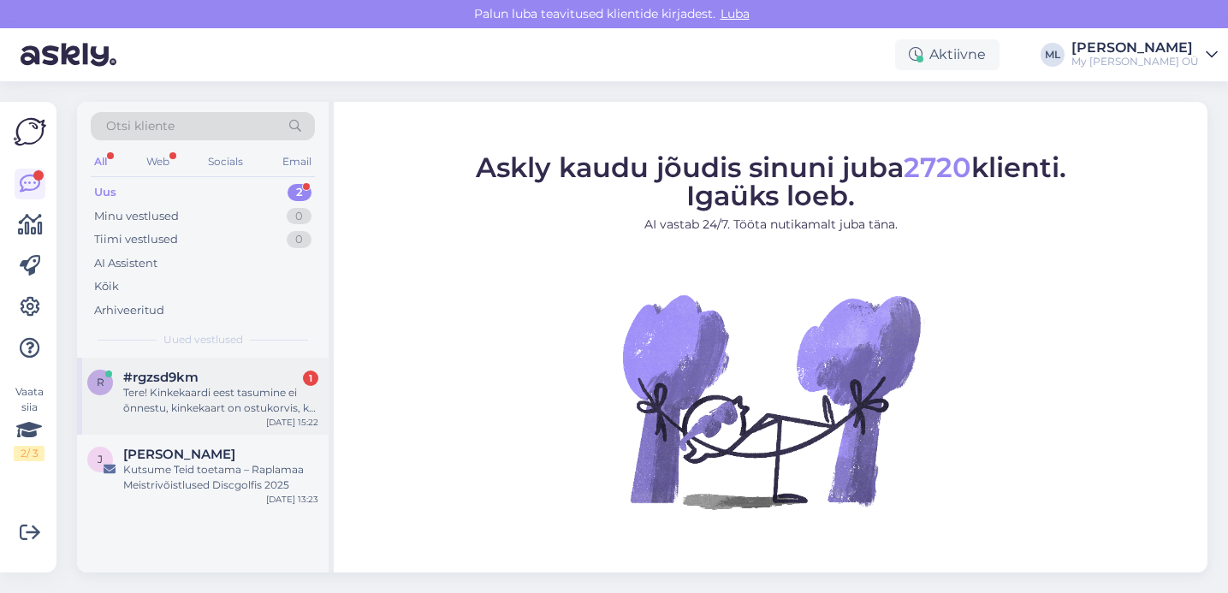
click at [191, 385] on div "Tere! Kinkekaardi eest tasumine ei õnnestu, kinkekaart on ostukorvis, kui vajut…" at bounding box center [220, 400] width 195 height 31
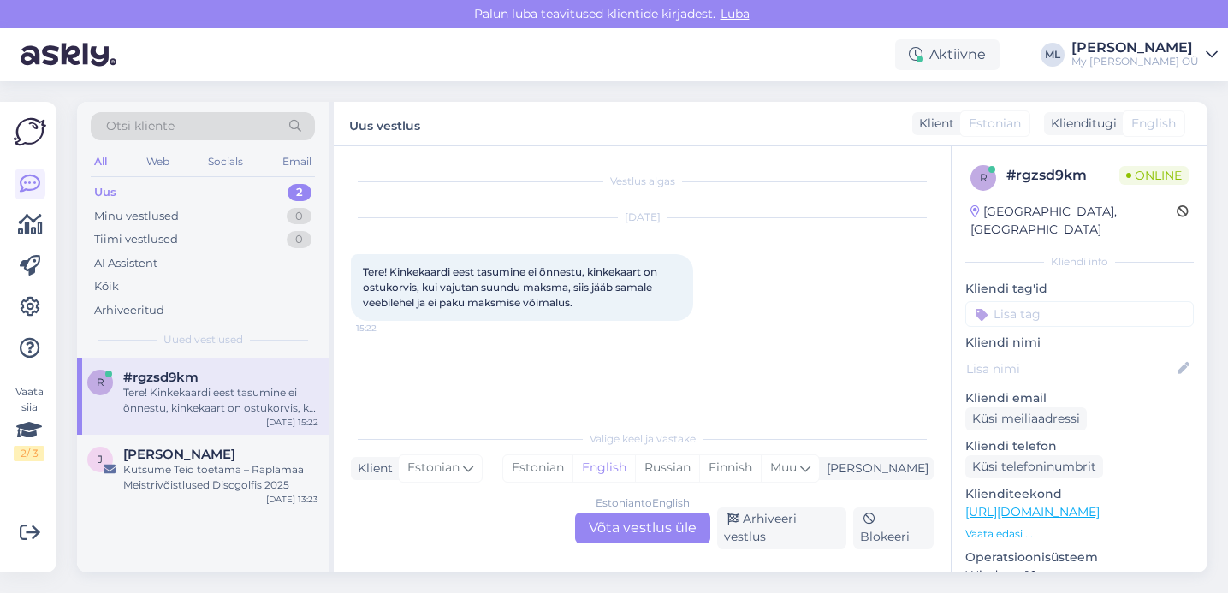
click at [223, 187] on div "Uus 2" at bounding box center [203, 193] width 224 height 24
click at [181, 380] on span "#rgzsd9km" at bounding box center [160, 377] width 75 height 15
click at [608, 531] on div "Estonian to English Võta vestlus üle" at bounding box center [642, 528] width 135 height 31
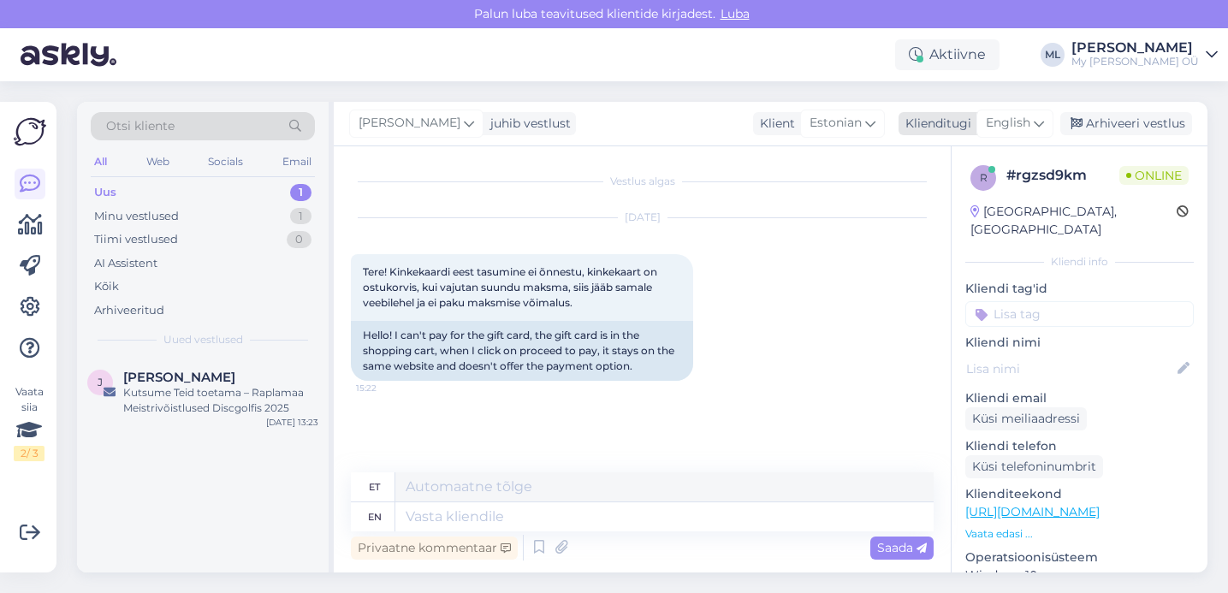
click at [1013, 122] on span "English" at bounding box center [1008, 123] width 45 height 19
type input "est"
click at [917, 214] on ul "Estonian" at bounding box center [977, 199] width 188 height 41
click at [917, 200] on link "Estonian" at bounding box center [977, 199] width 188 height 27
click at [437, 511] on textarea at bounding box center [642, 514] width 583 height 36
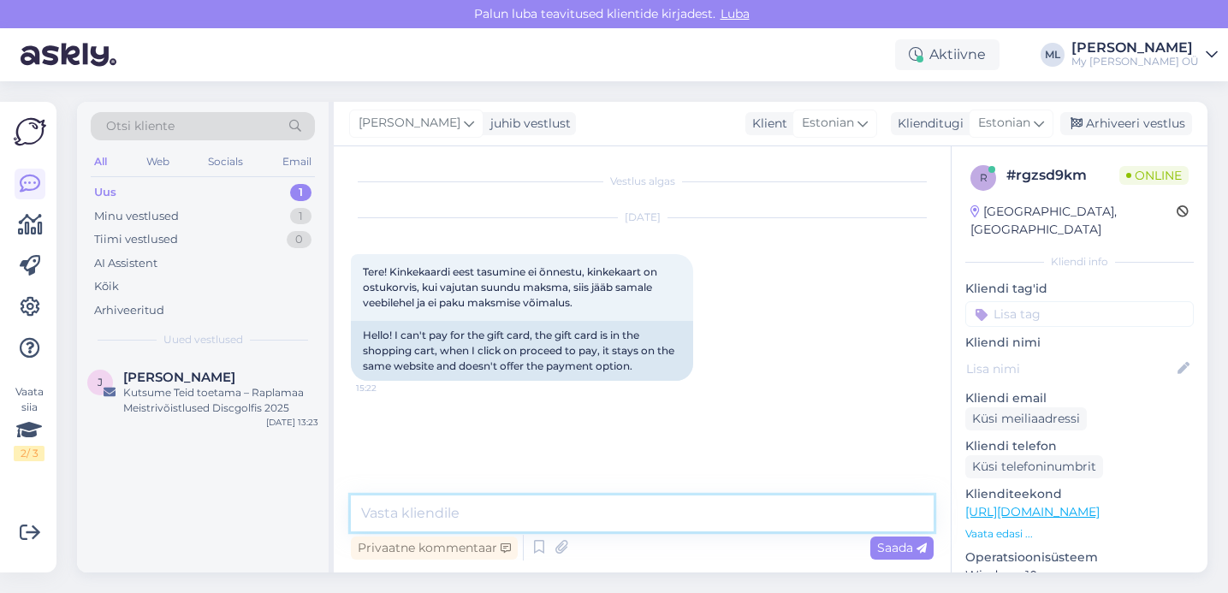
click at [430, 523] on textarea at bounding box center [642, 514] width 583 height 36
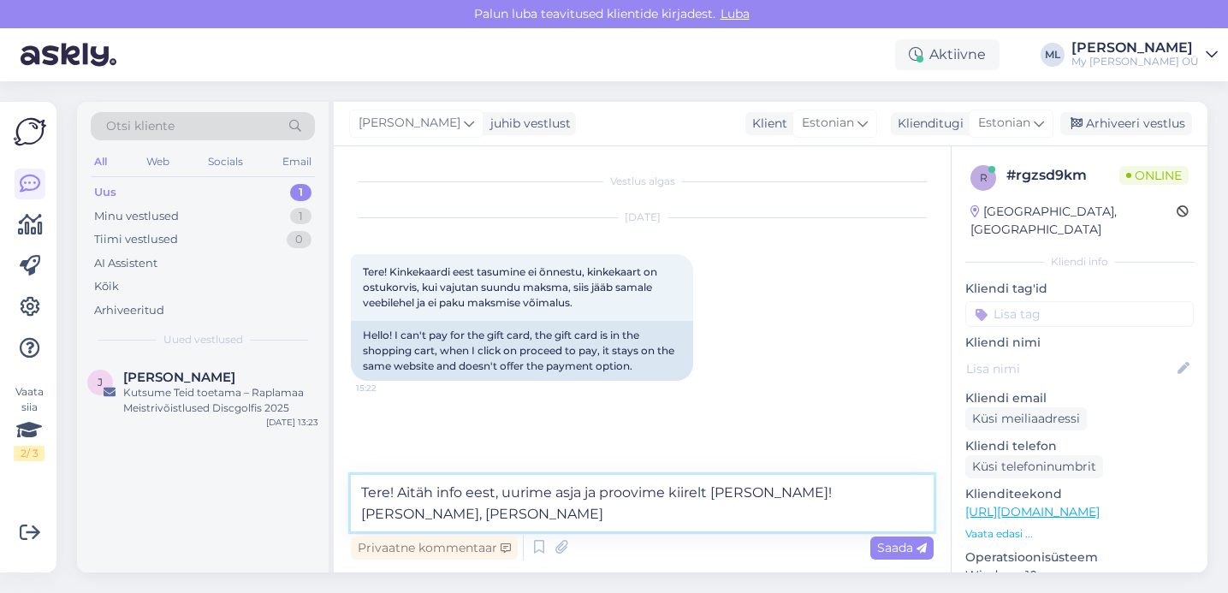
type textarea "Tere! Aitäh info eest, uurime asja ja proovime kiirelt korda teha! Annan teada,…"
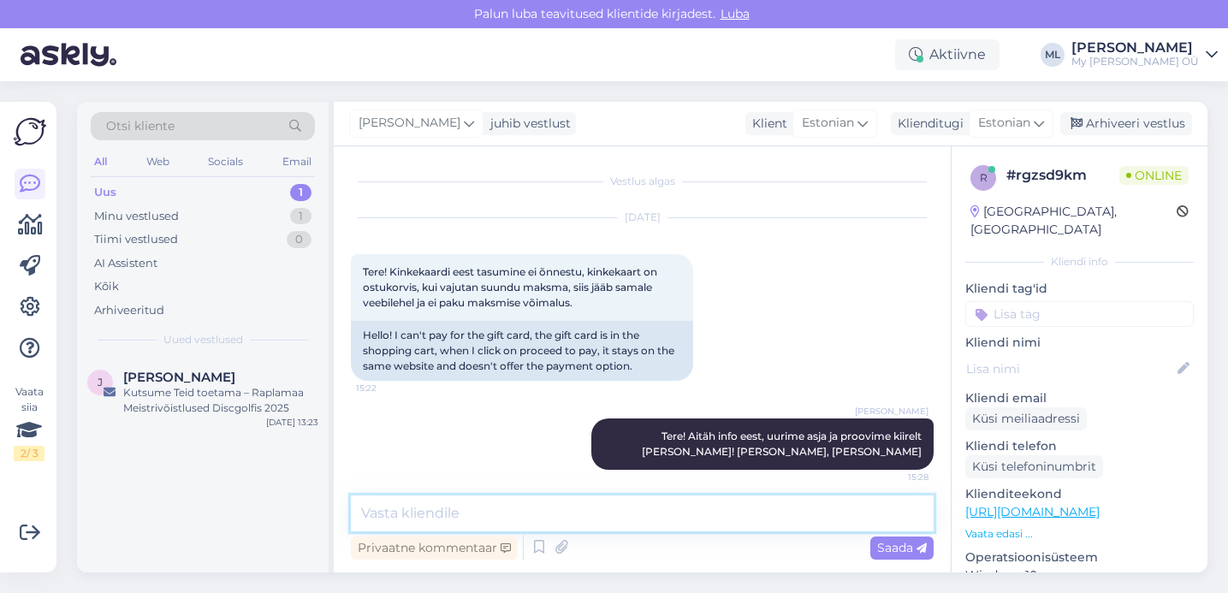
scroll to position [9, 0]
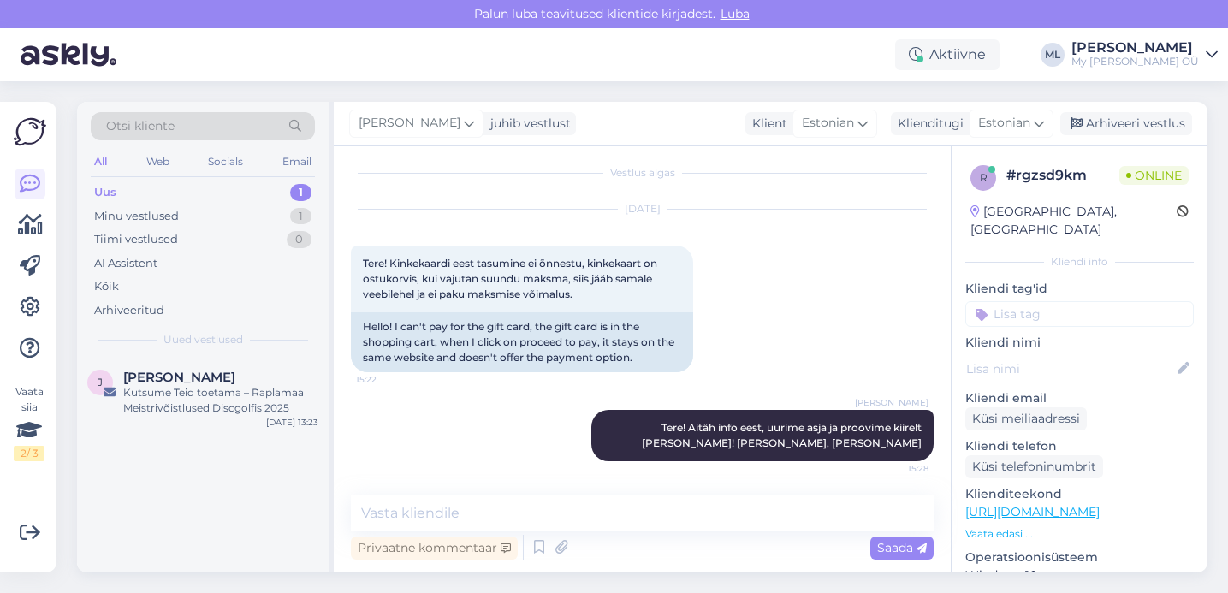
click at [96, 184] on div "Uus" at bounding box center [105, 192] width 22 height 17
click at [127, 383] on span "[PERSON_NAME]" at bounding box center [179, 377] width 112 height 15
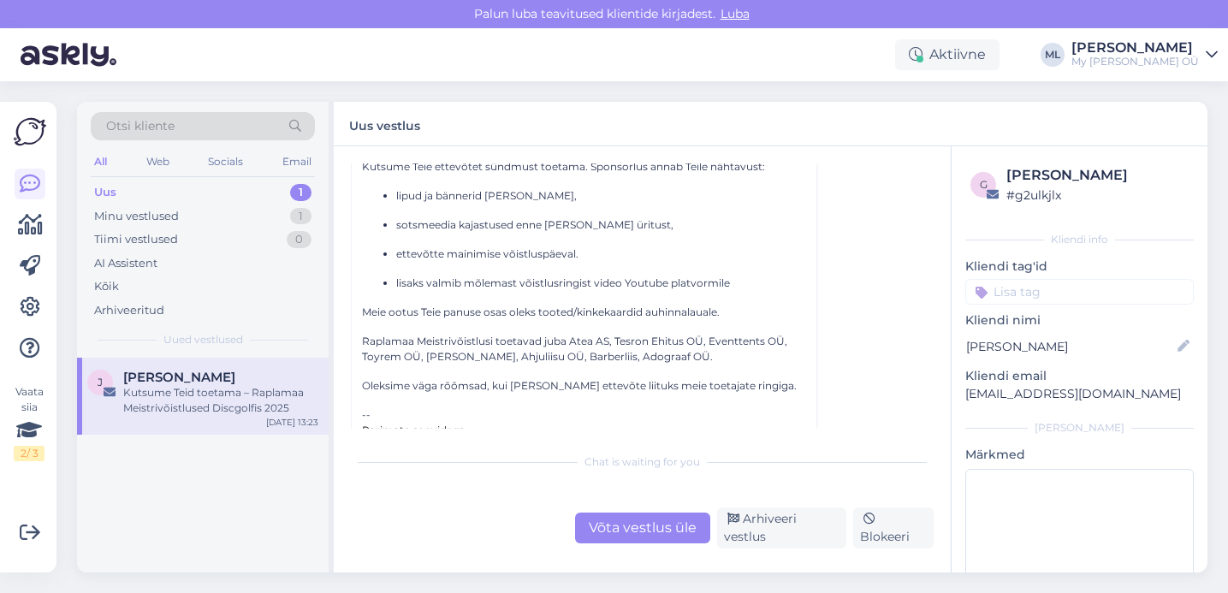
scroll to position [439, 0]
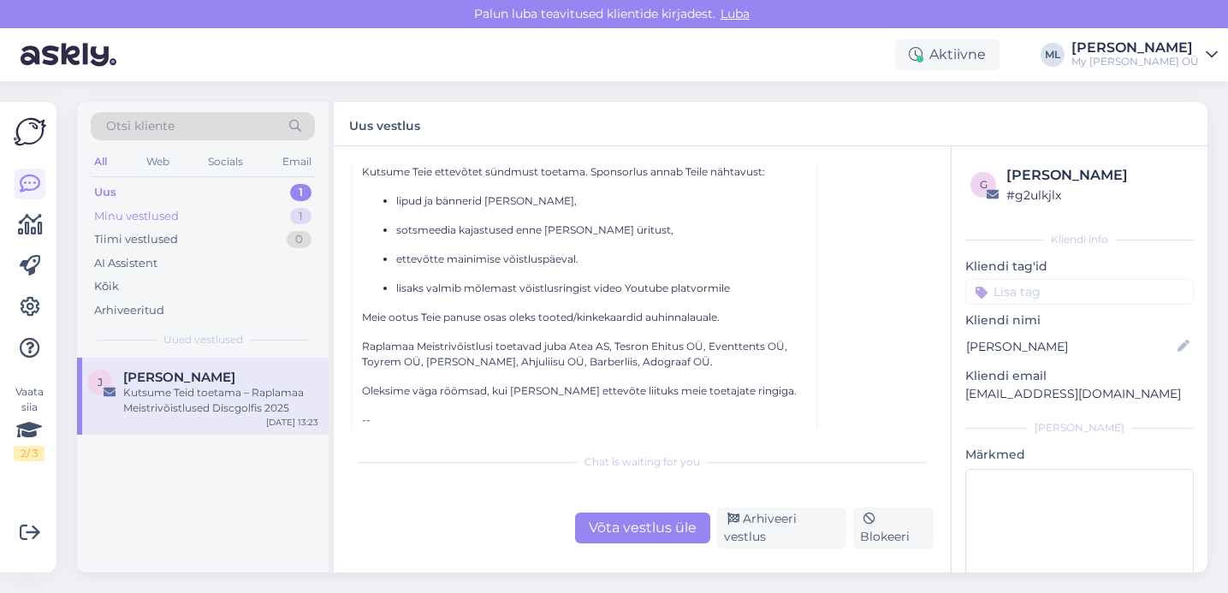
click at [144, 213] on div "Minu vestlused" at bounding box center [136, 216] width 85 height 17
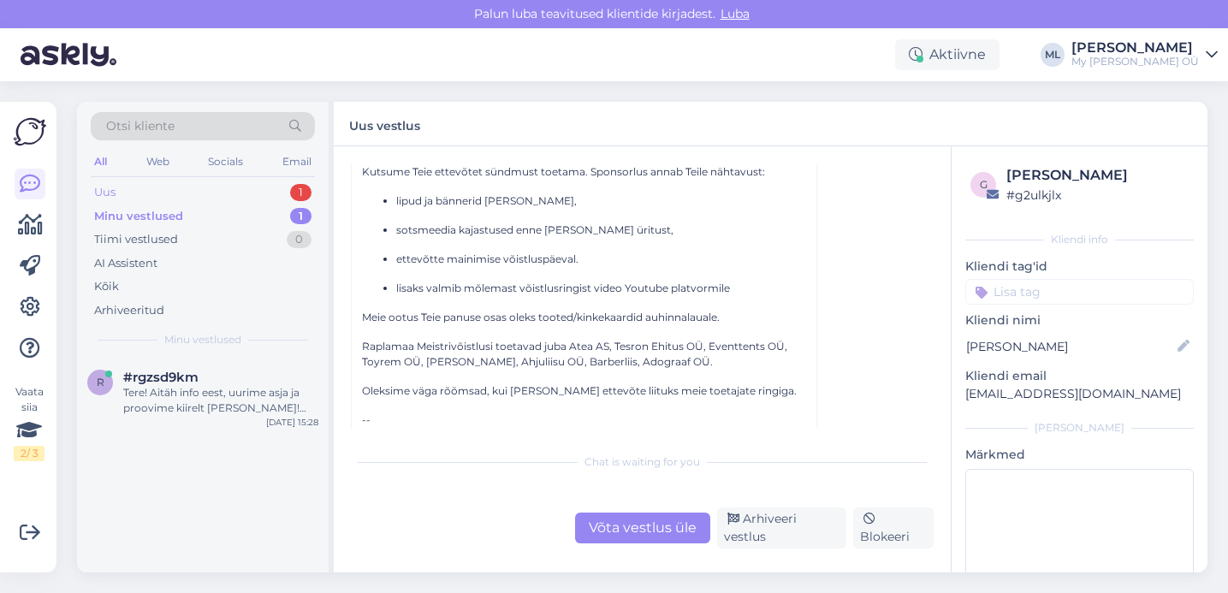
click at [135, 191] on div "Uus 1" at bounding box center [203, 193] width 224 height 24
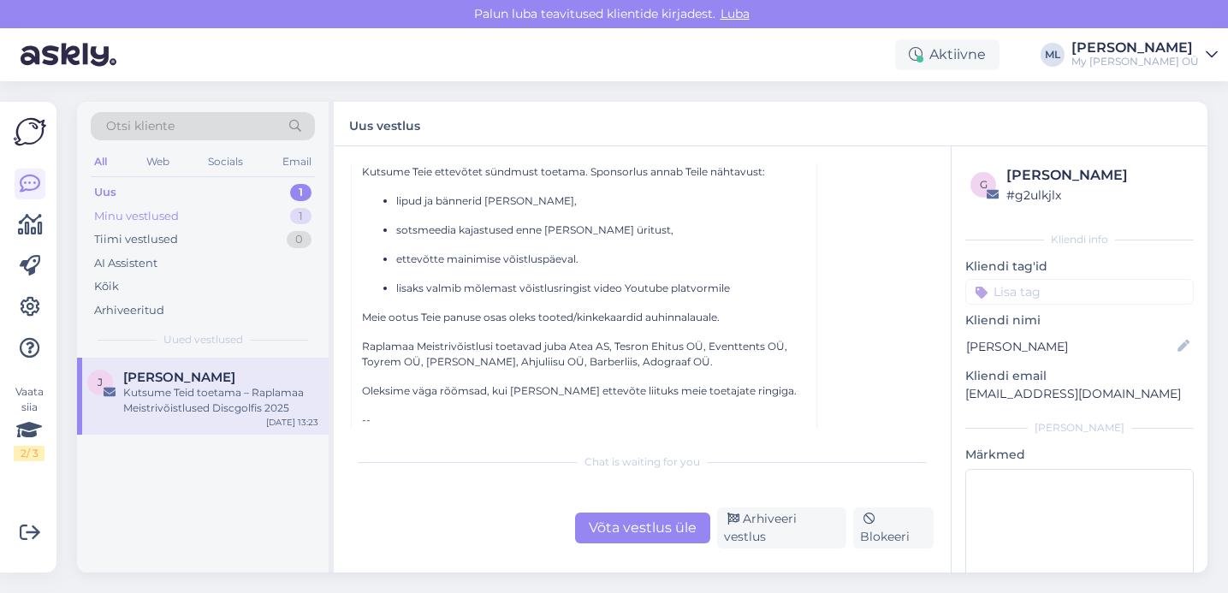
click at [133, 220] on div "Minu vestlused" at bounding box center [136, 216] width 85 height 17
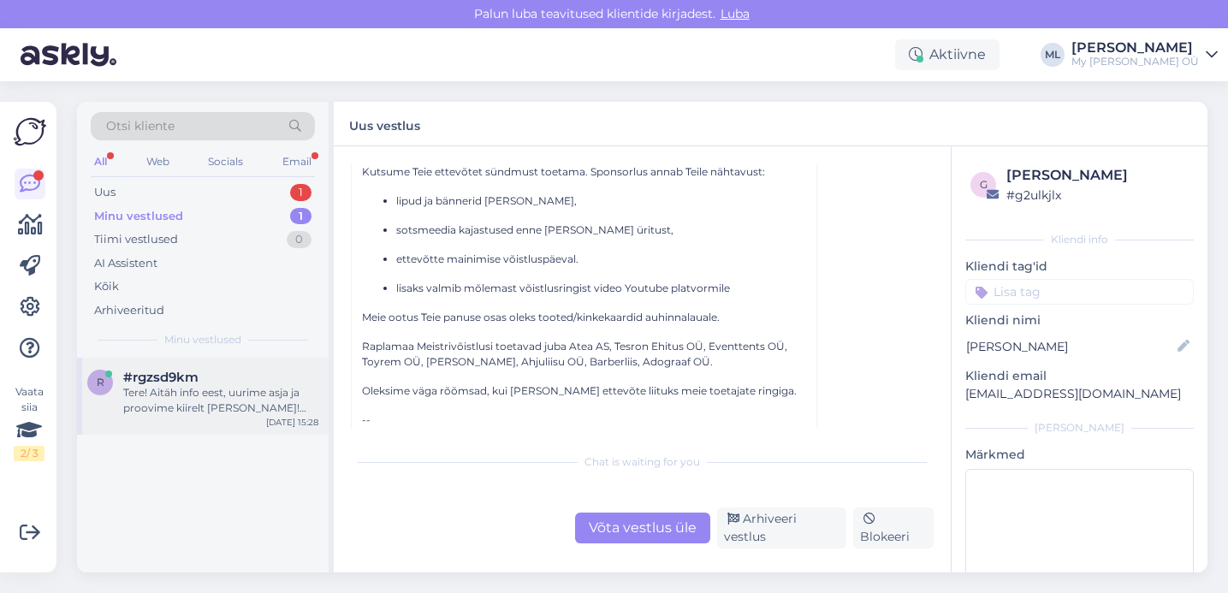
click at [236, 379] on div "#rgzsd9km" at bounding box center [220, 377] width 195 height 15
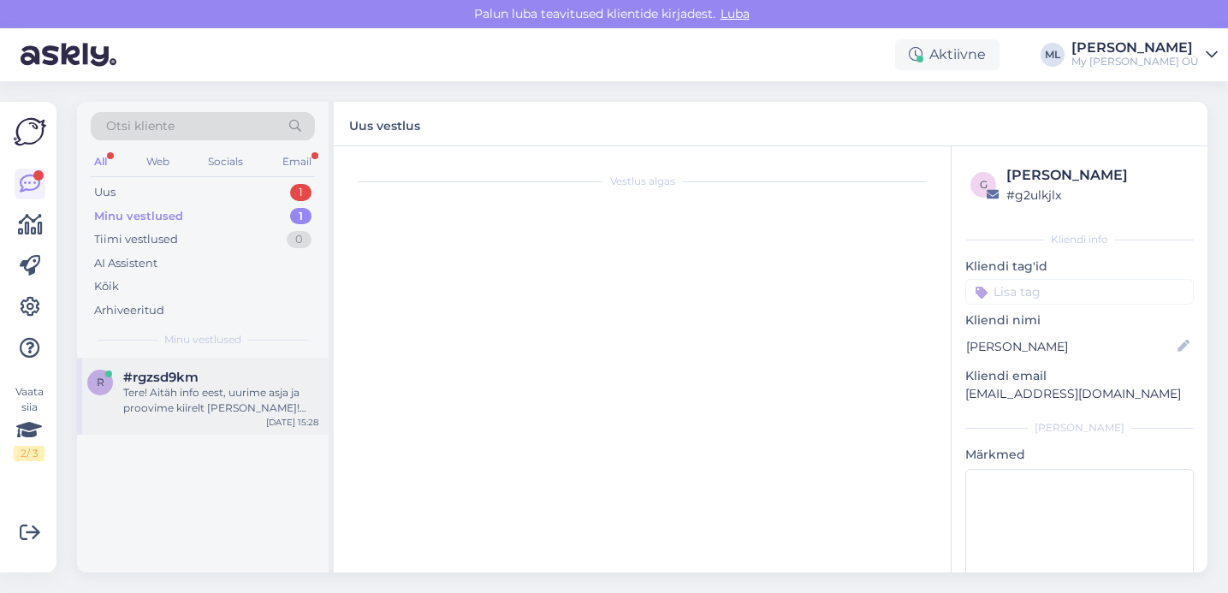
scroll to position [9, 0]
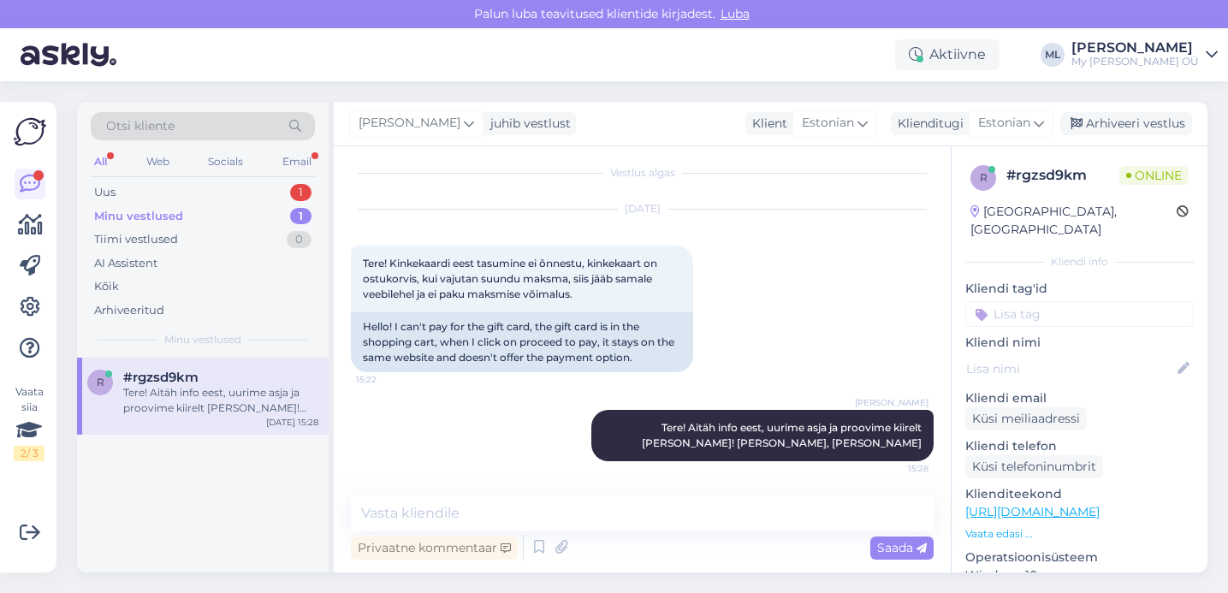
click at [188, 212] on div "Minu vestlused 1" at bounding box center [203, 217] width 224 height 24
click at [169, 196] on div "Uus 2" at bounding box center [203, 193] width 224 height 24
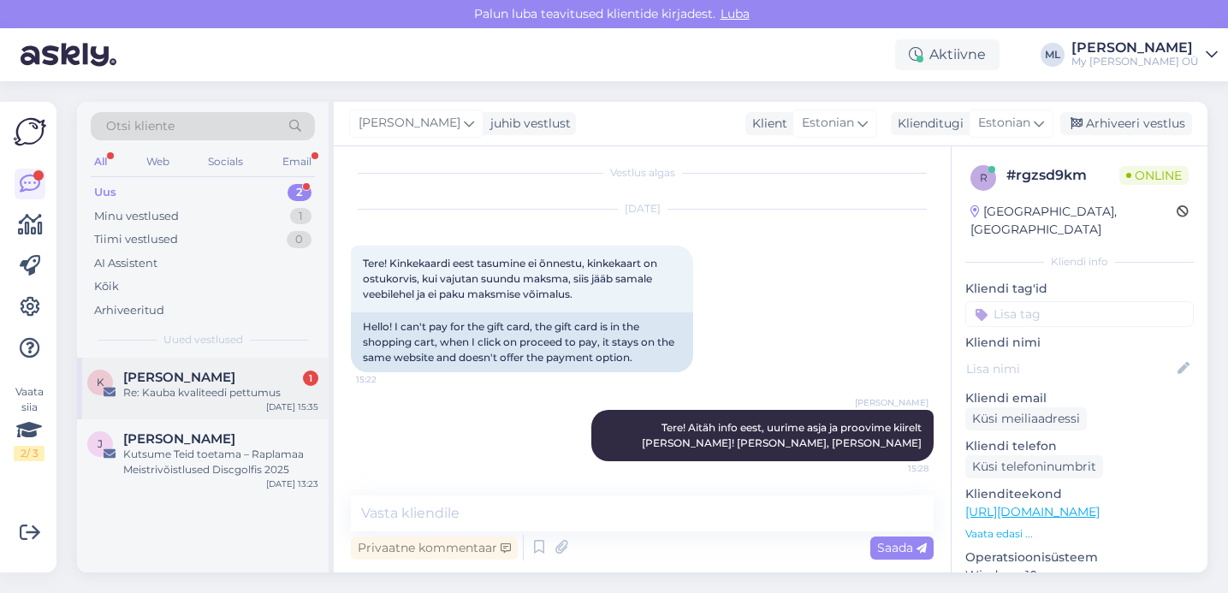
click at [185, 417] on div "K Kairit Sööt 1 Re: Kauba kvaliteedi pettumus Aug 26 15:35" at bounding box center [203, 389] width 252 height 62
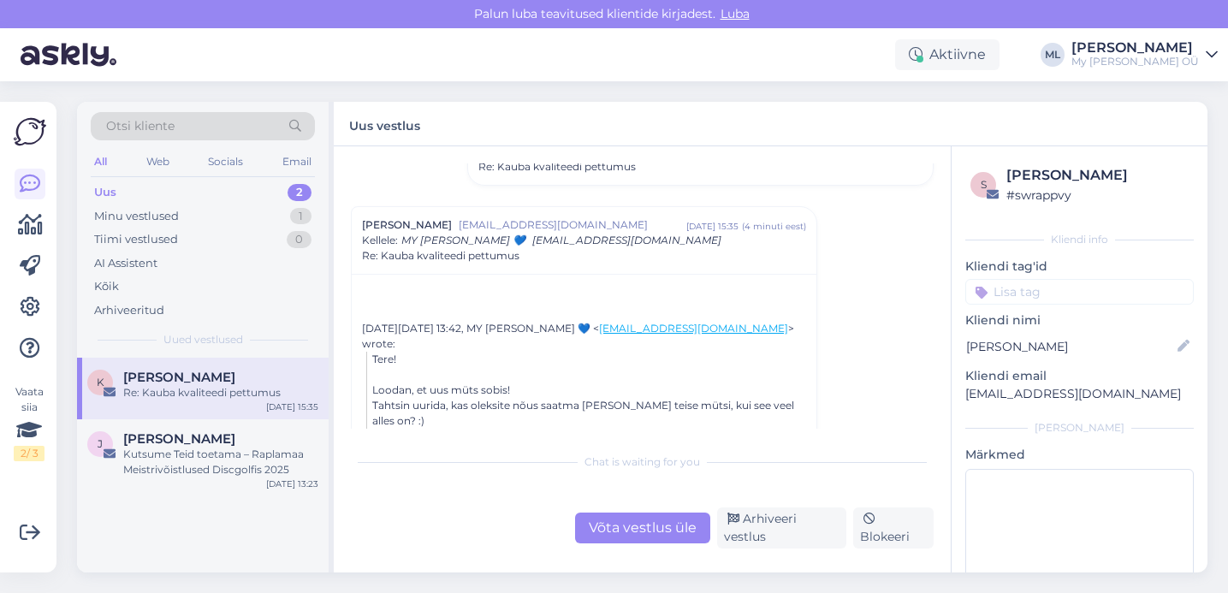
scroll to position [261, 0]
click at [433, 242] on span "MY [PERSON_NAME] 💙" at bounding box center [463, 240] width 124 height 13
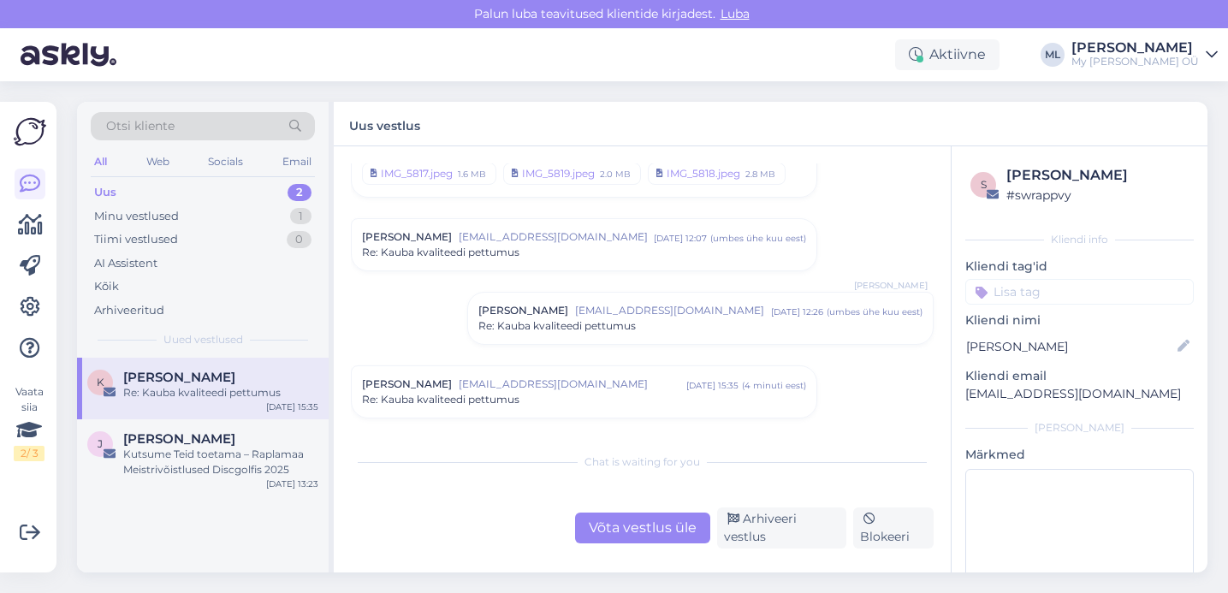
click at [547, 392] on div "Re: Kauba kvaliteedi pettumus" at bounding box center [584, 399] width 444 height 15
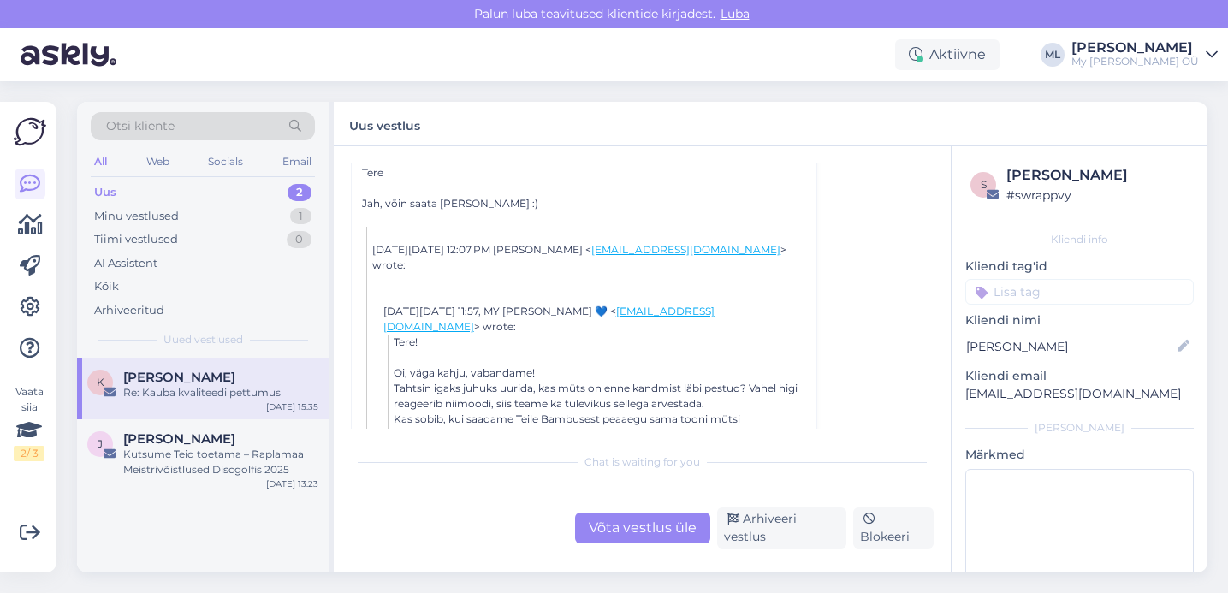
scroll to position [631, 0]
click at [224, 186] on div "Uus 2" at bounding box center [203, 193] width 224 height 24
click at [220, 208] on div "Minu vestlused 1" at bounding box center [203, 217] width 224 height 24
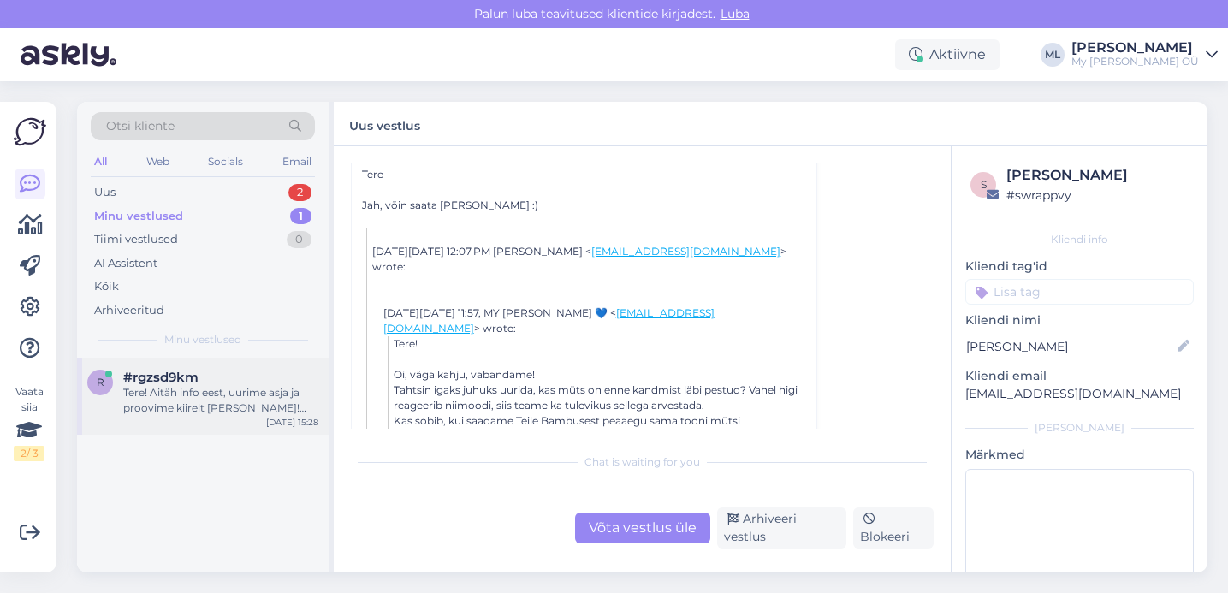
click at [134, 385] on div "Tere! Aitäh info eest, uurime asja ja proovime kiirelt korda teha! Annan teada,…" at bounding box center [220, 400] width 195 height 31
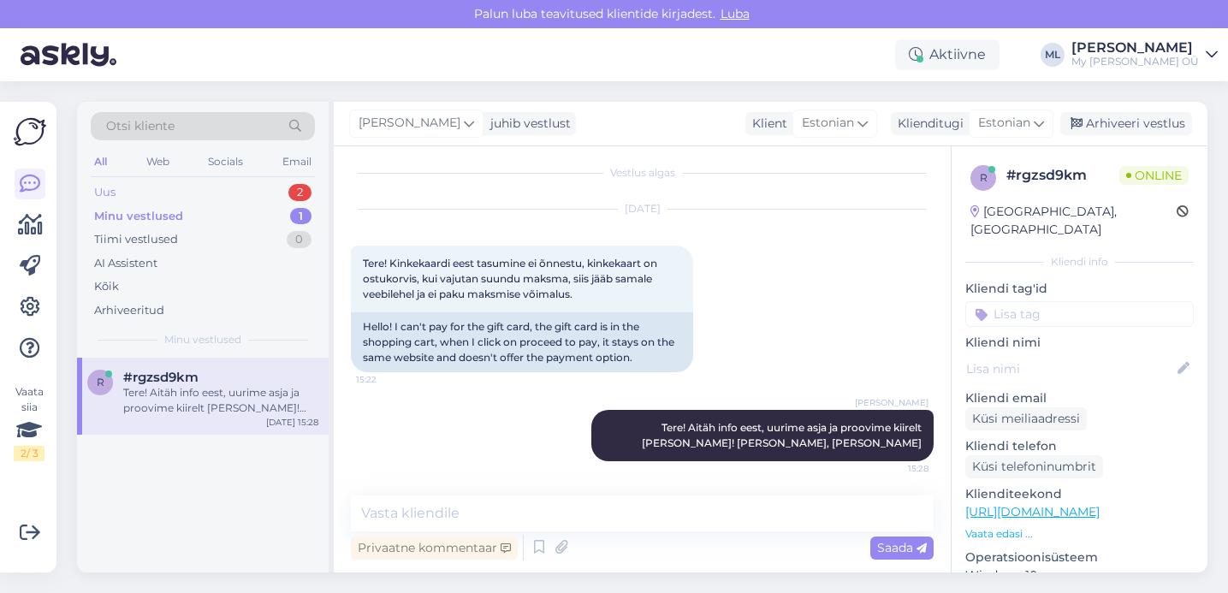
click at [244, 195] on div "Uus 2" at bounding box center [203, 193] width 224 height 24
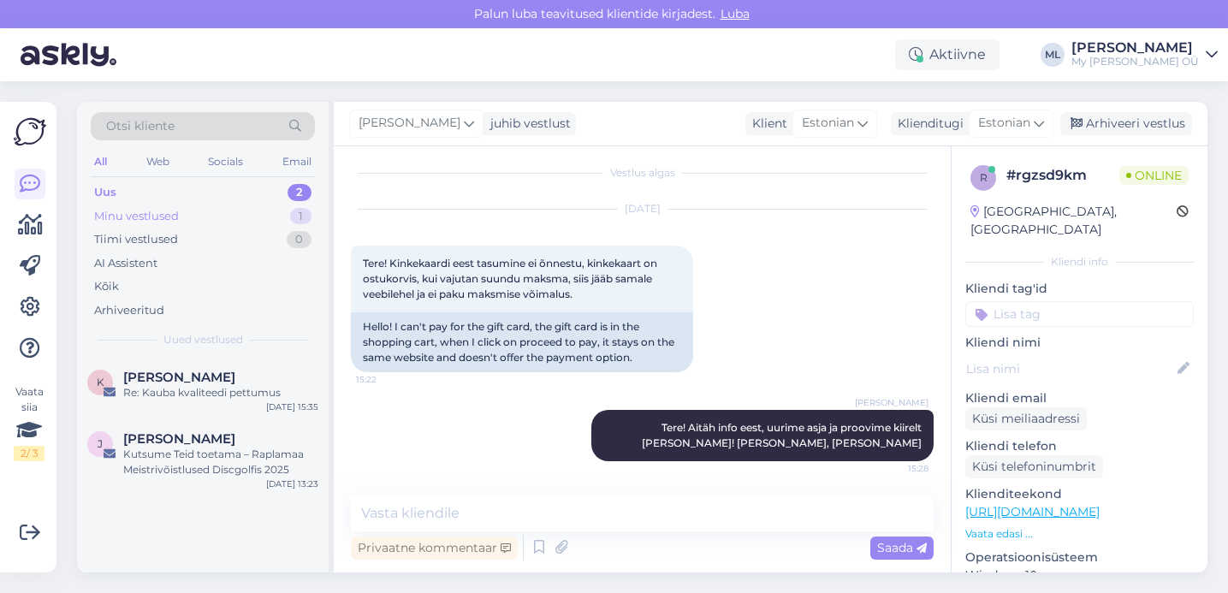
click at [100, 220] on div "Minu vestlused" at bounding box center [136, 216] width 85 height 17
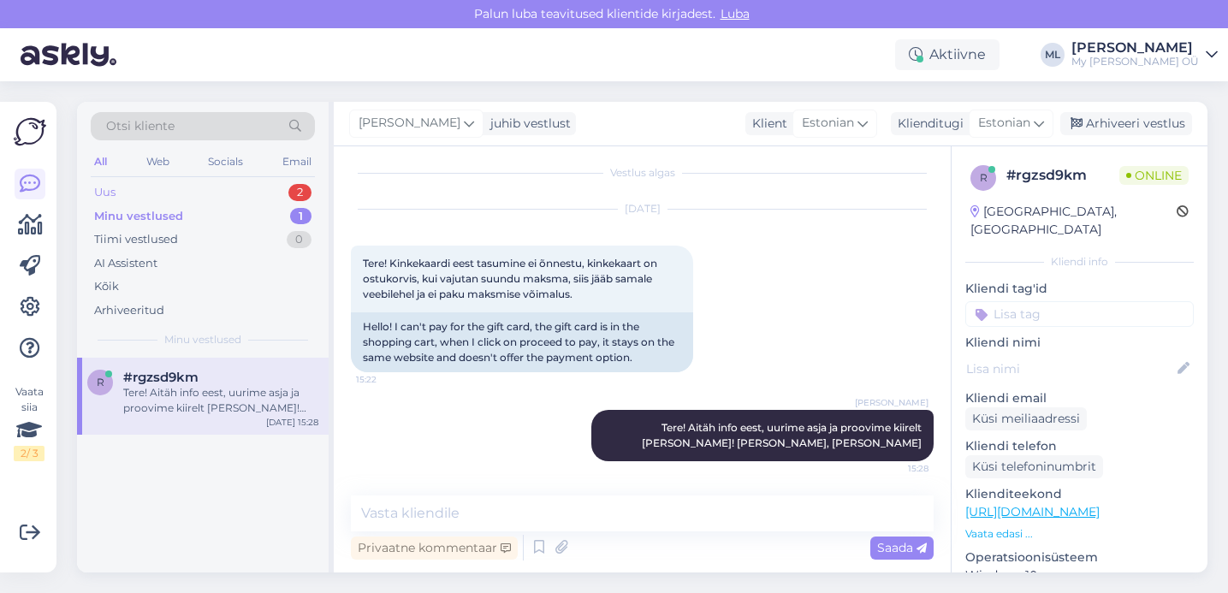
click at [97, 192] on div "Uus" at bounding box center [104, 192] width 21 height 17
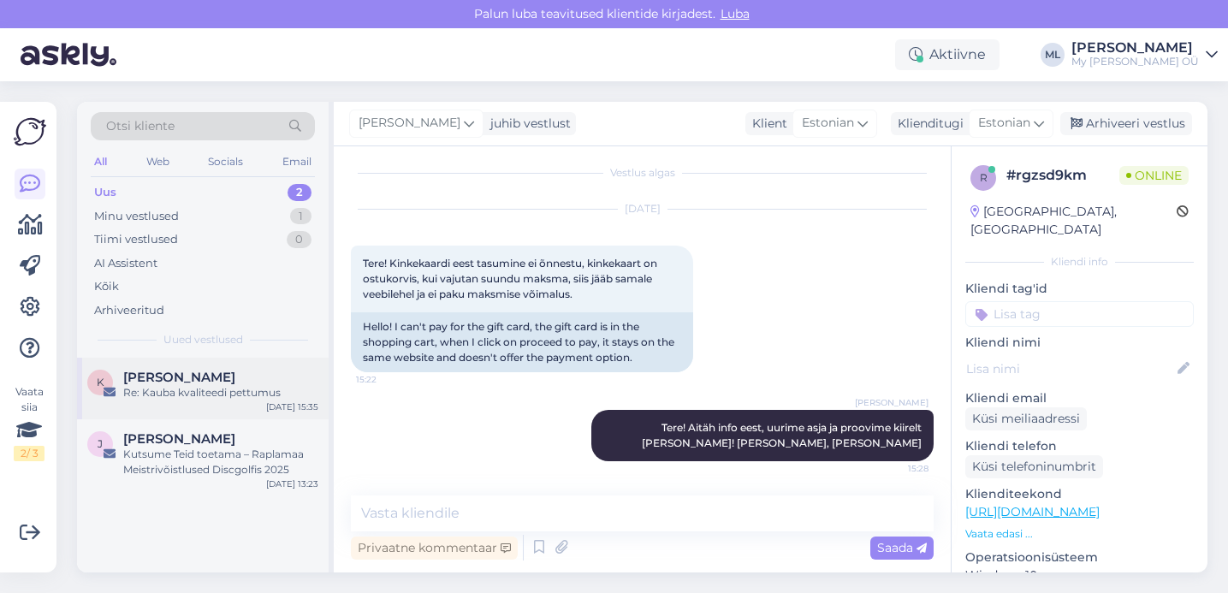
click at [202, 378] on div "Kairit Sööt" at bounding box center [220, 377] width 195 height 15
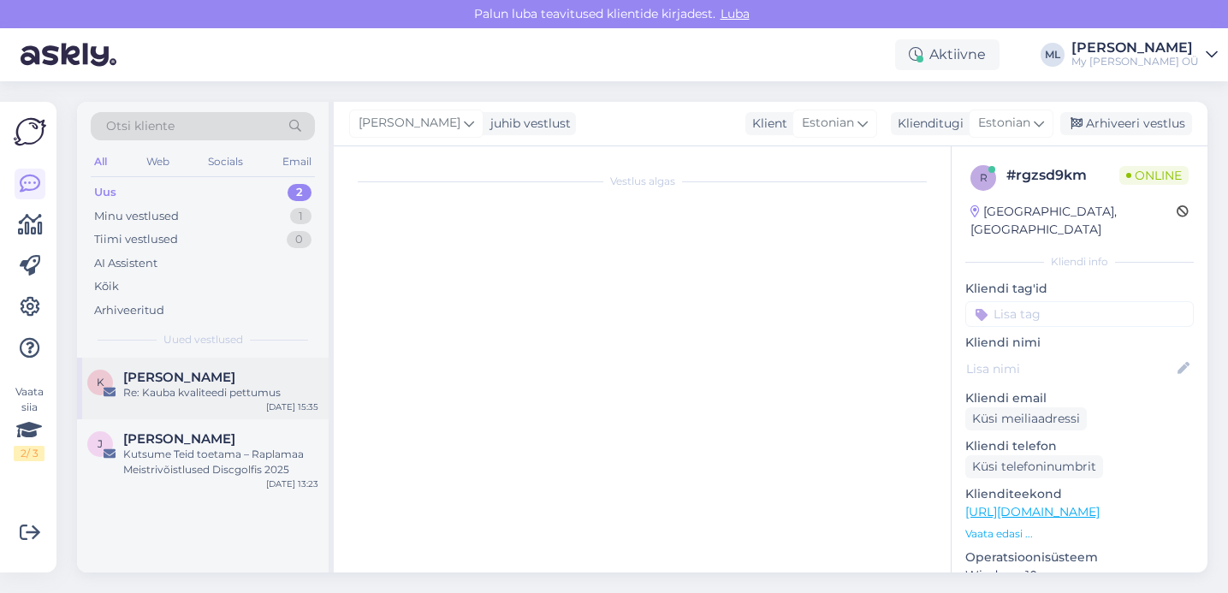
scroll to position [304, 0]
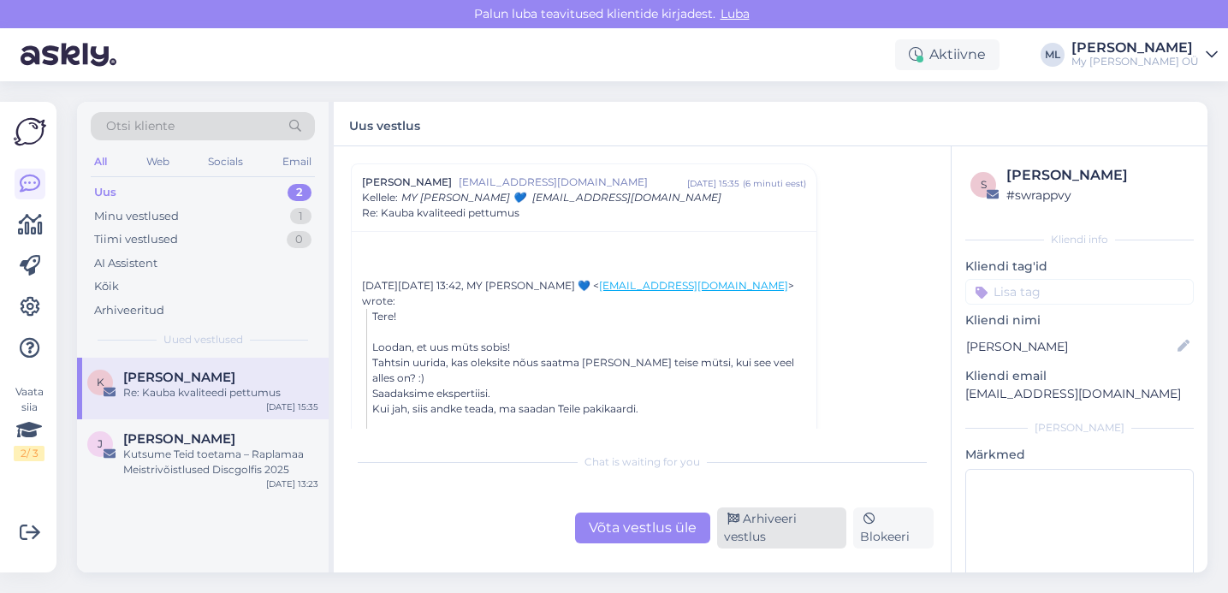
click at [794, 529] on div "Arhiveeri vestlus" at bounding box center [781, 528] width 129 height 41
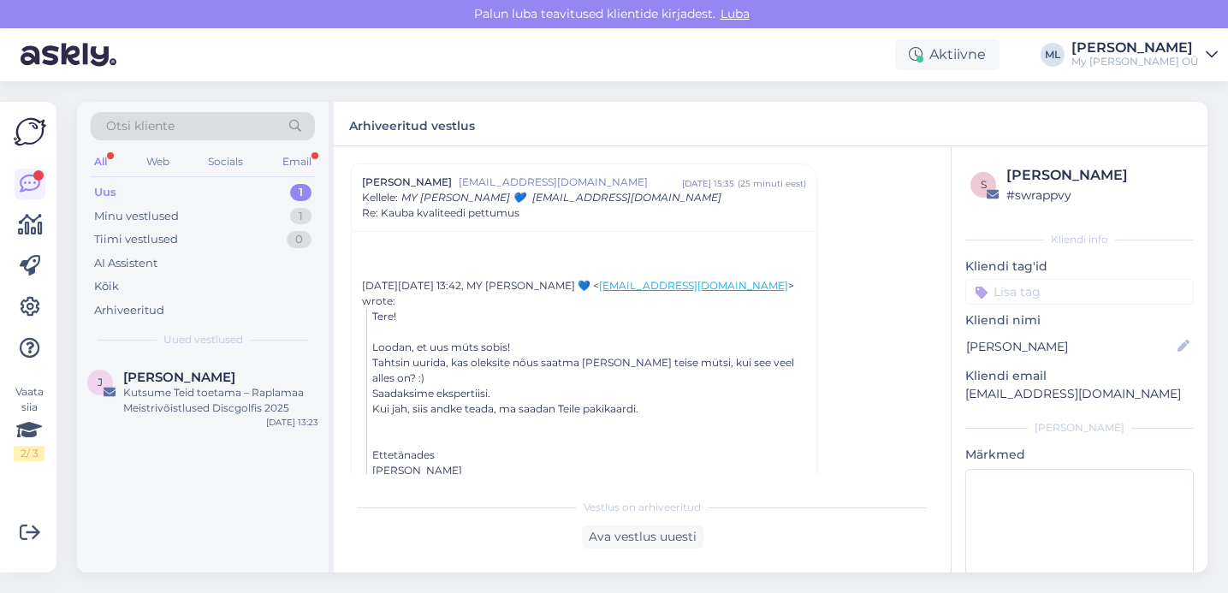
click at [126, 170] on div "All Web Socials Email" at bounding box center [203, 164] width 224 height 27
click at [125, 188] on div "Uus 1" at bounding box center [203, 193] width 224 height 24
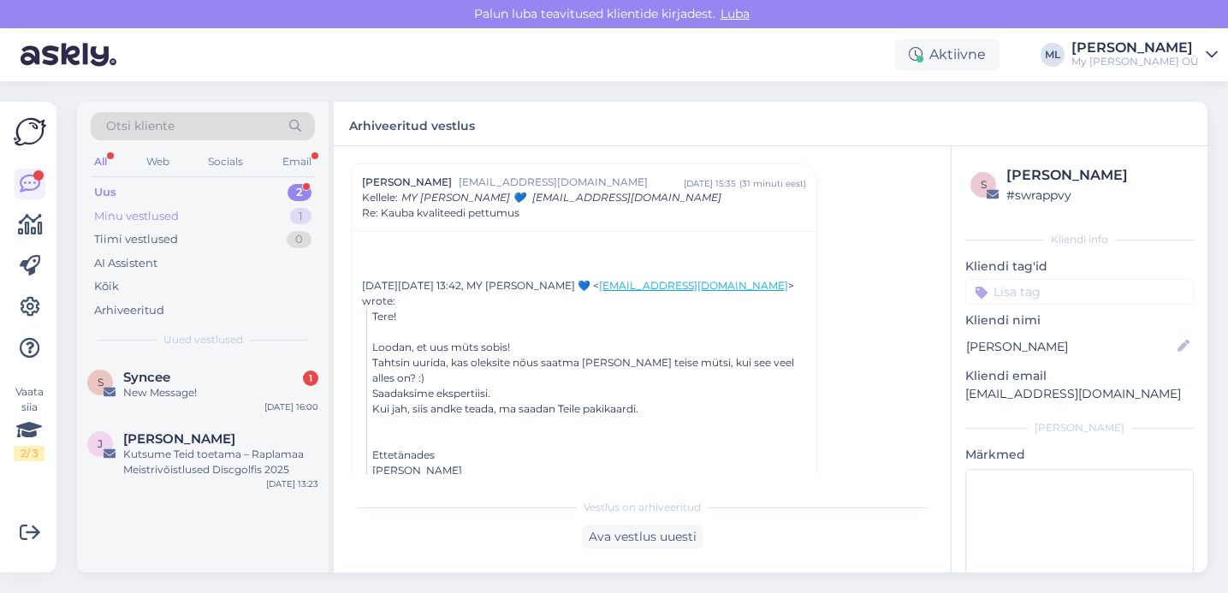
click at [122, 211] on div "Minu vestlused" at bounding box center [136, 216] width 85 height 17
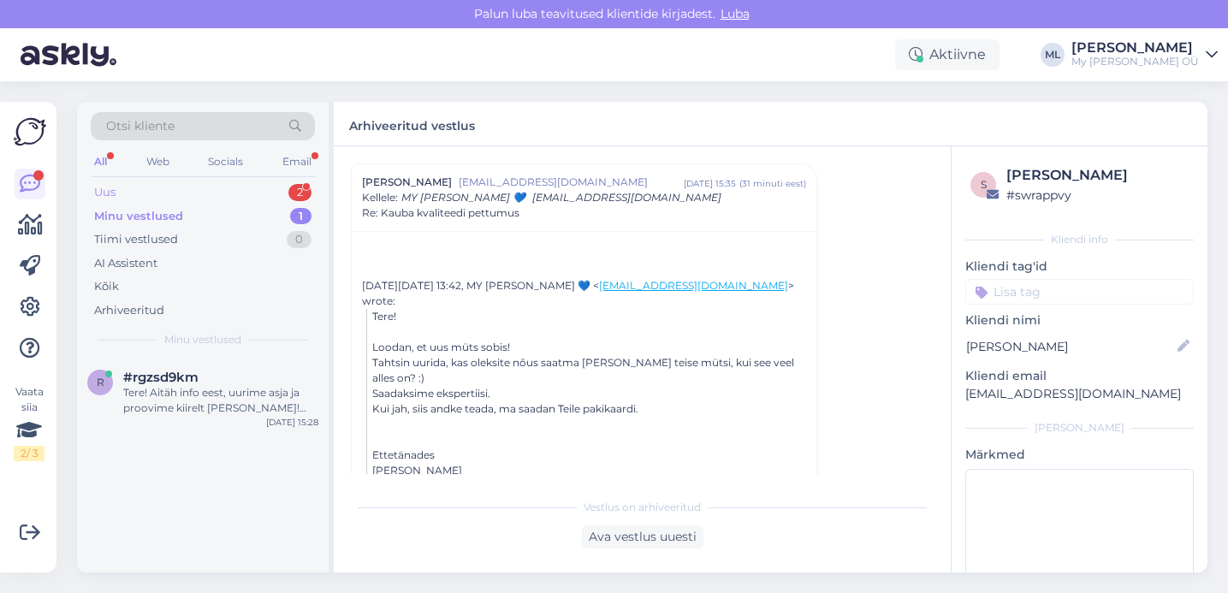
click at [98, 192] on div "Uus" at bounding box center [104, 192] width 21 height 17
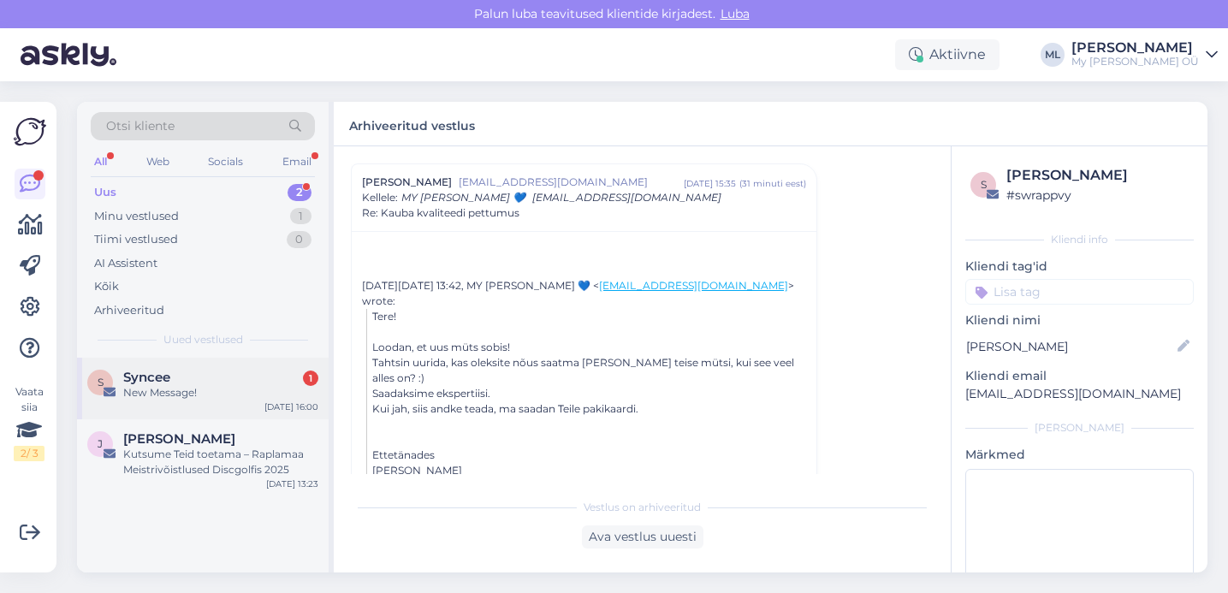
click at [213, 390] on div "New Message!" at bounding box center [220, 392] width 195 height 15
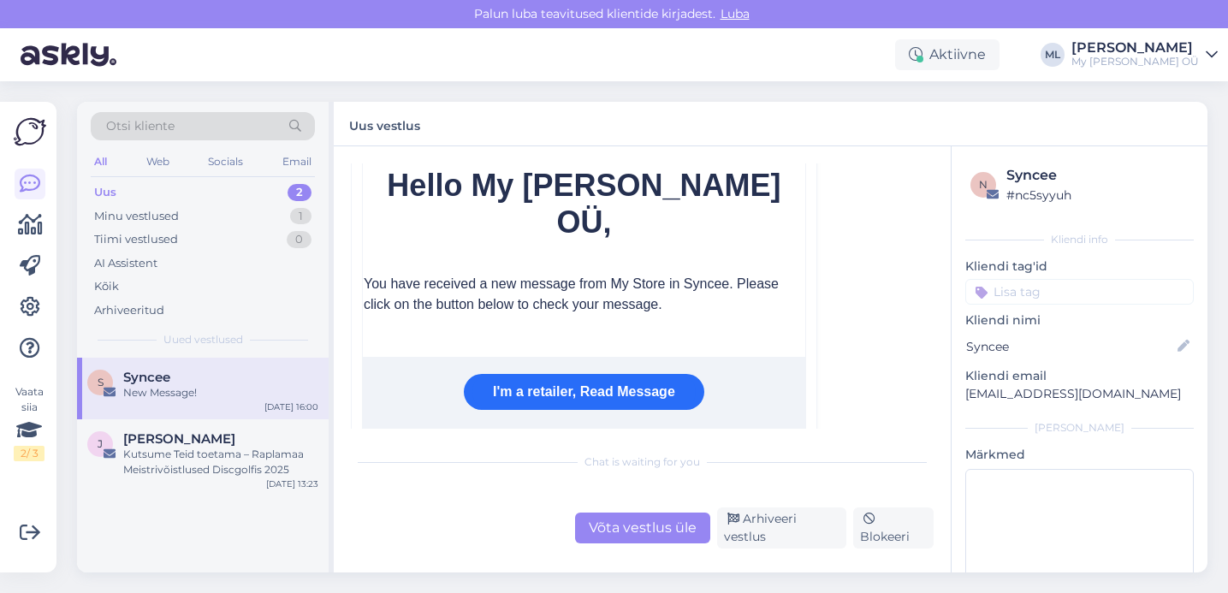
scroll to position [642, 0]
click at [782, 542] on div "Arhiveeri vestlus" at bounding box center [781, 528] width 129 height 41
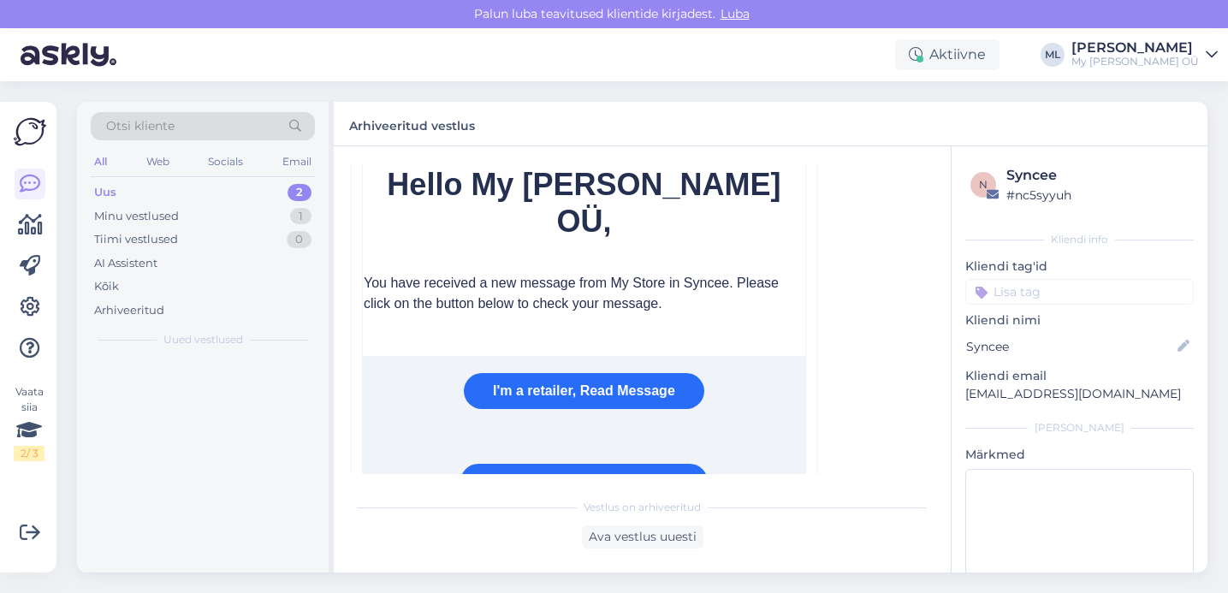
scroll to position [488, 0]
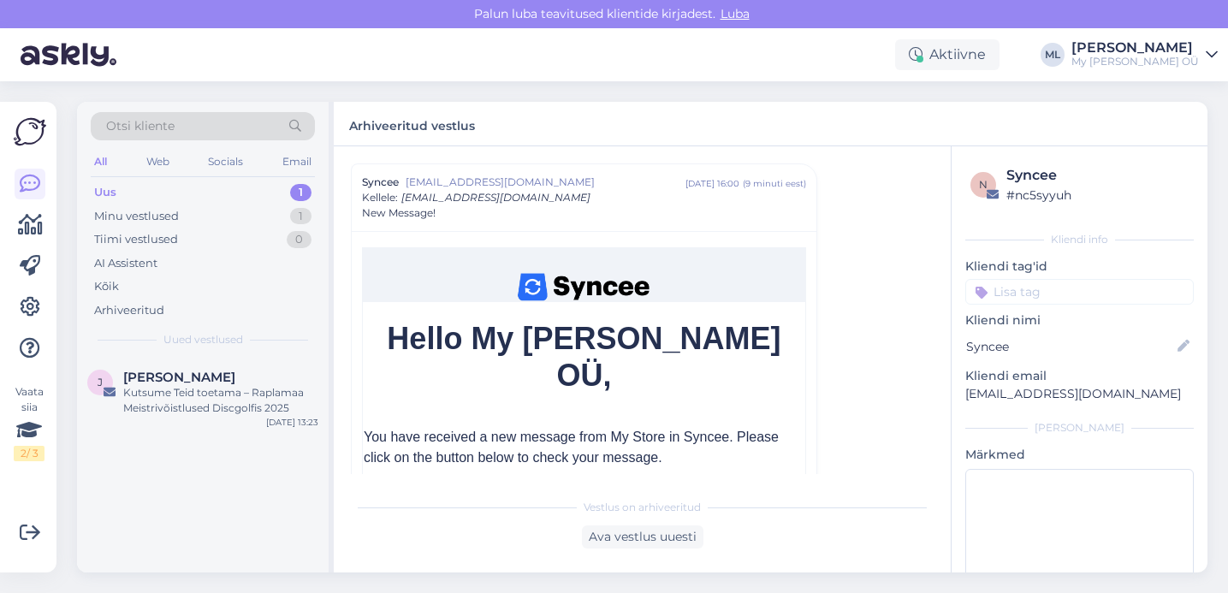
click at [211, 199] on div "Uus 1" at bounding box center [203, 193] width 224 height 24
click at [202, 219] on div "Minu vestlused 1" at bounding box center [203, 217] width 224 height 24
click at [167, 192] on div "Uus 1" at bounding box center [203, 193] width 224 height 24
